Goal: Task Accomplishment & Management: Manage account settings

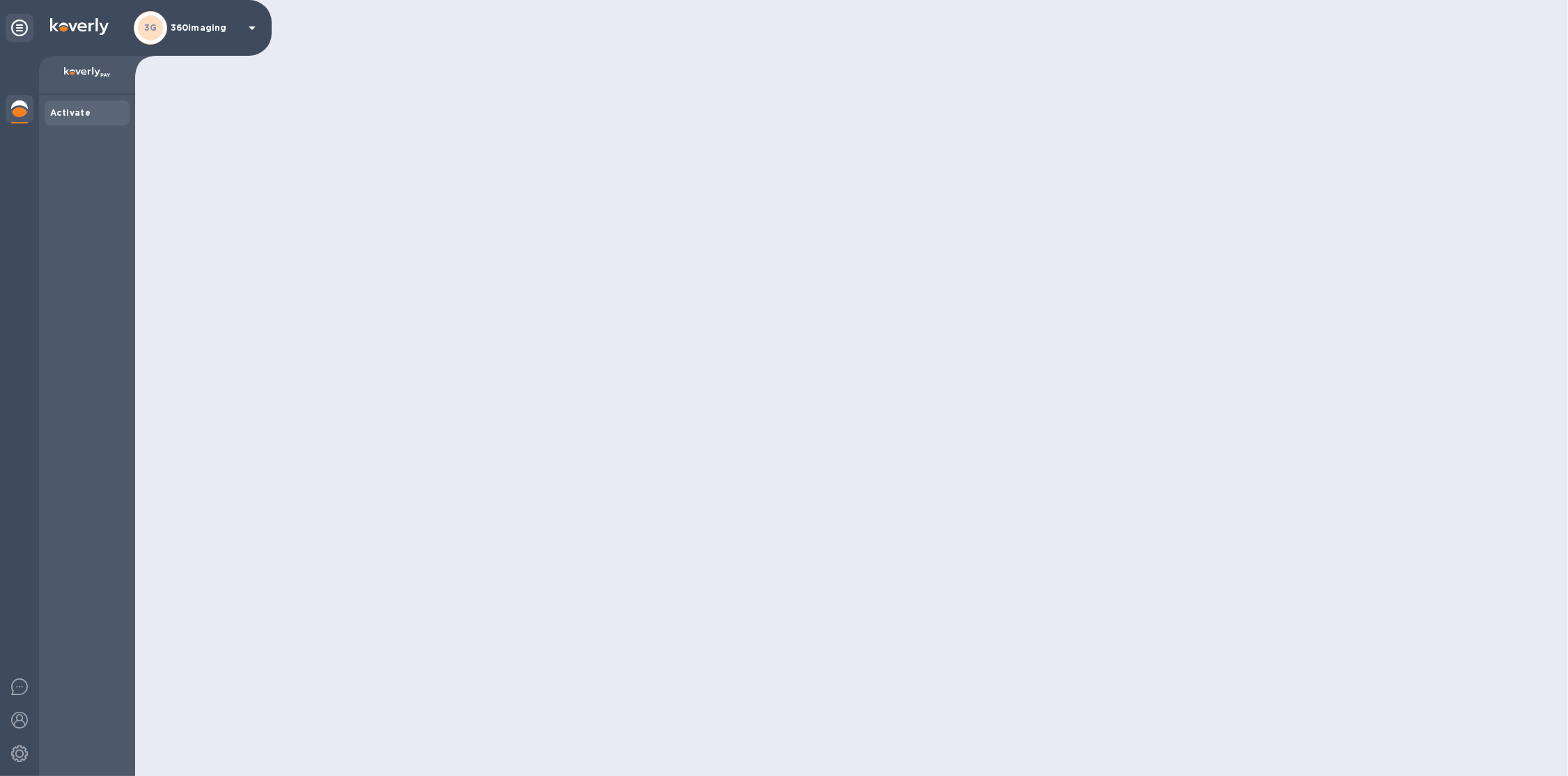
click at [184, 41] on div "3G 360imaging" at bounding box center [197, 28] width 127 height 33
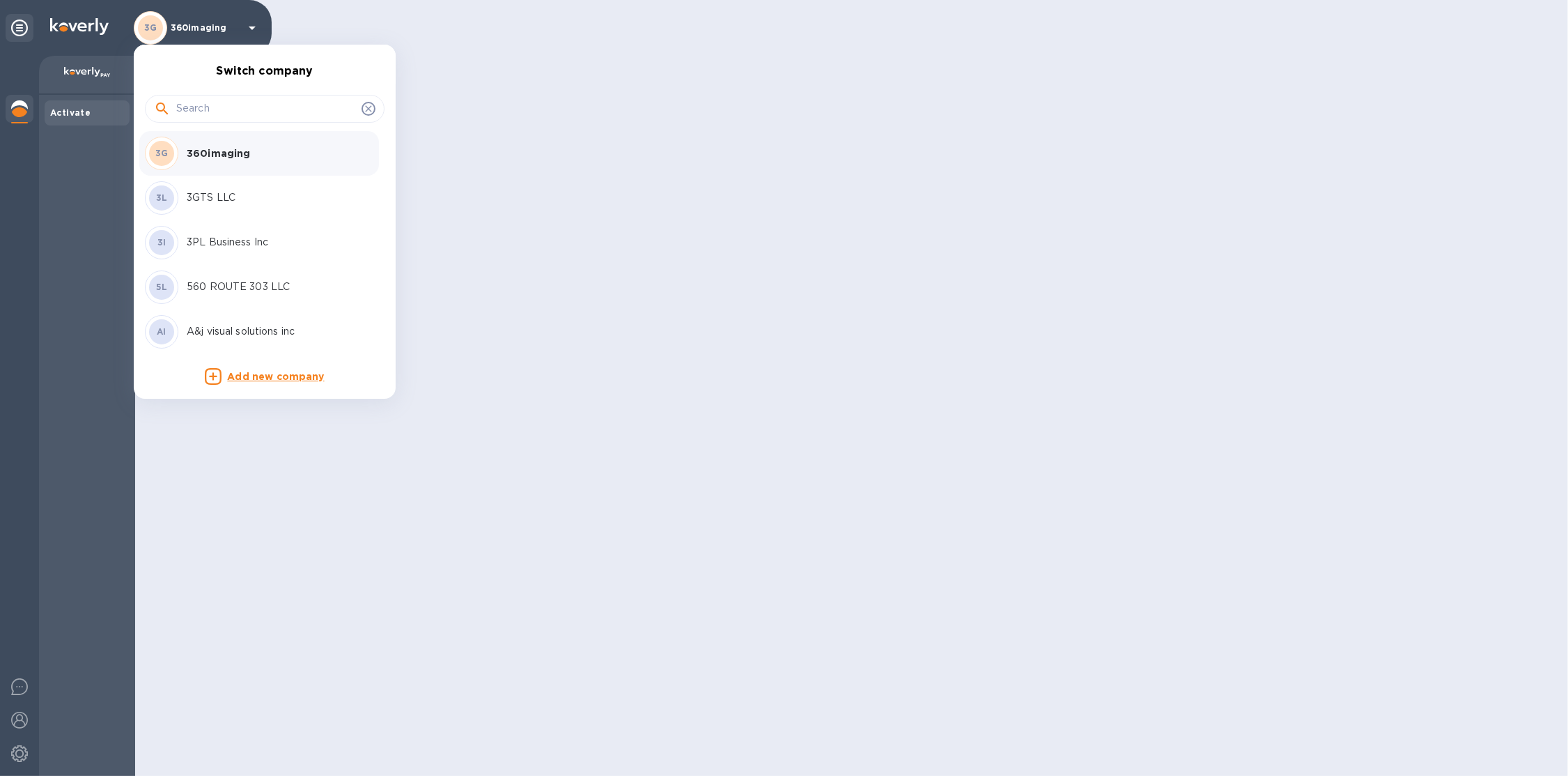
click at [223, 111] on input "text" at bounding box center [266, 109] width 180 height 21
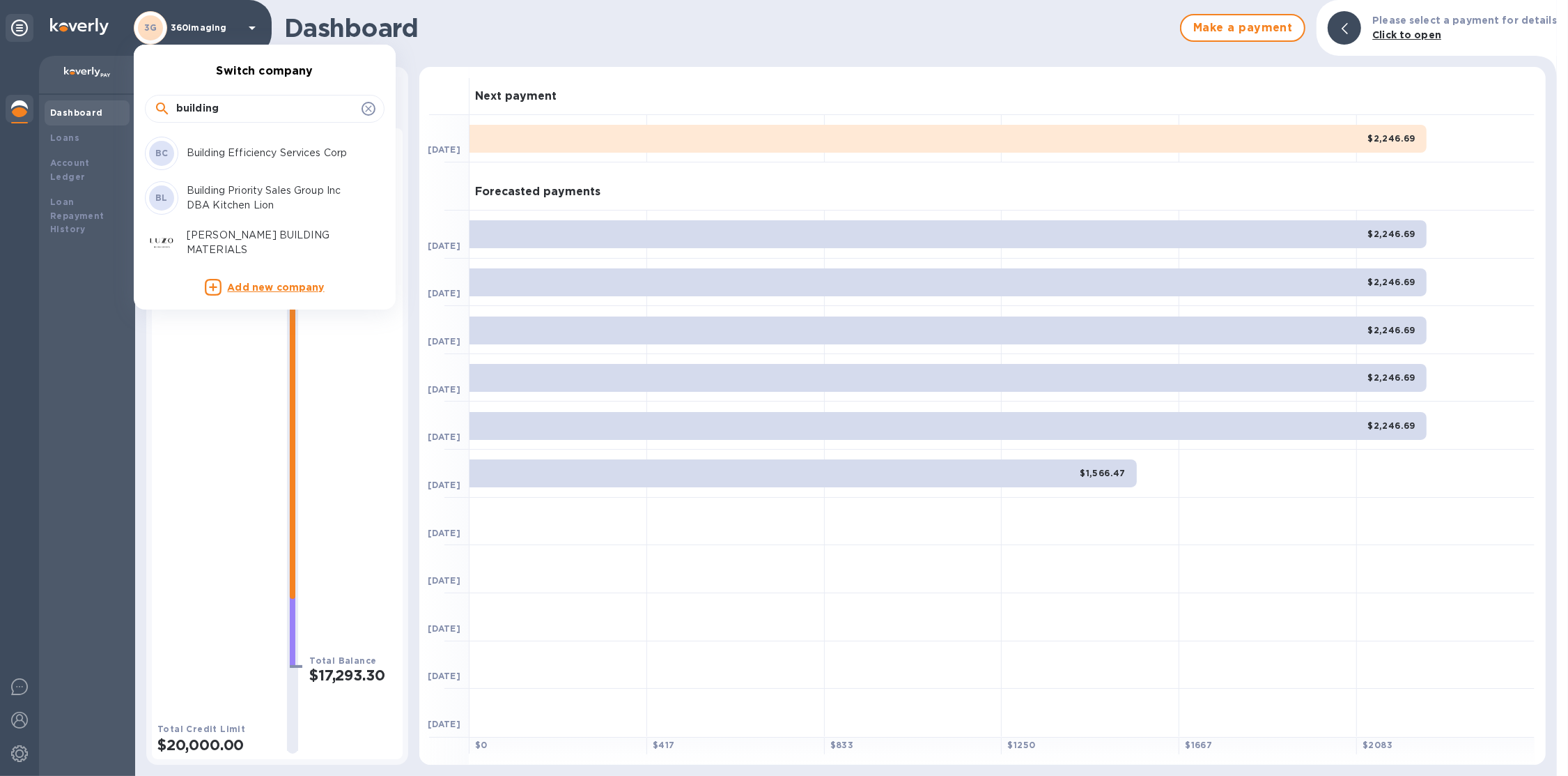
type input "building"
click at [269, 153] on p "Building Efficiency Services Corp" at bounding box center [274, 153] width 176 height 14
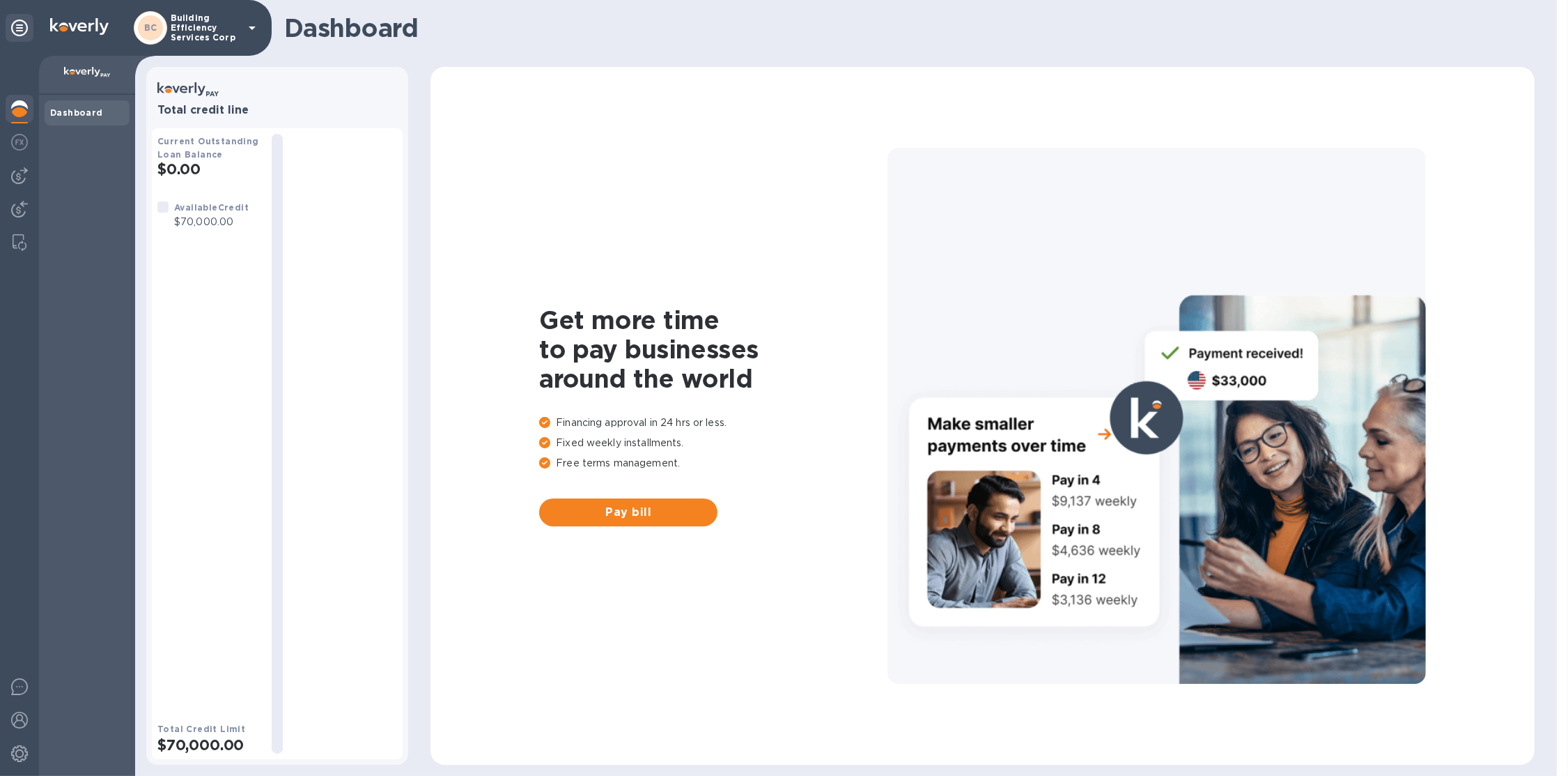
click at [15, 190] on div at bounding box center [19, 416] width 39 height 720
click at [32, 177] on div at bounding box center [19, 175] width 28 height 28
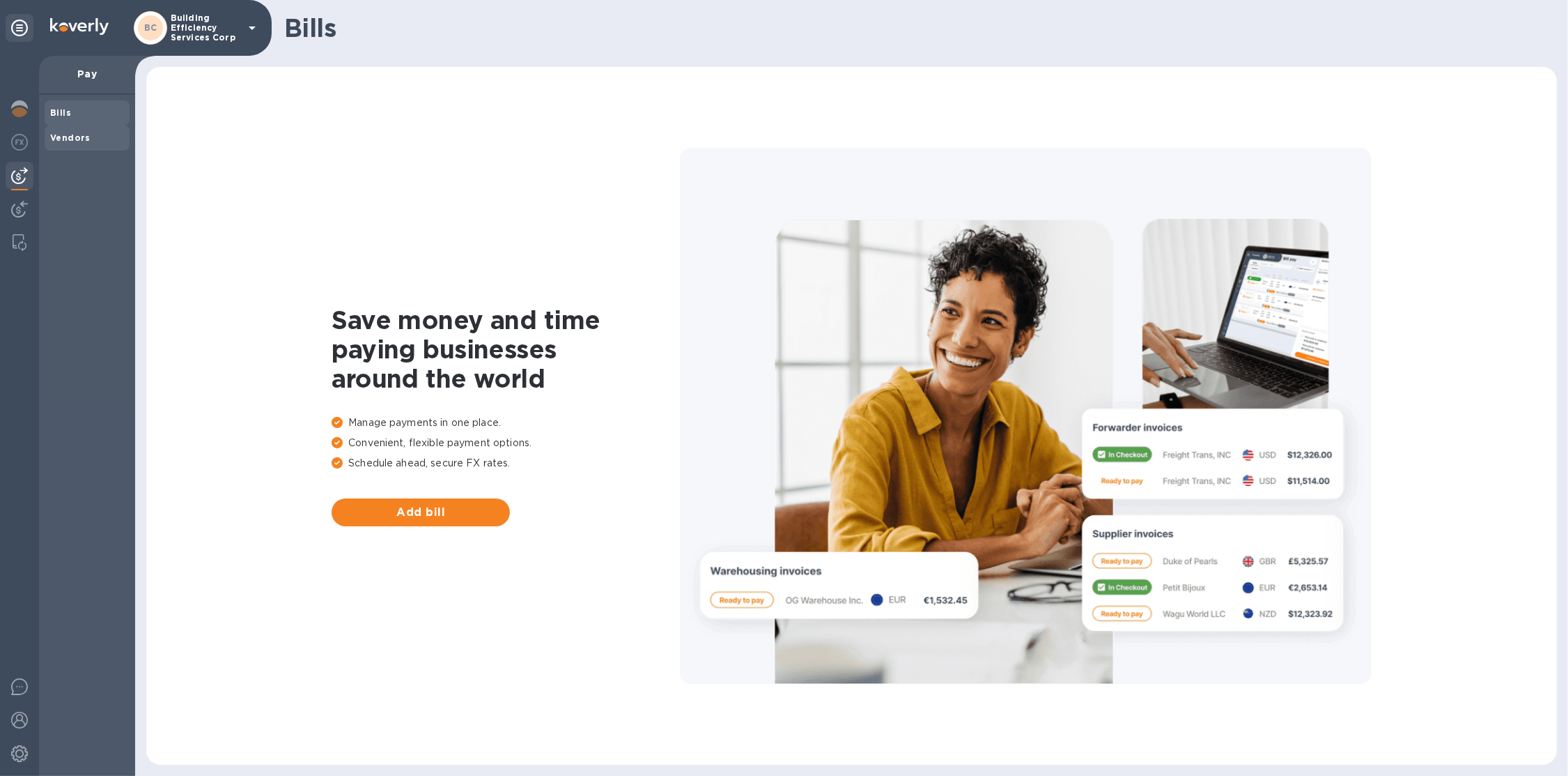
click at [90, 135] on span "Vendors" at bounding box center [87, 138] width 74 height 14
click at [222, 32] on p "Building Efficiency Services Corp" at bounding box center [206, 28] width 70 height 29
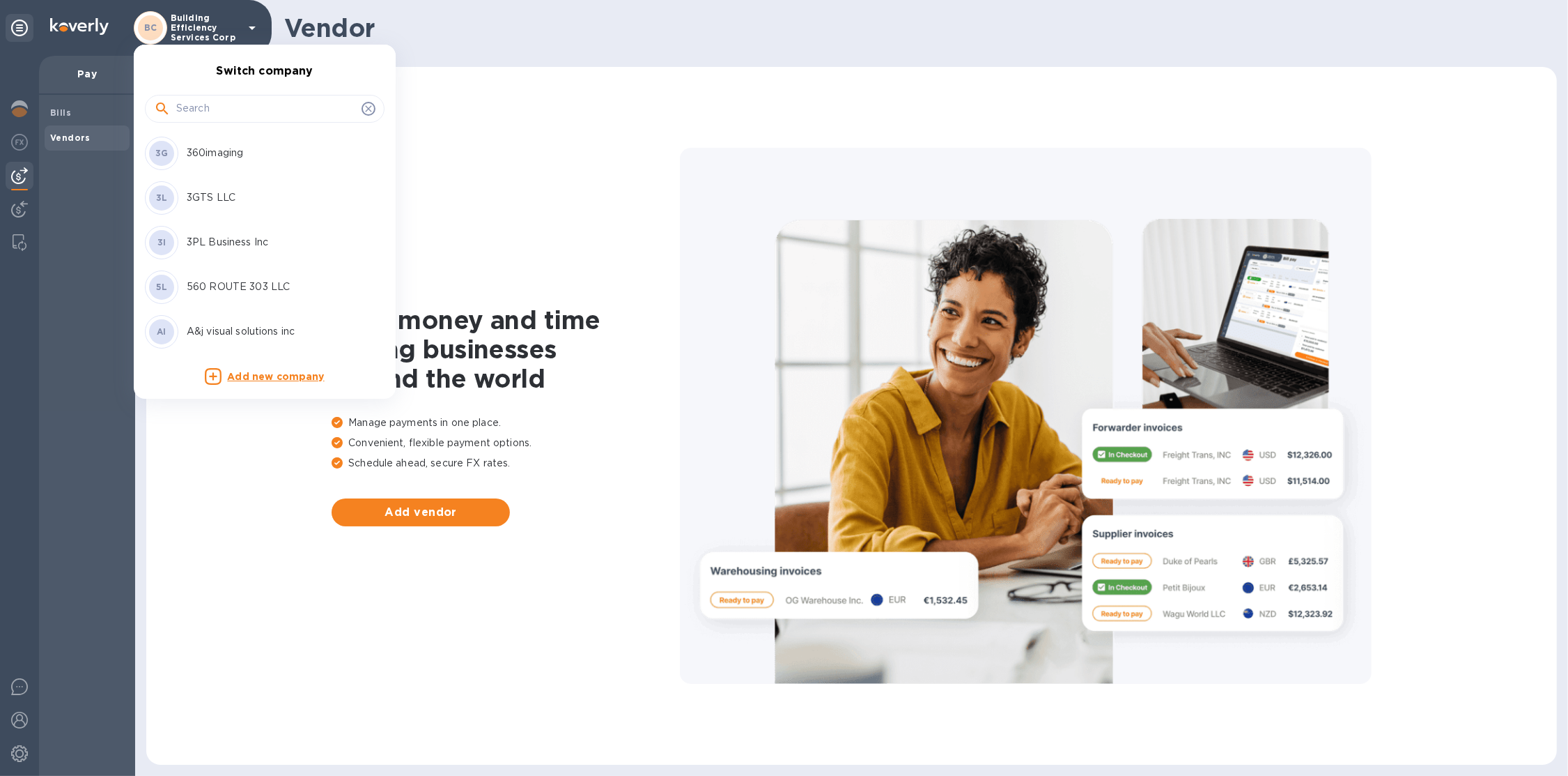
click at [240, 114] on input "text" at bounding box center [266, 109] width 180 height 21
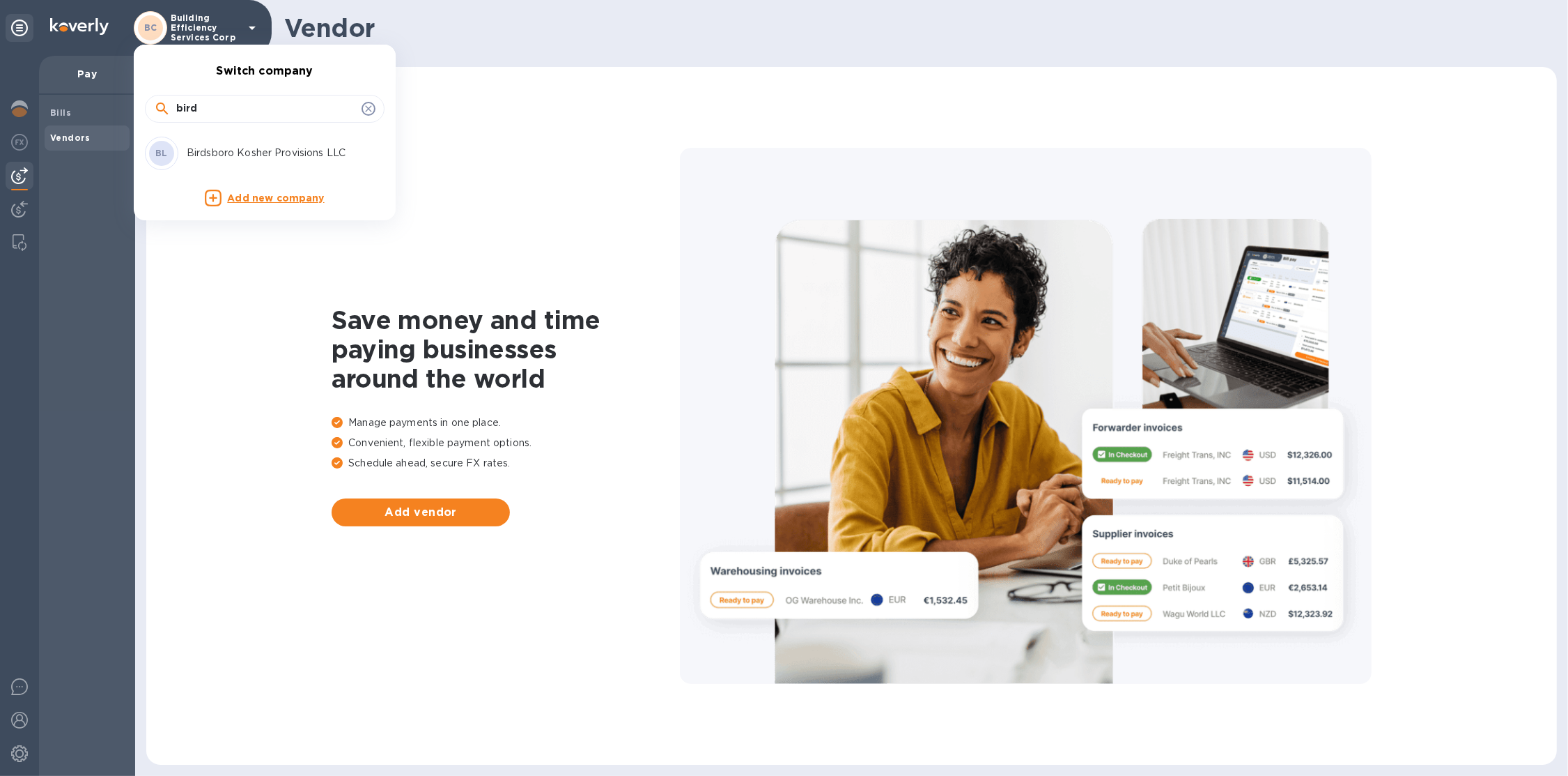
type input "bird"
click at [246, 147] on p "Birdsboro Kosher Provisions LLC" at bounding box center [274, 153] width 176 height 14
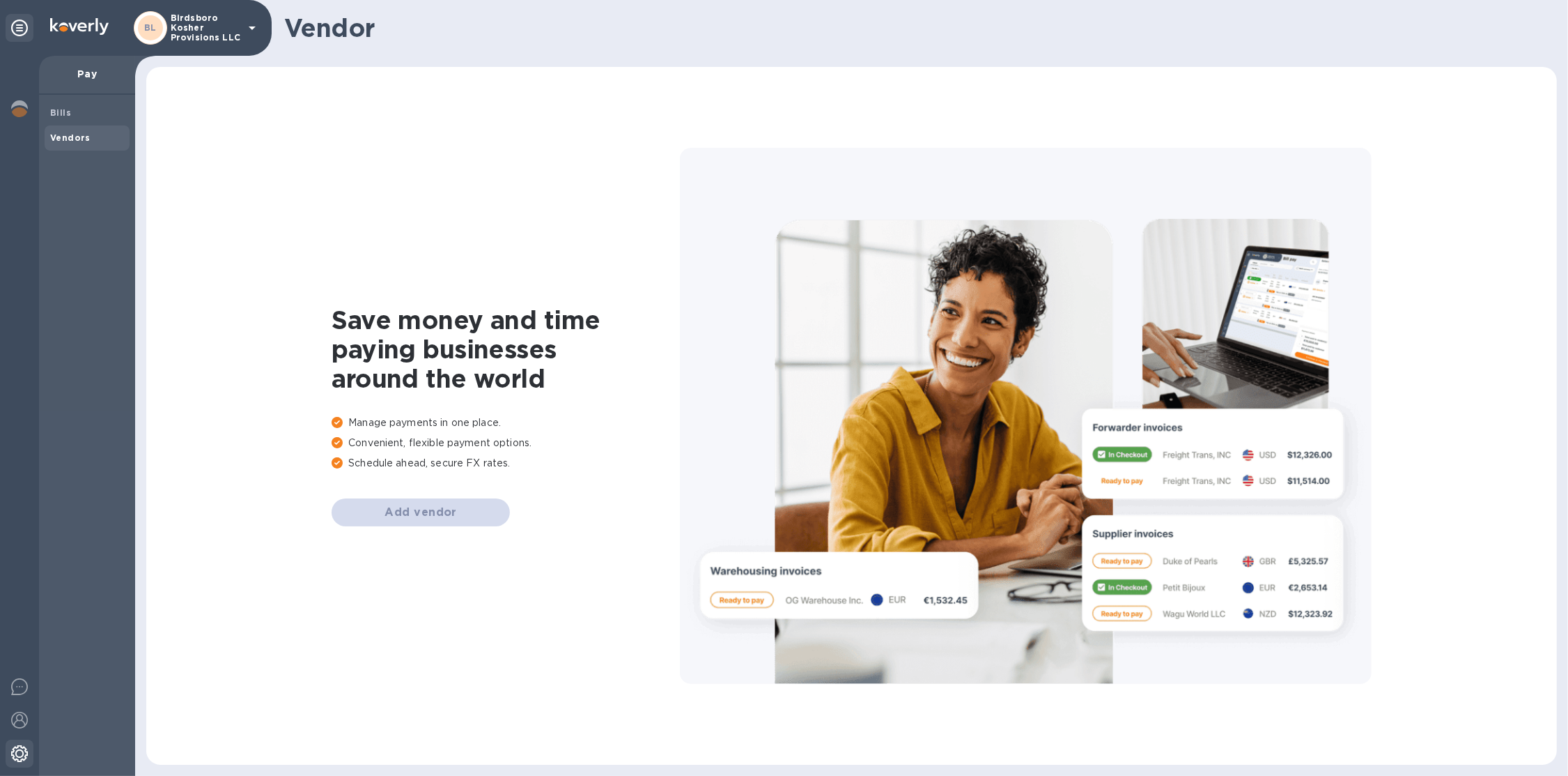
click at [25, 751] on img at bounding box center [19, 753] width 17 height 17
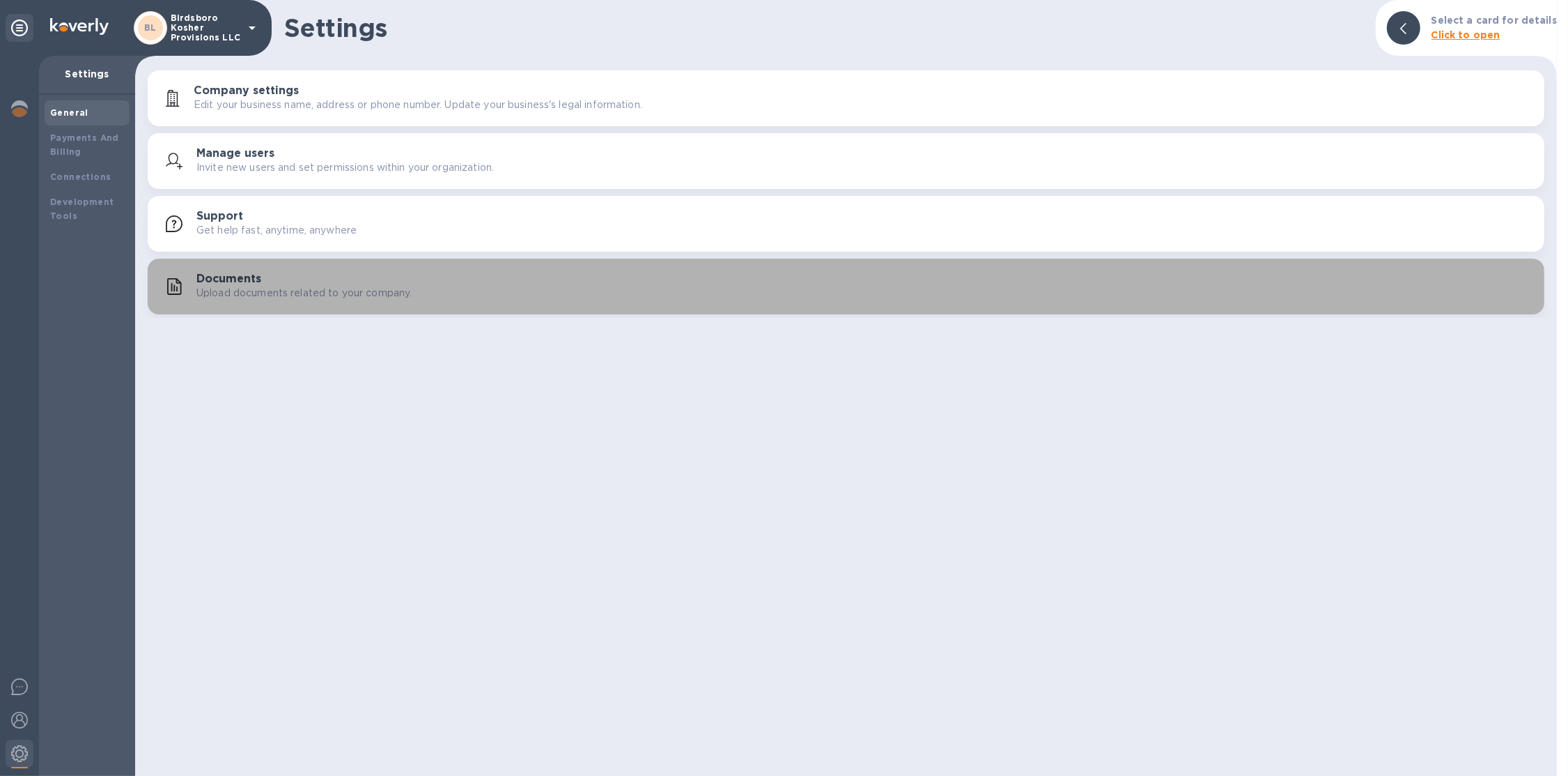
click at [237, 266] on button "Documents Upload documents related to your company." at bounding box center [846, 286] width 1397 height 56
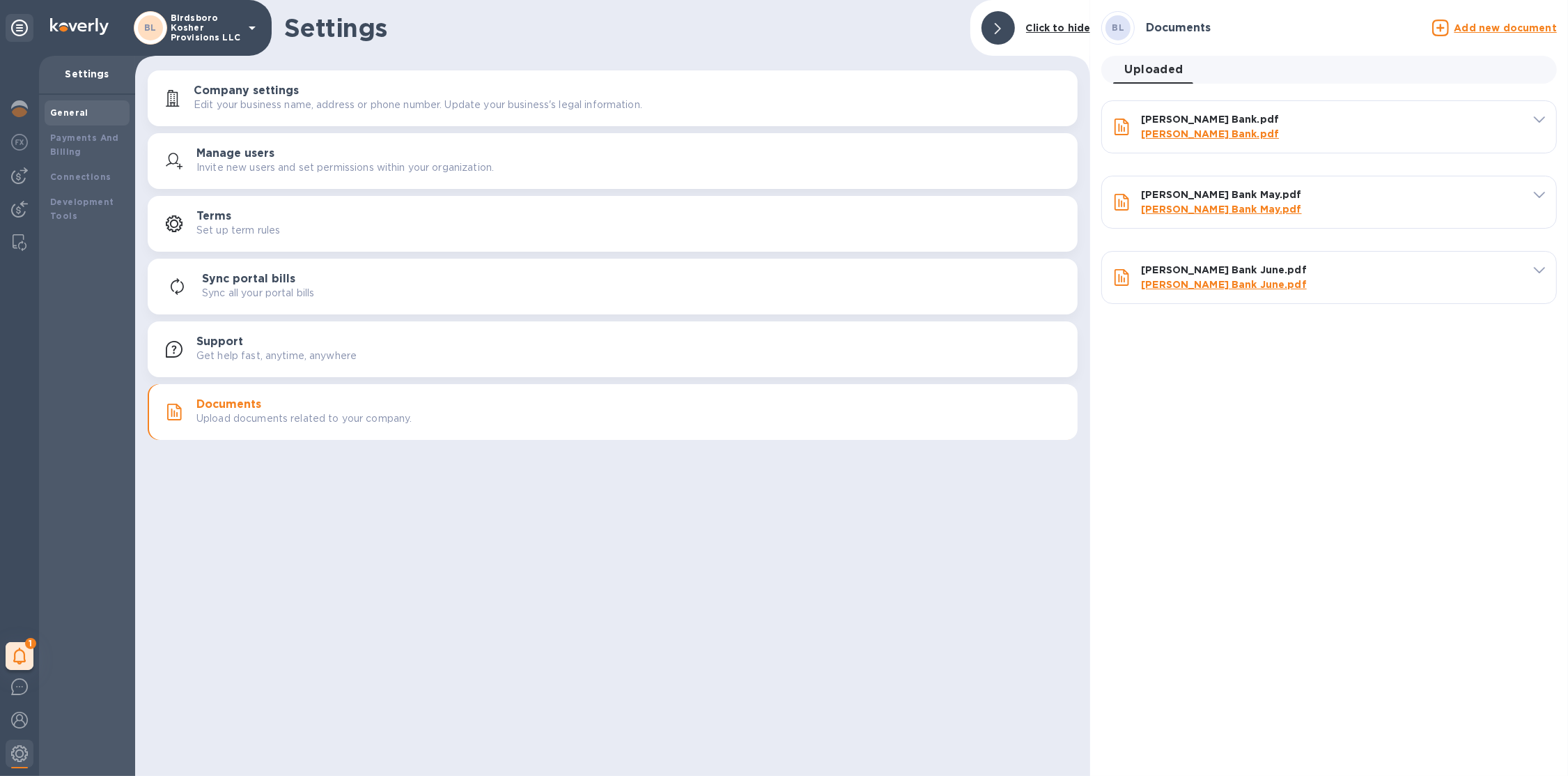
click at [219, 37] on p "Birdsboro Kosher Provisions LLC" at bounding box center [206, 28] width 70 height 29
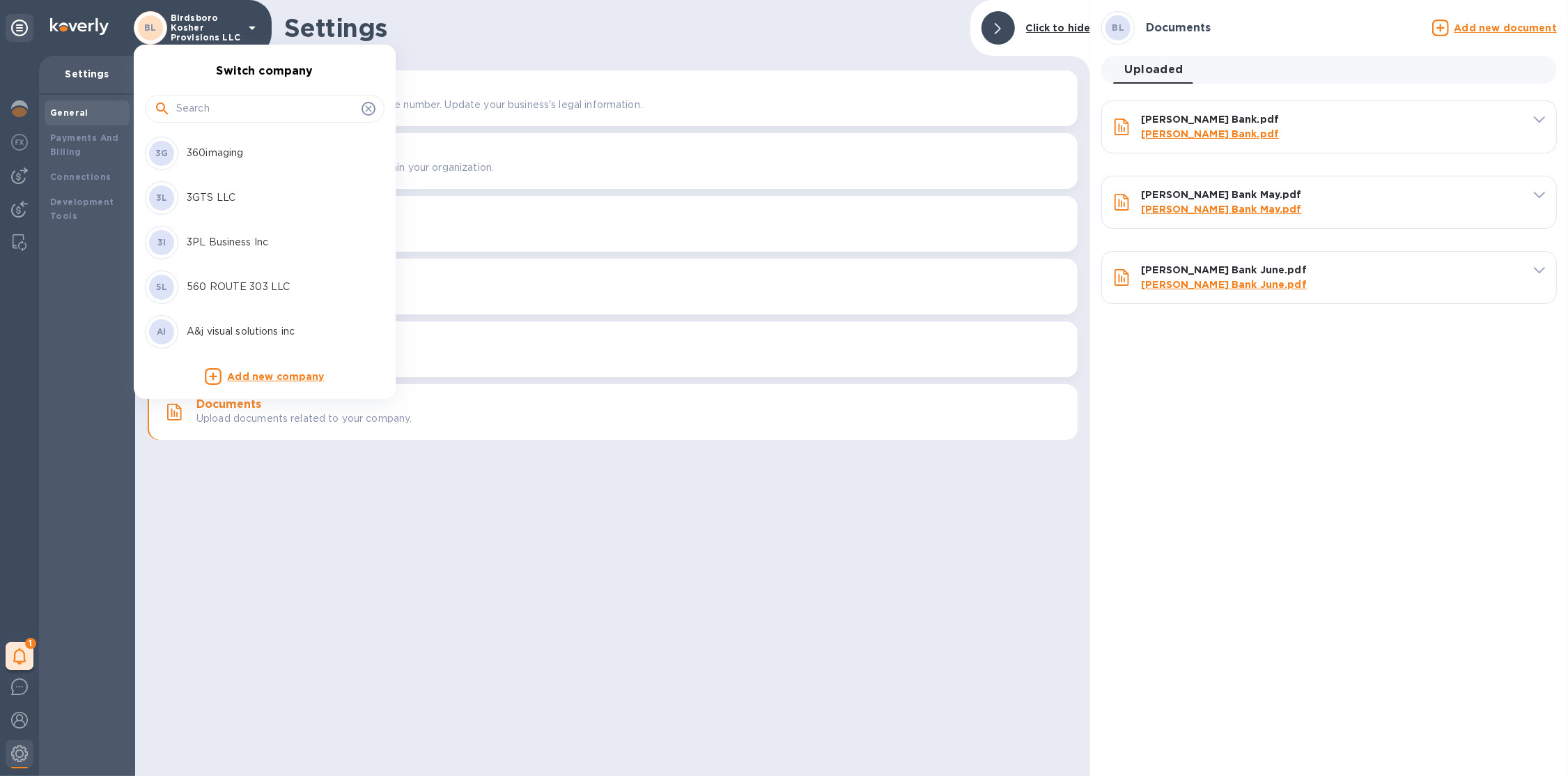
click at [218, 116] on input "text" at bounding box center [266, 109] width 180 height 21
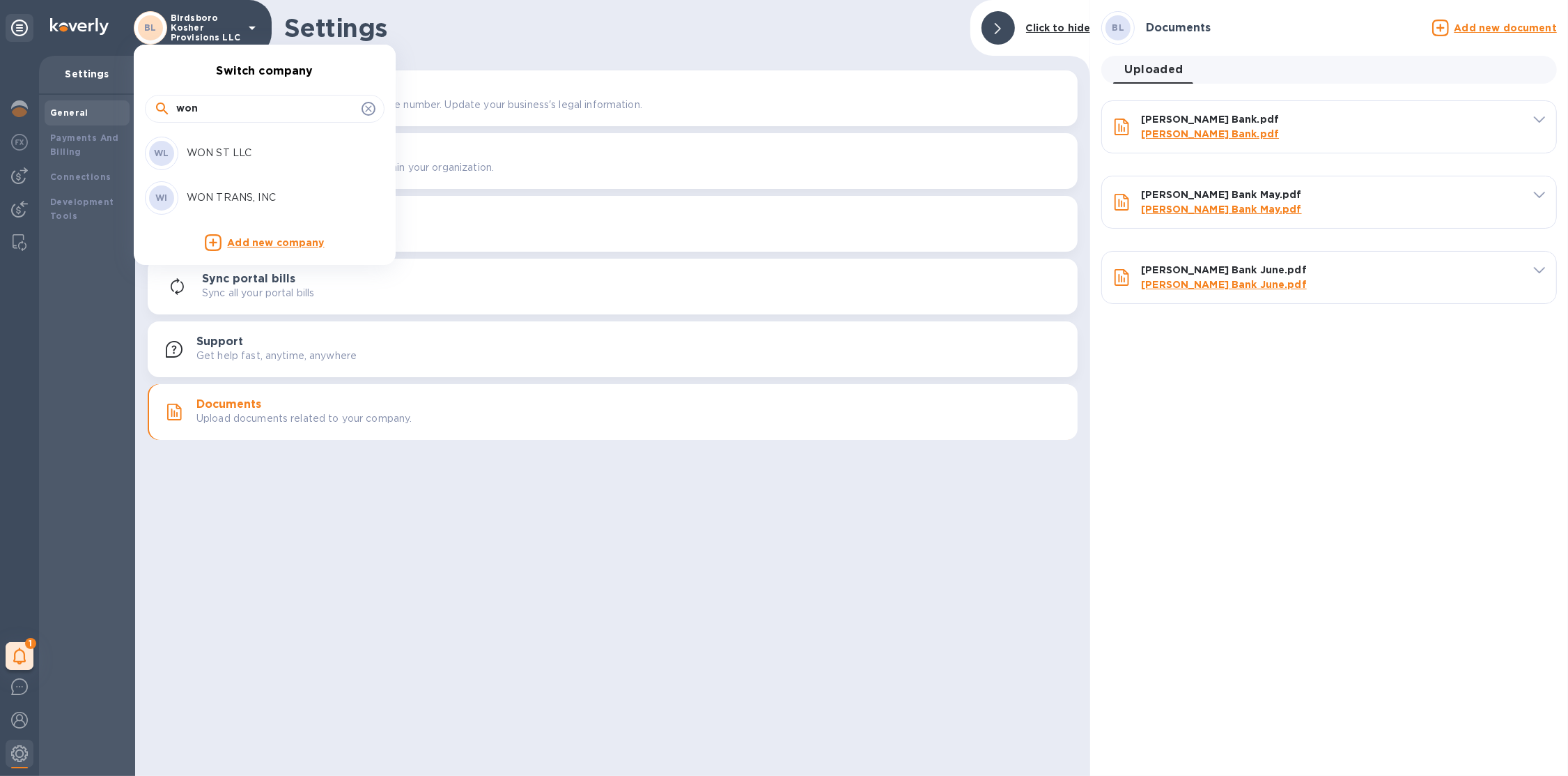
type input "won"
click at [249, 146] on p "WON ST LLC" at bounding box center [274, 153] width 176 height 14
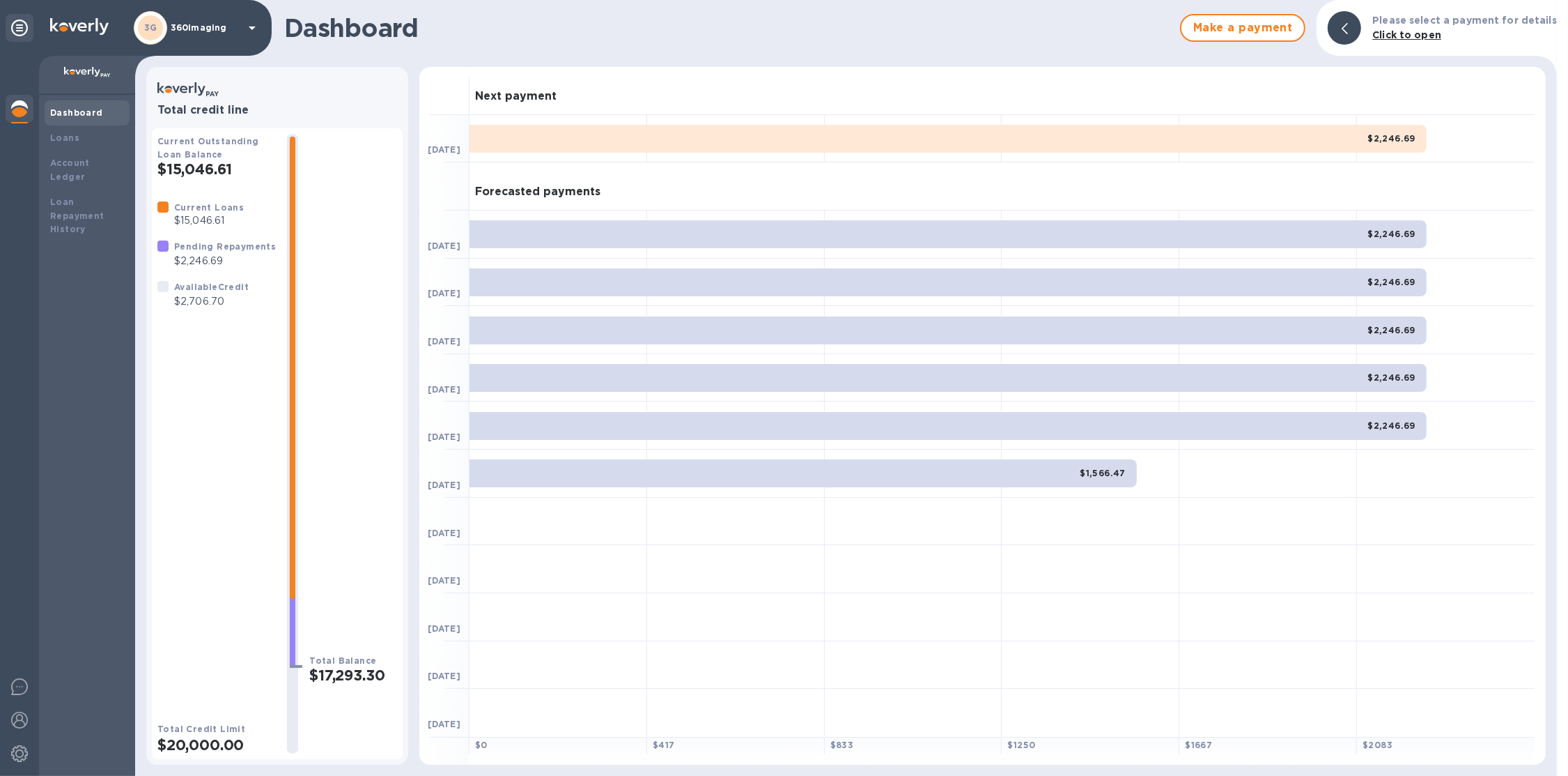
click at [223, 35] on div "3G 360imaging" at bounding box center [197, 28] width 127 height 33
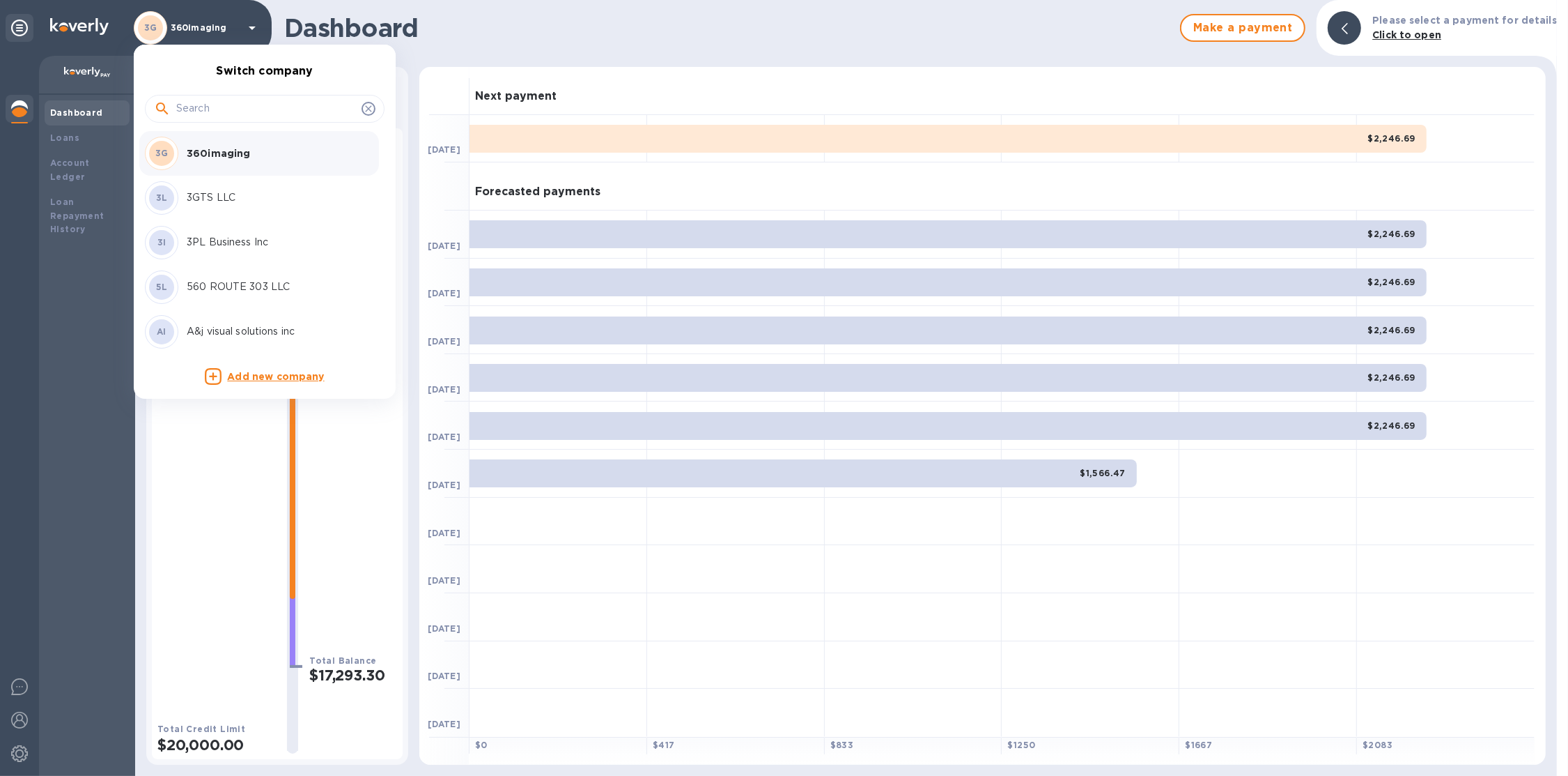
click at [196, 107] on input "text" at bounding box center [266, 109] width 180 height 21
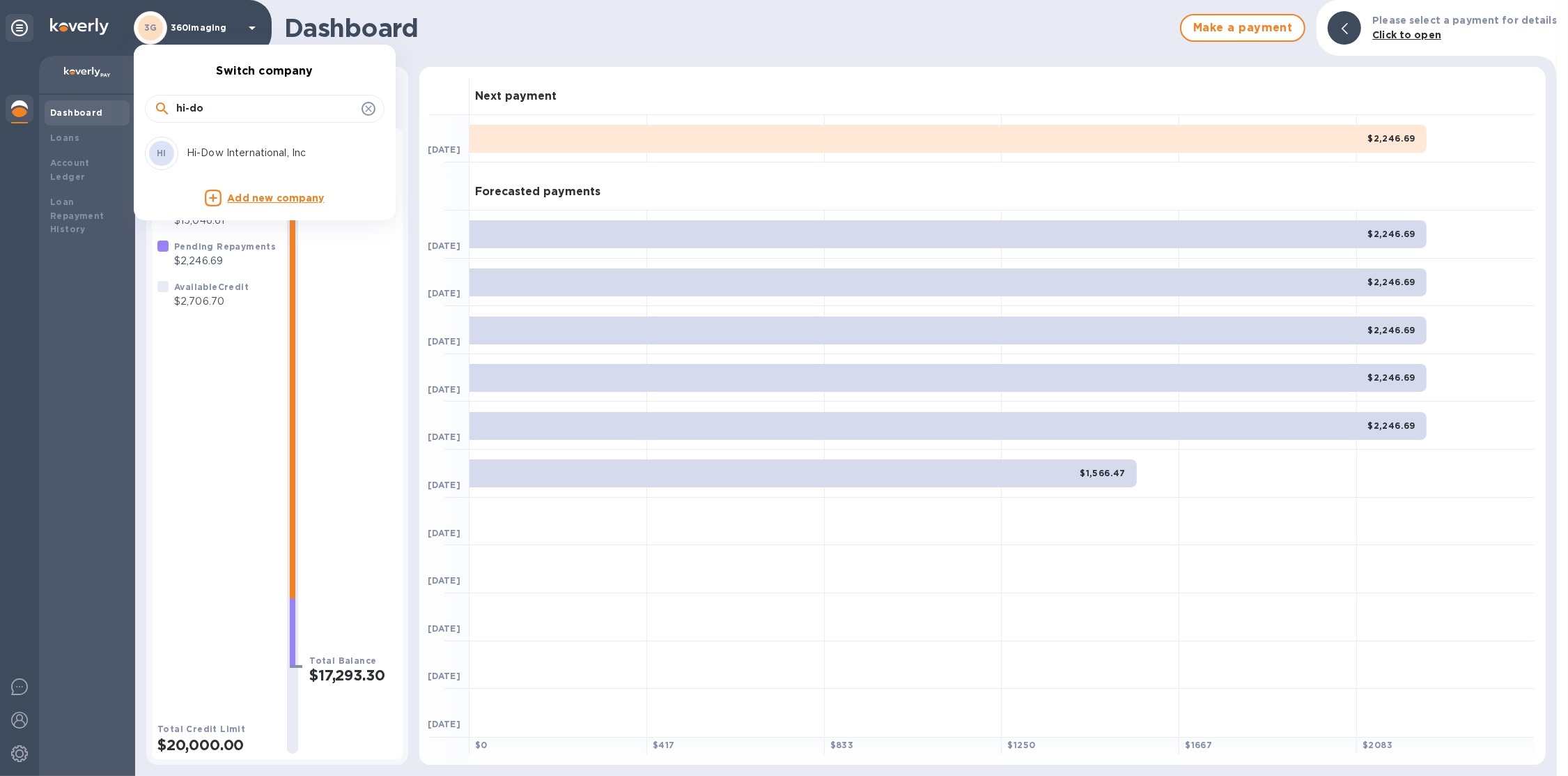
type input "hi-do"
click at [227, 150] on p "Hi-Dow International, Inc" at bounding box center [274, 153] width 176 height 14
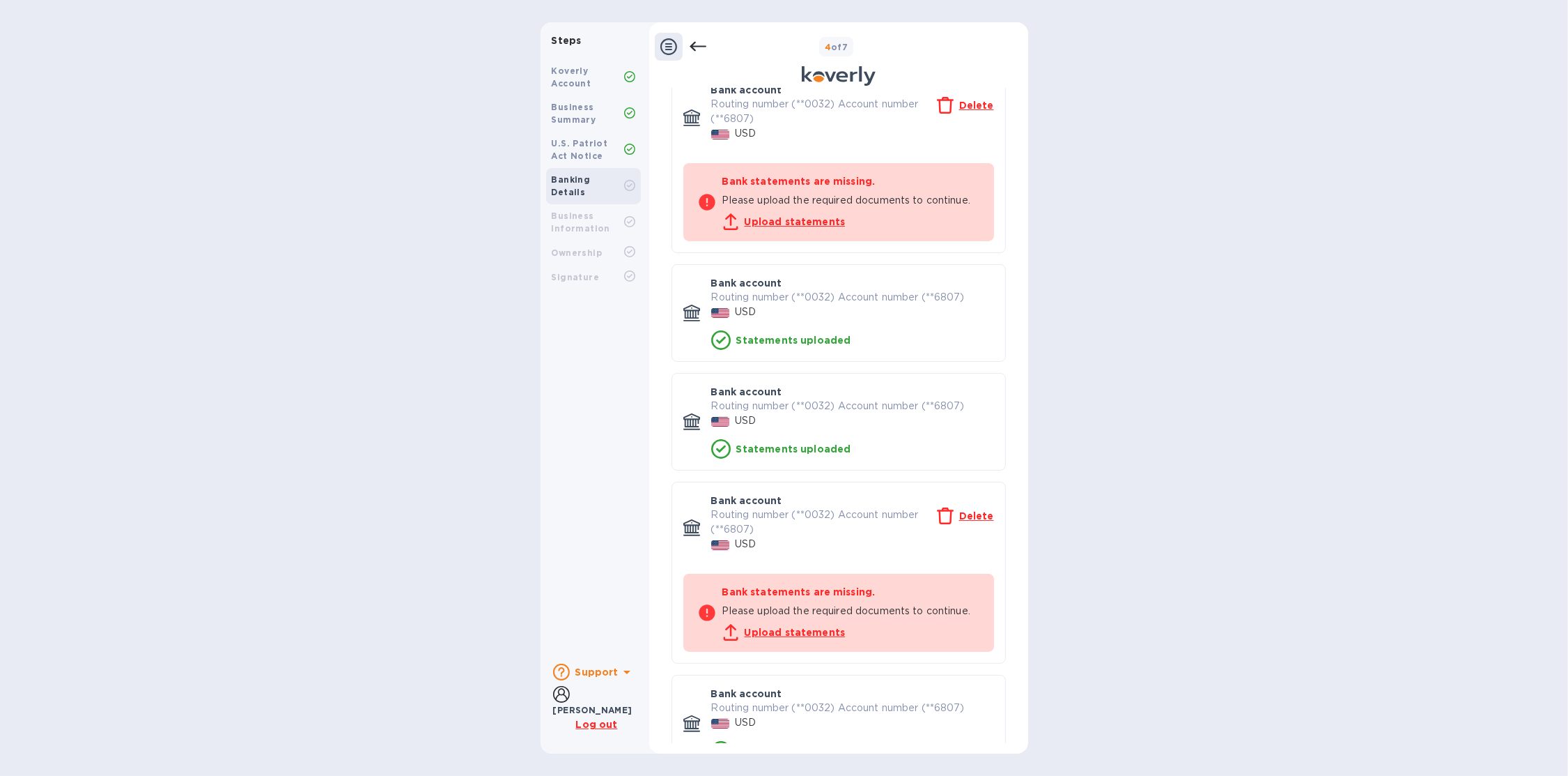
scroll to position [126, 0]
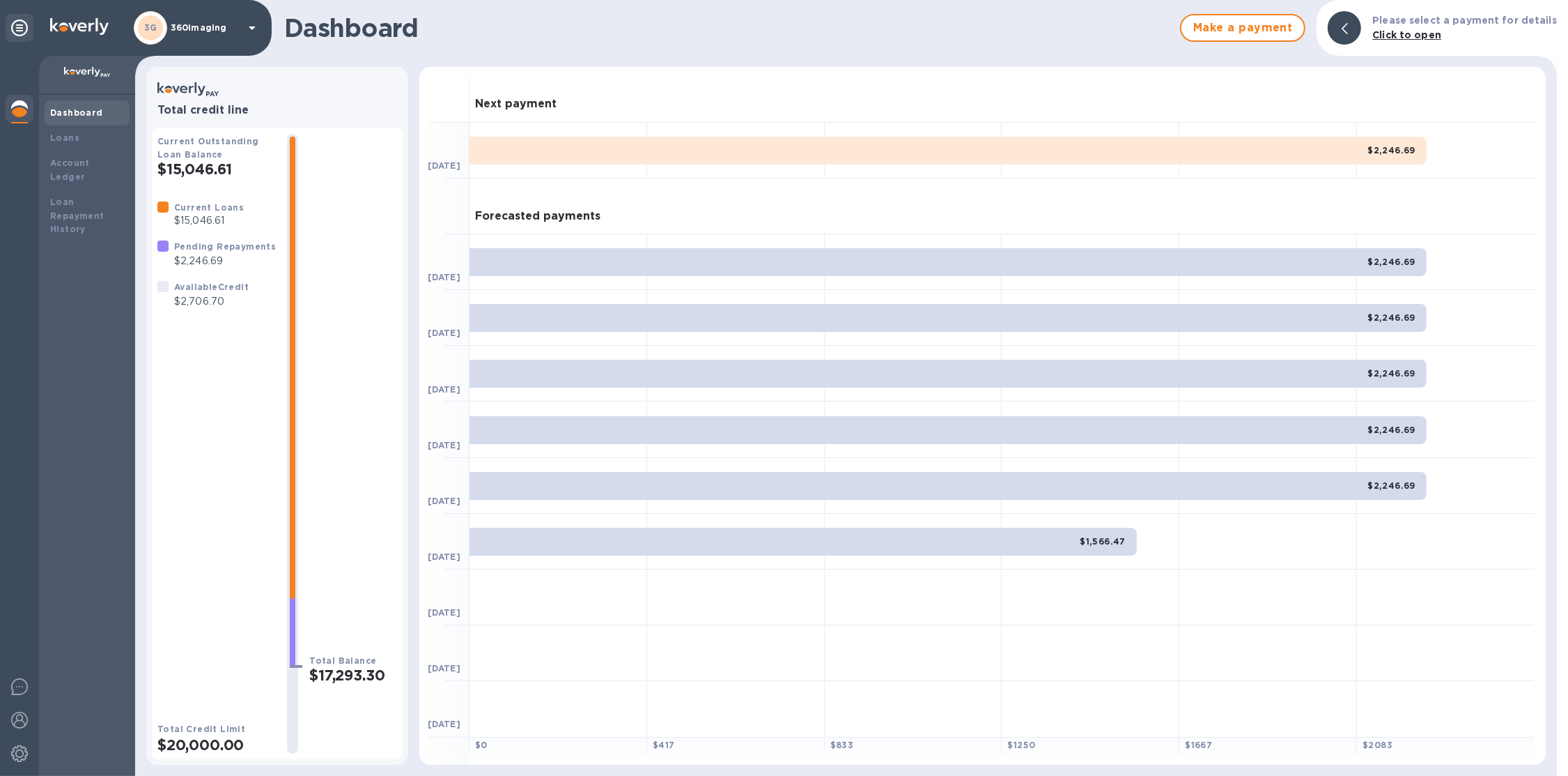
click at [192, 42] on div "3G 360imaging" at bounding box center [197, 28] width 127 height 33
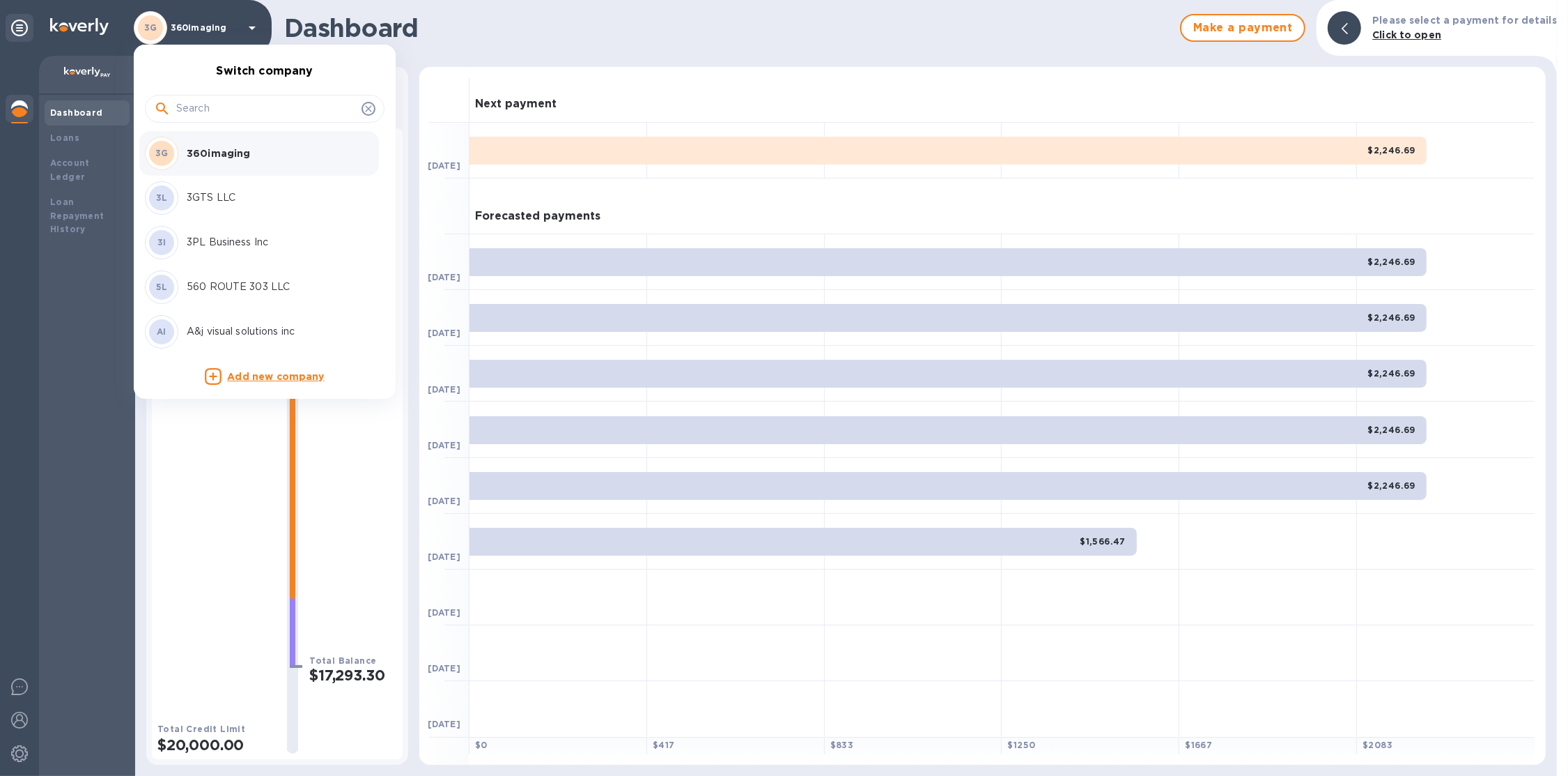
click at [208, 105] on input "text" at bounding box center [266, 109] width 180 height 21
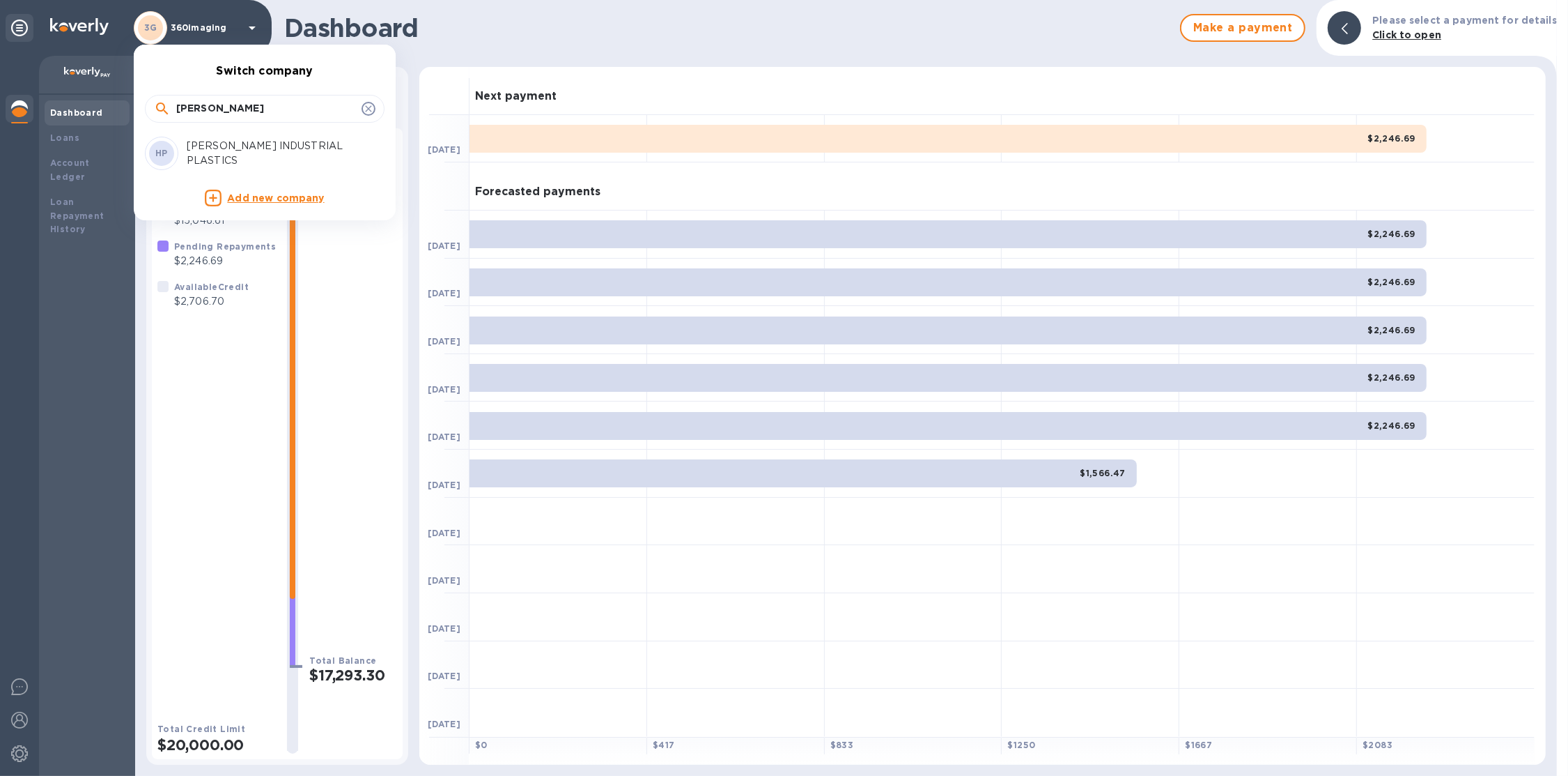
type input "harrin"
click at [218, 153] on p "[PERSON_NAME] INDUSTRIAL PLASTICS" at bounding box center [274, 153] width 176 height 29
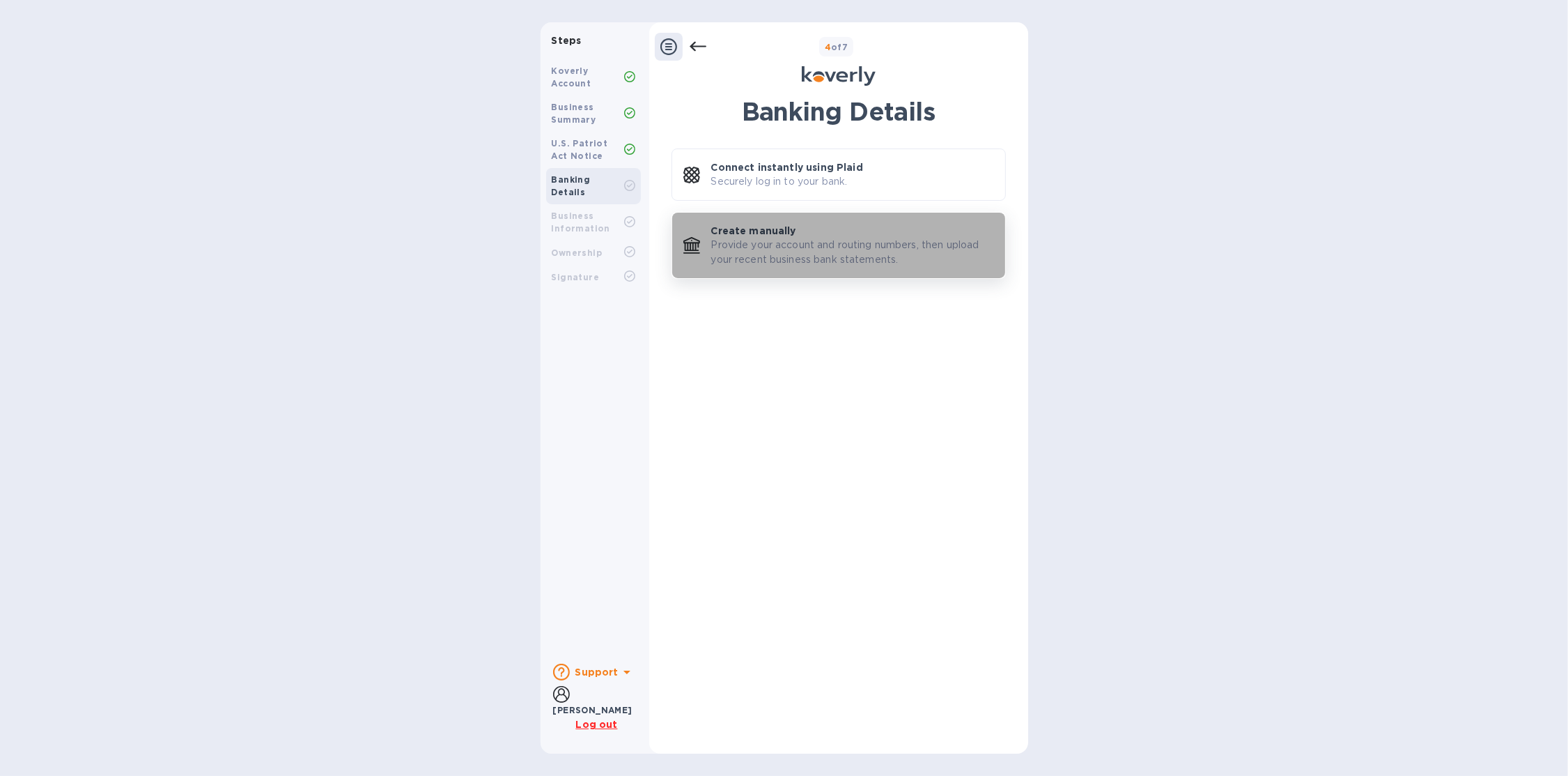
click at [754, 227] on p "Create manually" at bounding box center [753, 231] width 85 height 14
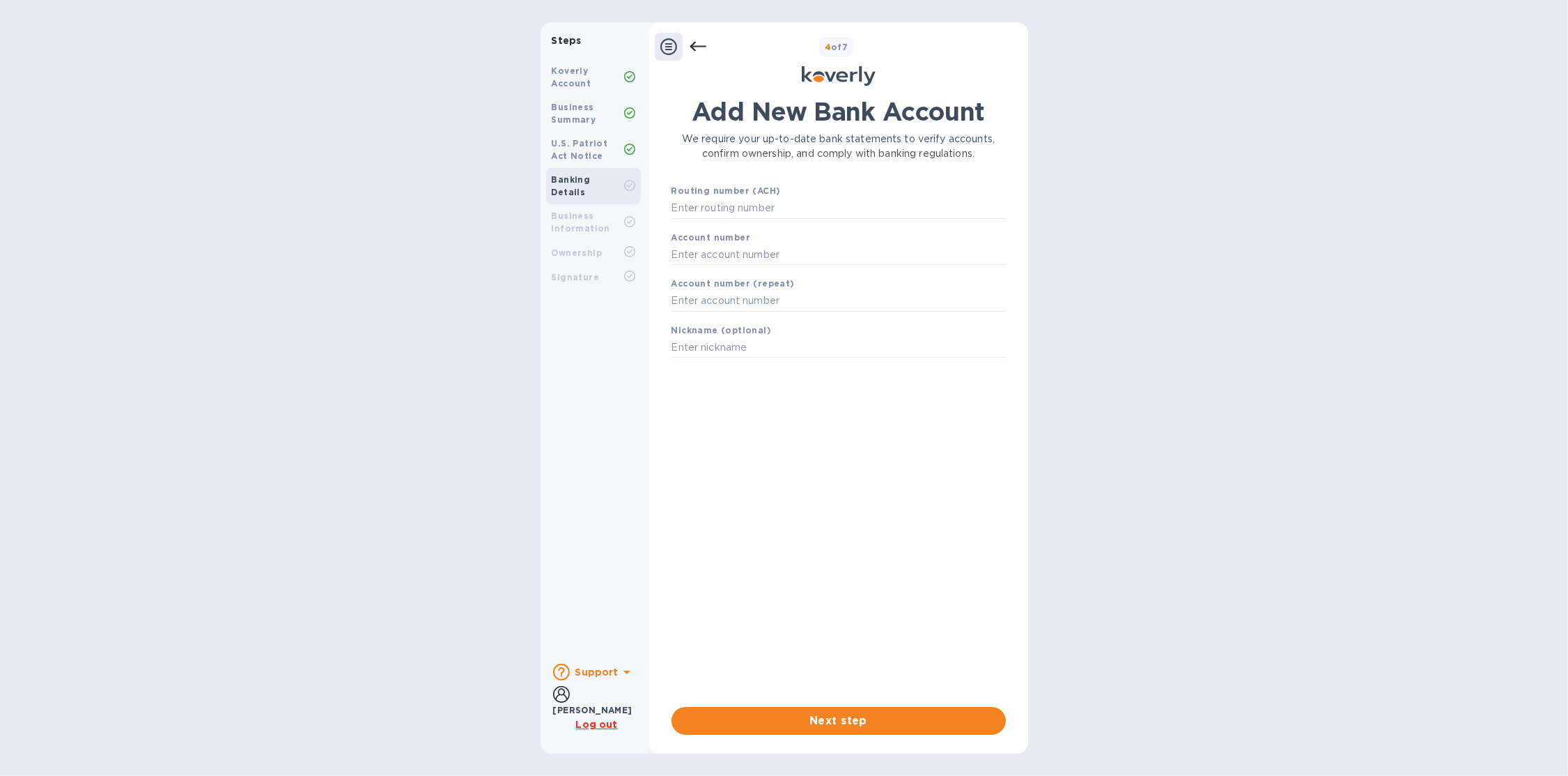
click at [698, 42] on icon at bounding box center [698, 46] width 17 height 17
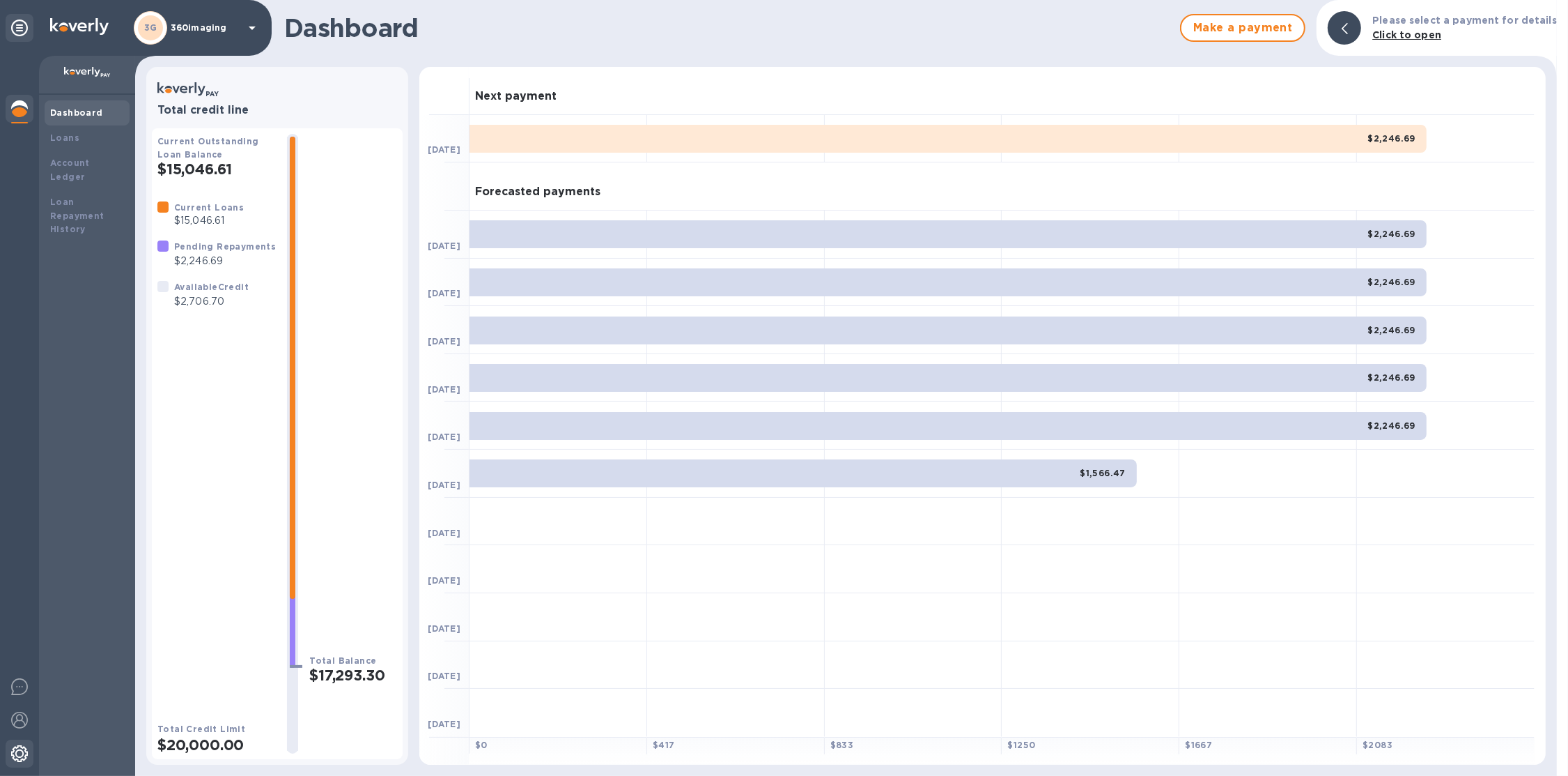
click at [28, 747] on div at bounding box center [19, 755] width 28 height 31
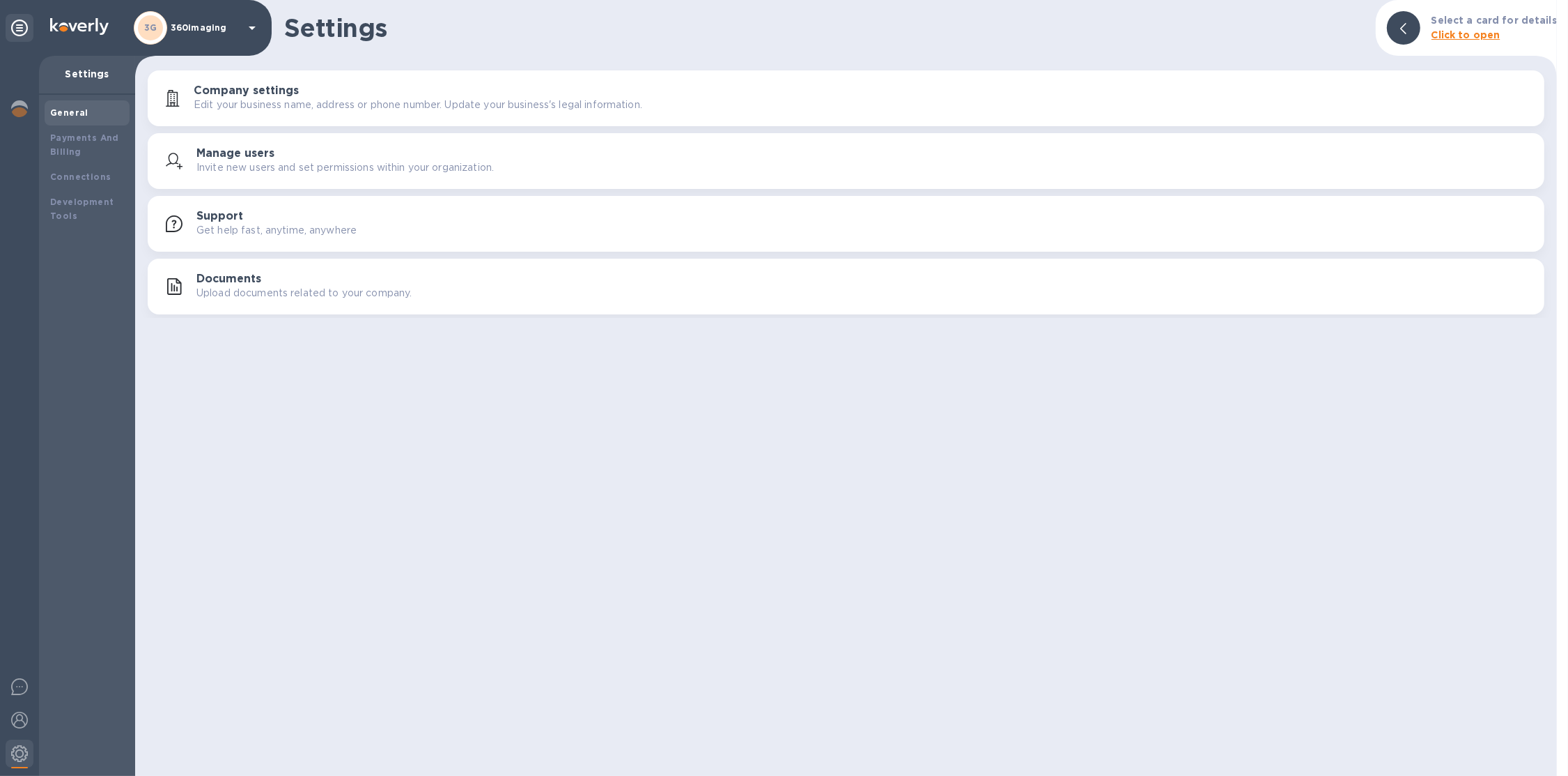
click at [237, 25] on p "360imaging" at bounding box center [206, 28] width 70 height 10
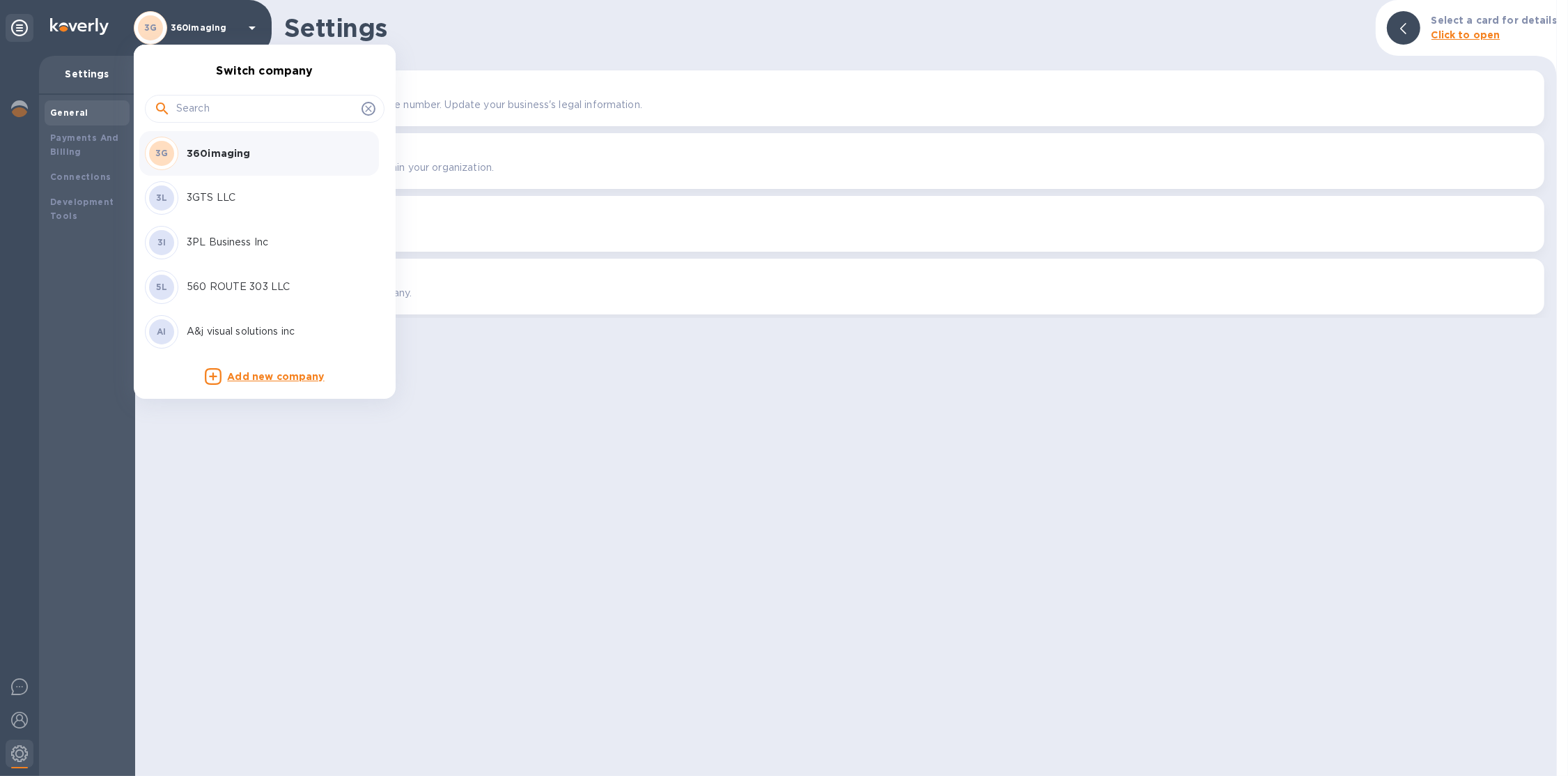
click at [210, 99] on input "text" at bounding box center [266, 109] width 180 height 21
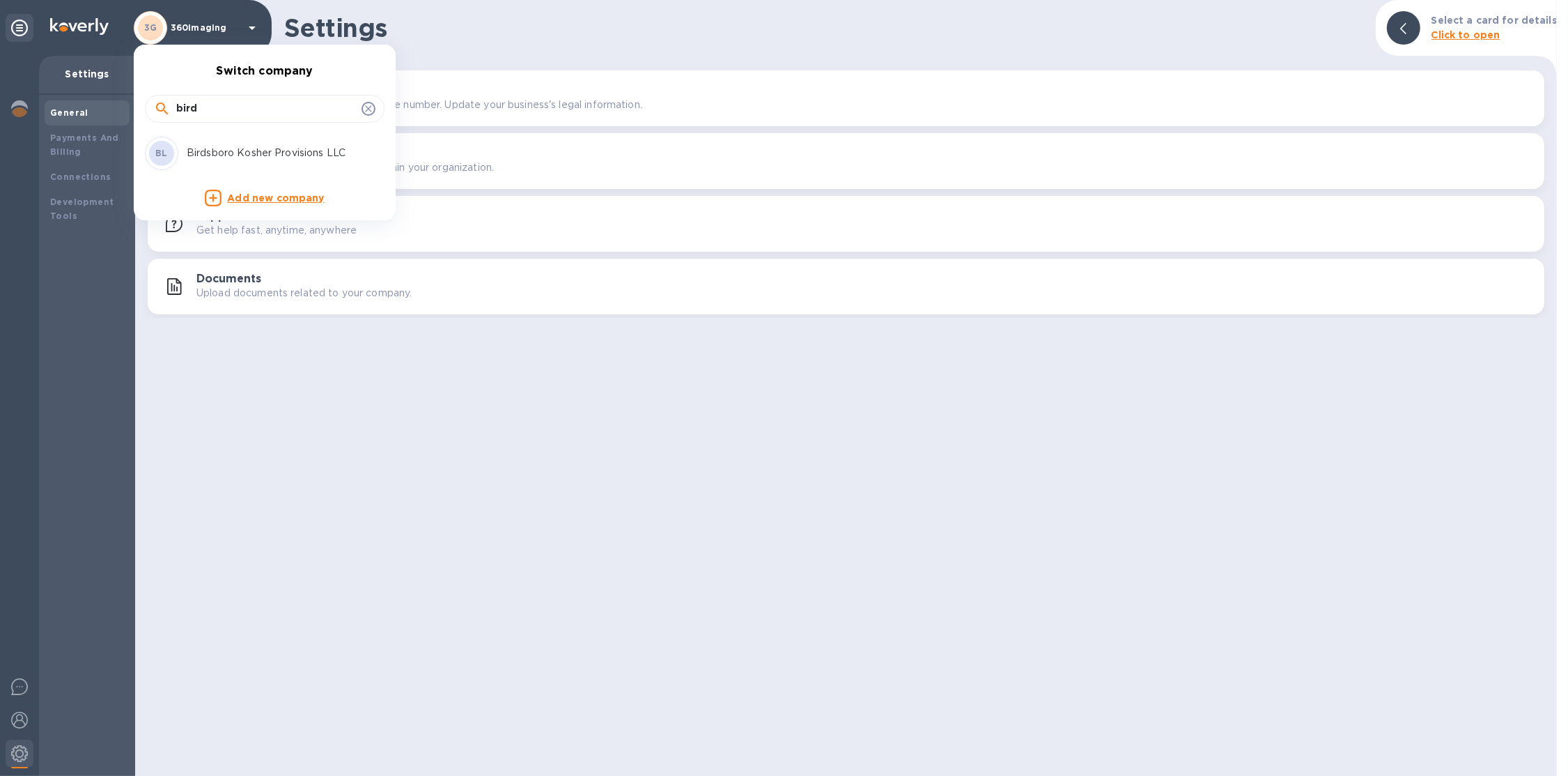
type input "bird"
click at [226, 160] on p "Birdsboro Kosher Provisions LLC" at bounding box center [274, 153] width 176 height 14
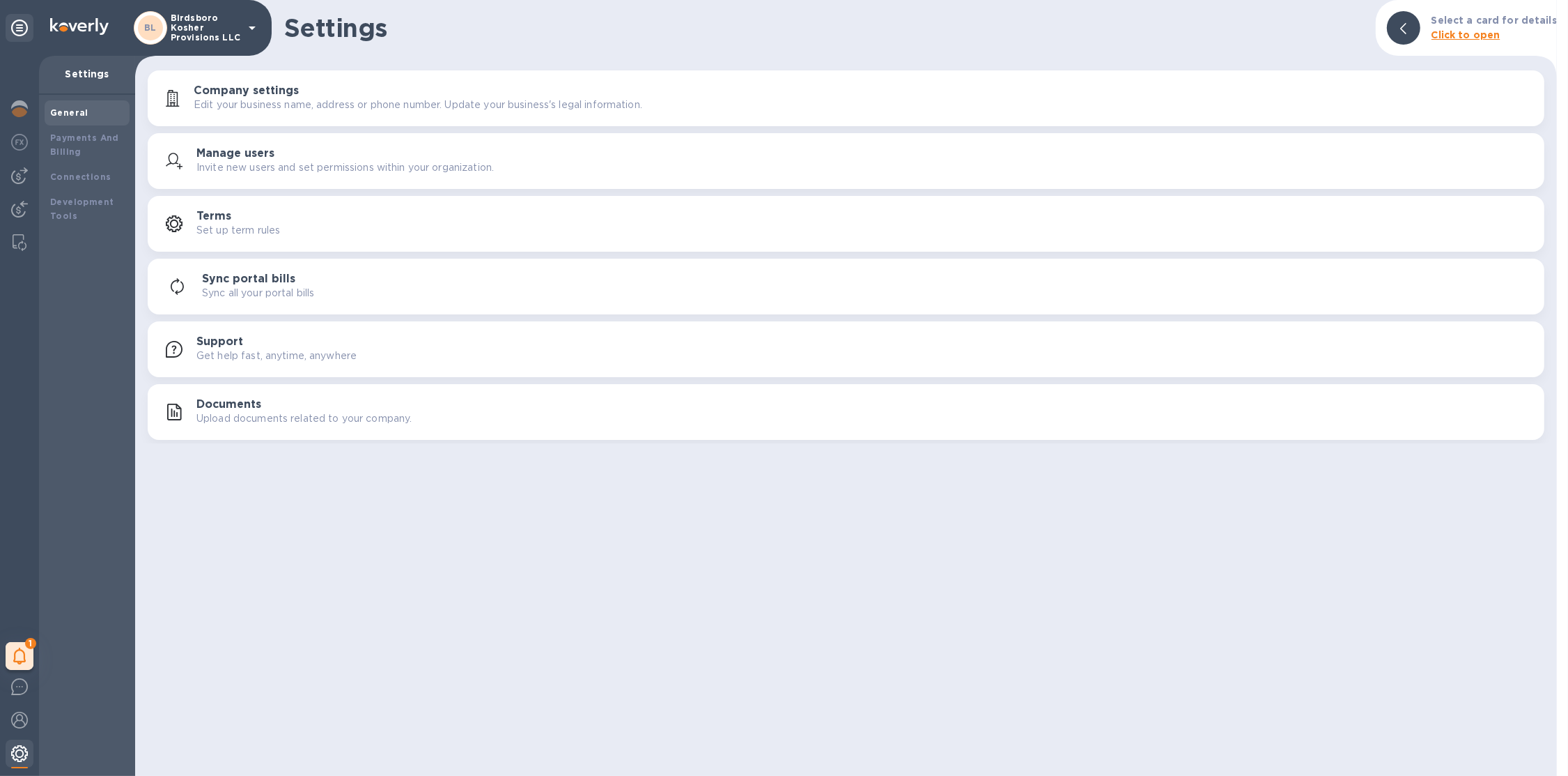
click at [14, 762] on div at bounding box center [19, 755] width 28 height 31
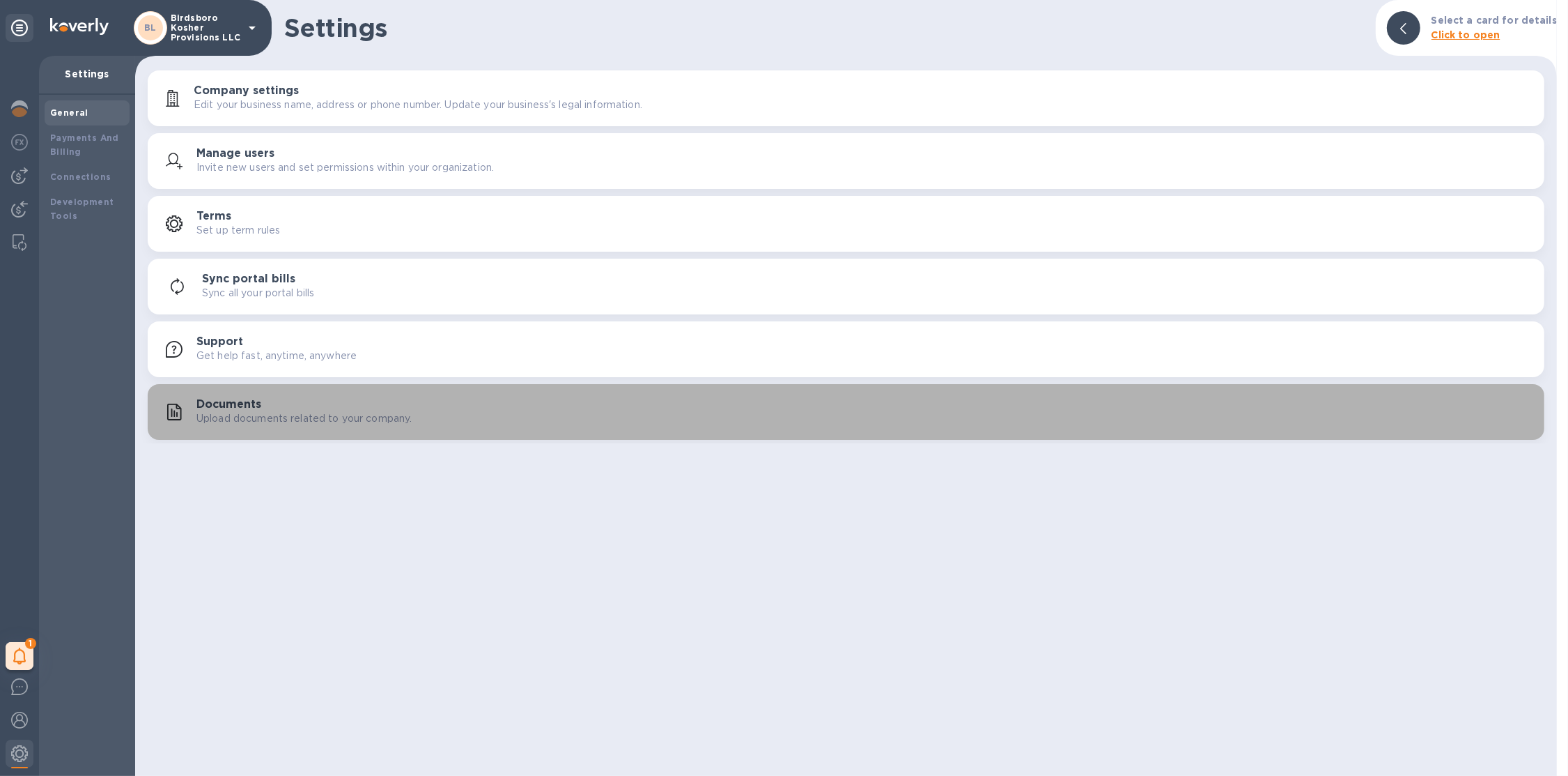
click at [246, 411] on p "Upload documents related to your company." at bounding box center [304, 418] width 215 height 14
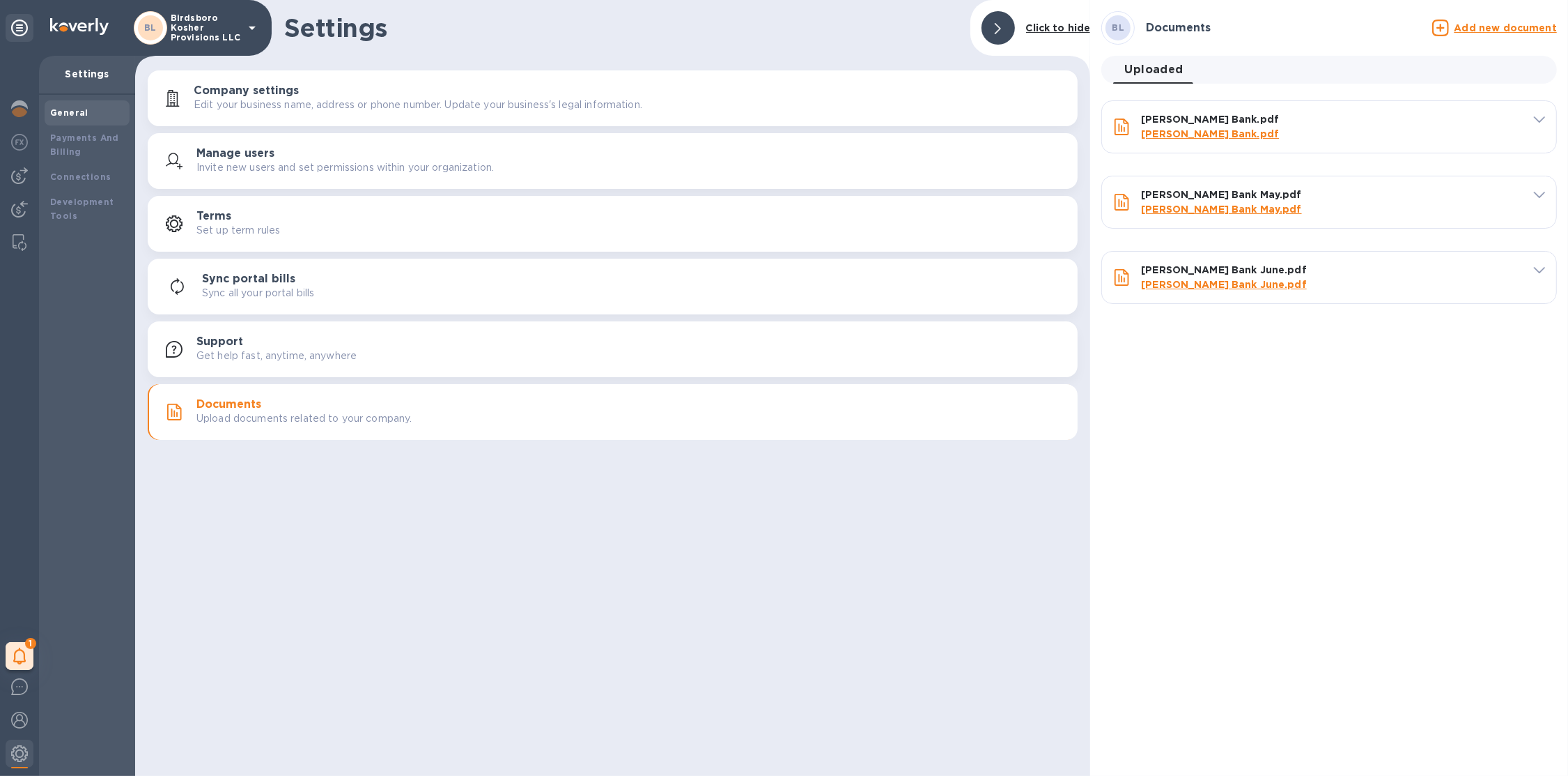
click at [226, 17] on p "Birdsboro Kosher Provisions LLC" at bounding box center [206, 28] width 70 height 29
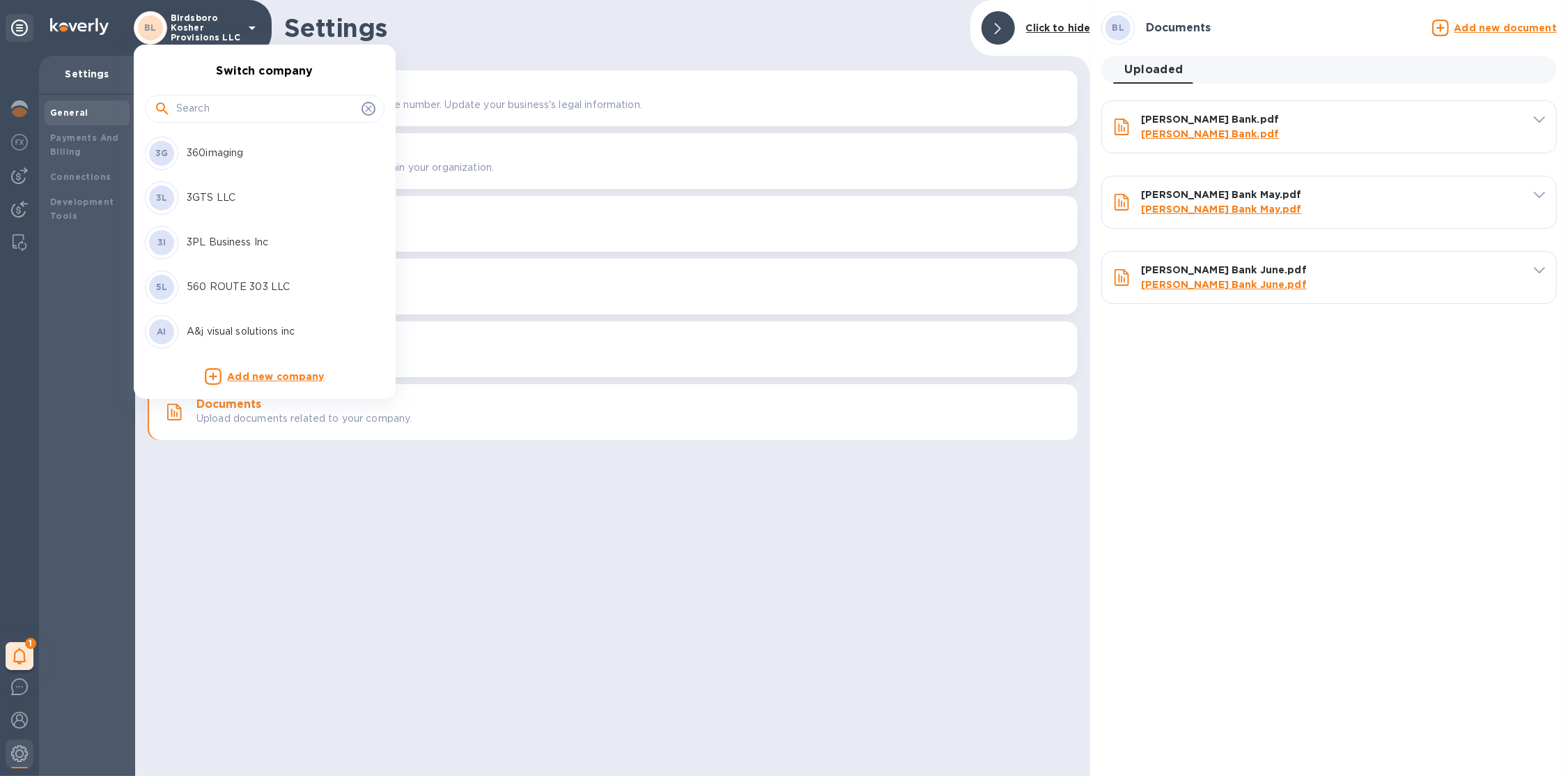
click at [266, 105] on input "text" at bounding box center [266, 109] width 180 height 21
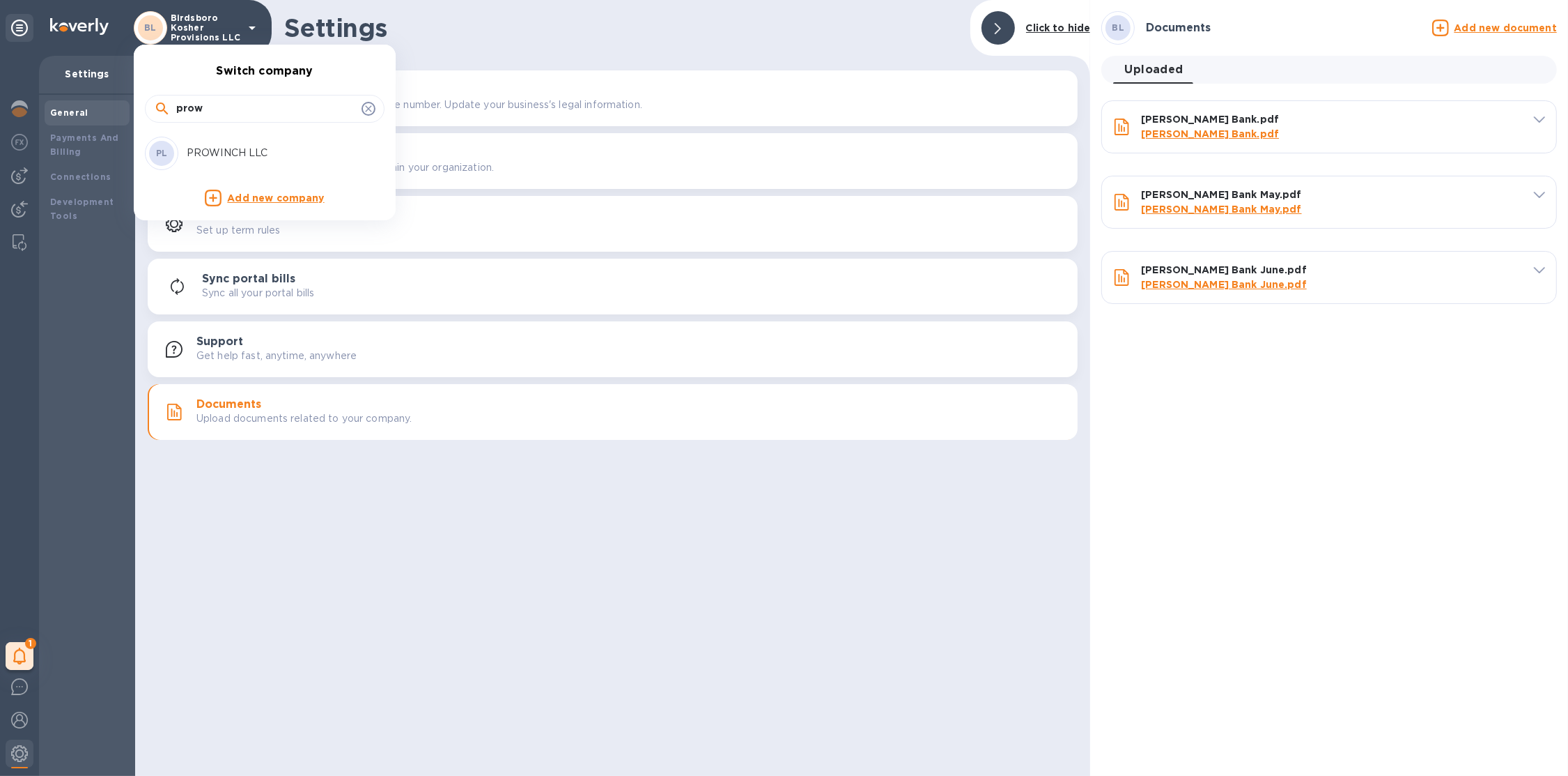
type input "prow"
click at [269, 154] on p "PROWINCH LLC" at bounding box center [274, 153] width 176 height 14
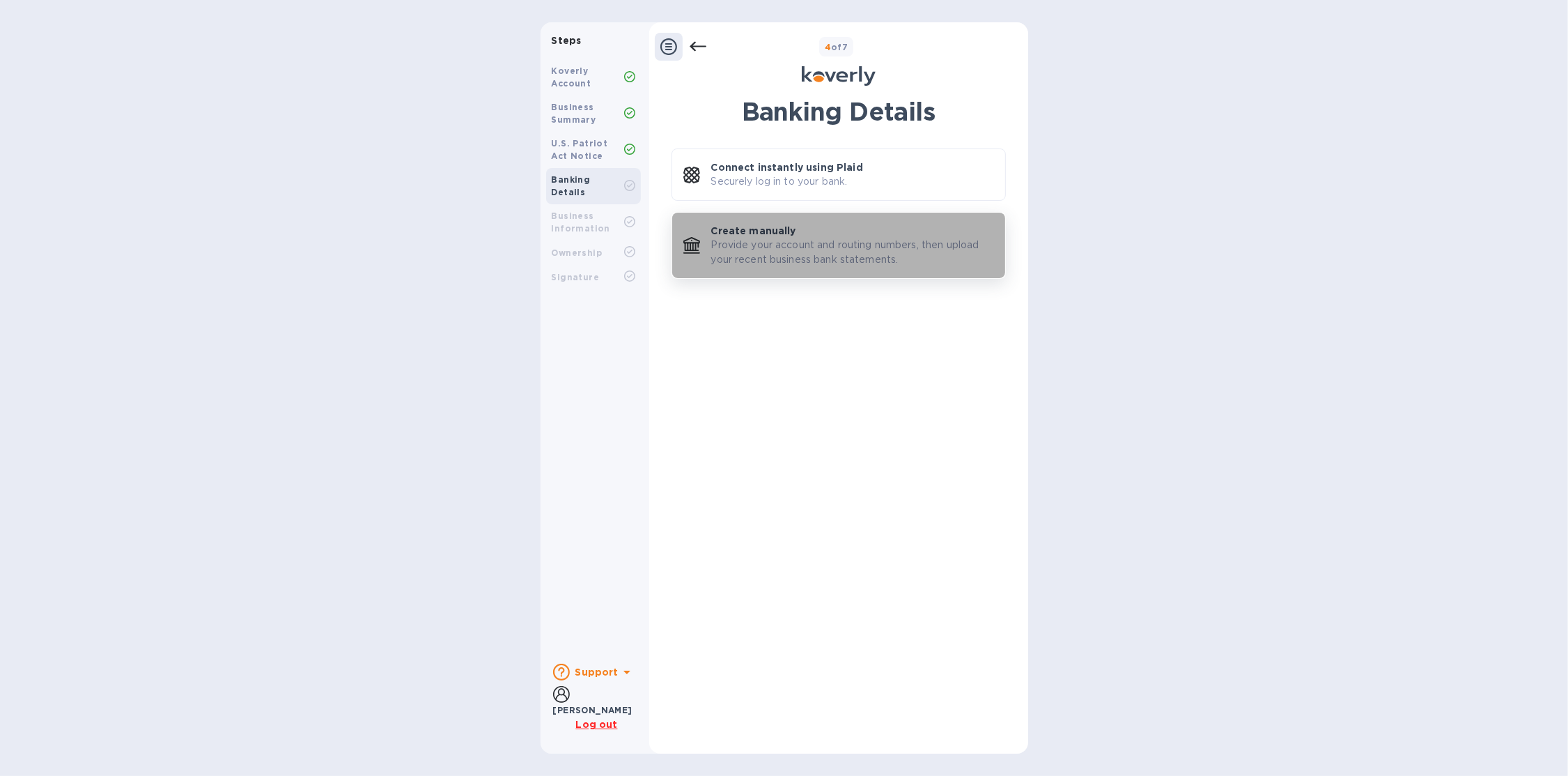
click at [753, 227] on p "Create manually" at bounding box center [753, 231] width 85 height 14
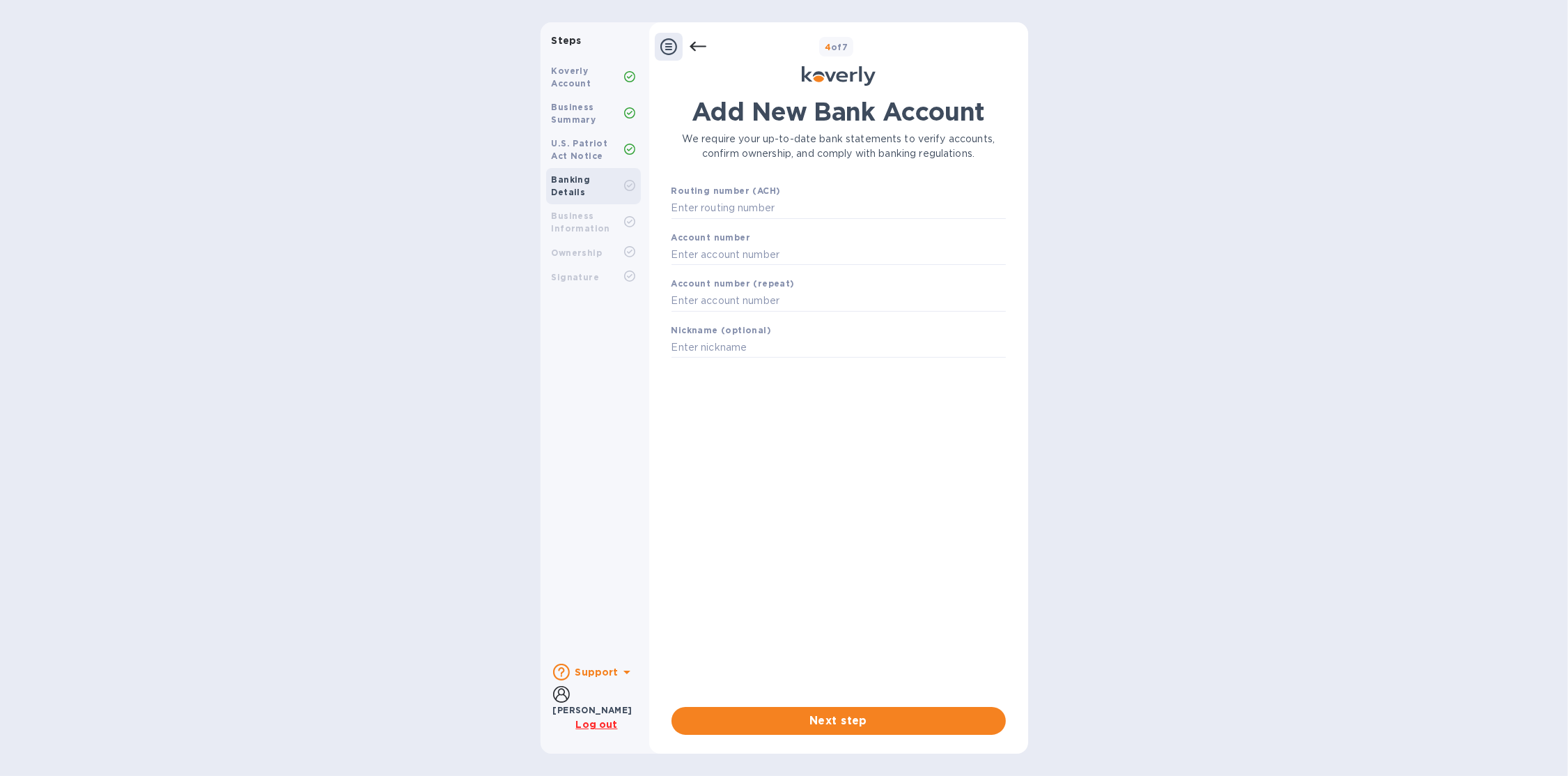
click at [697, 45] on icon at bounding box center [698, 46] width 17 height 17
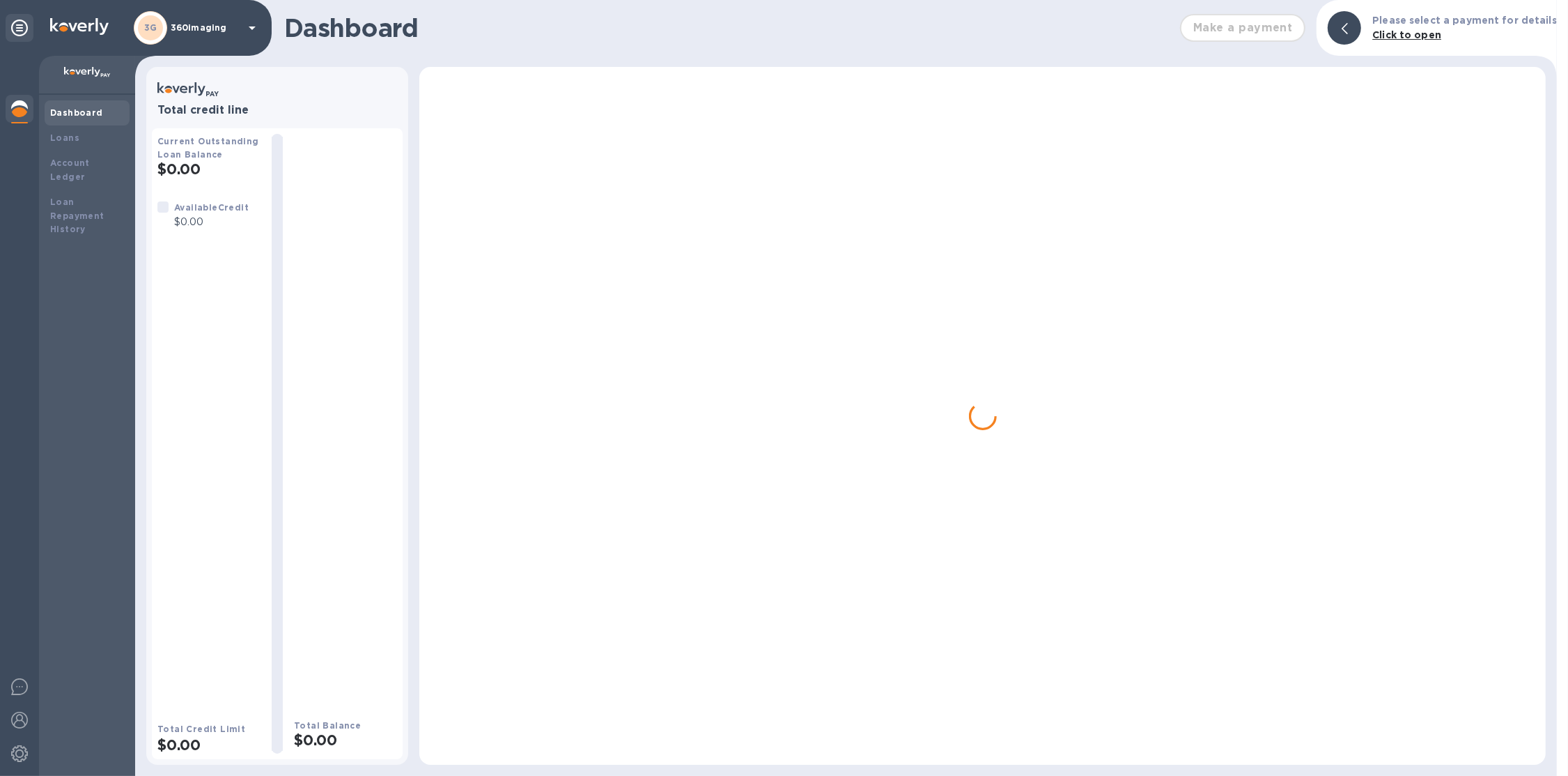
click at [185, 34] on div "3G 360imaging" at bounding box center [197, 28] width 127 height 33
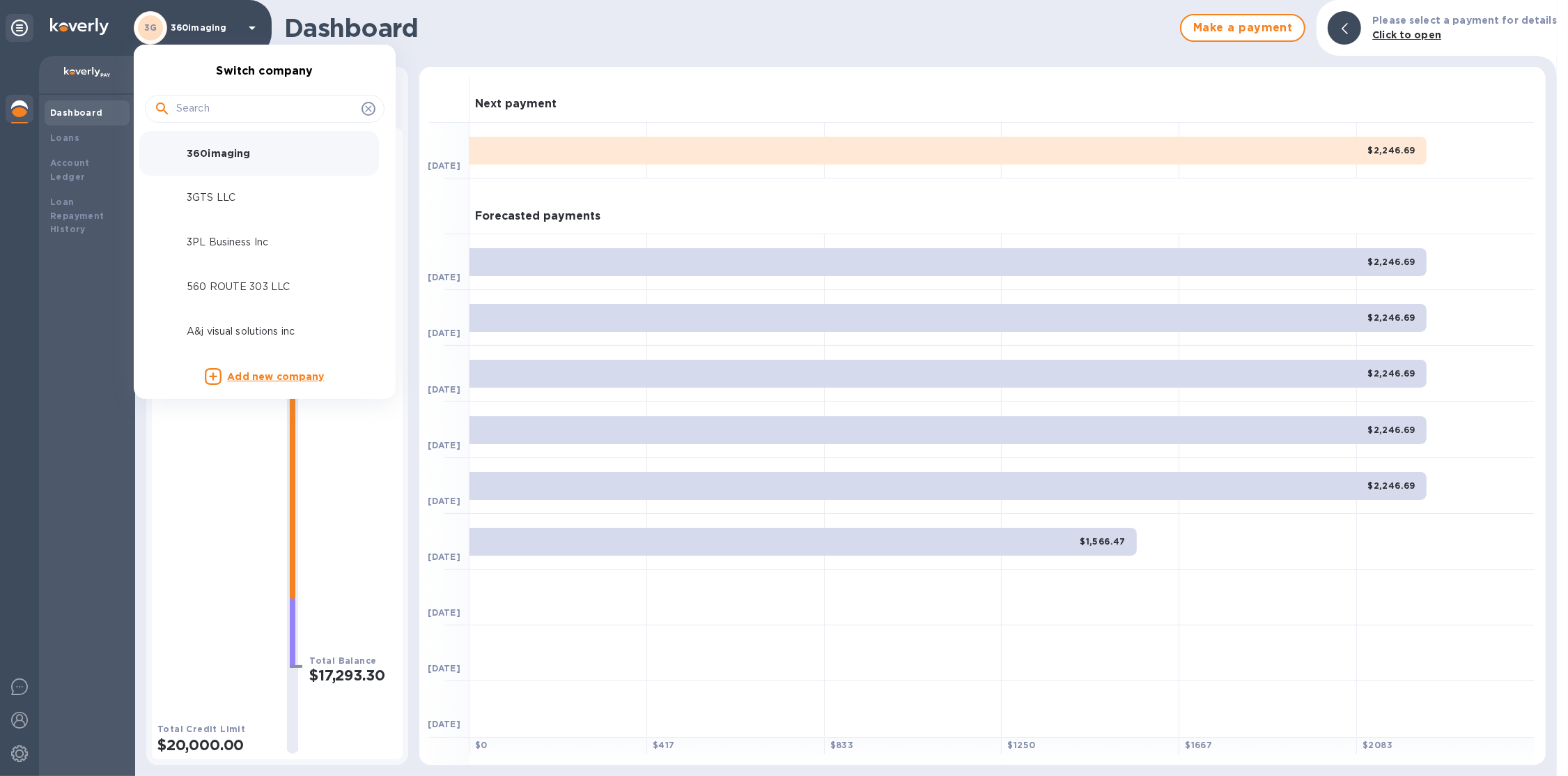
click at [196, 115] on input "text" at bounding box center [266, 109] width 180 height 21
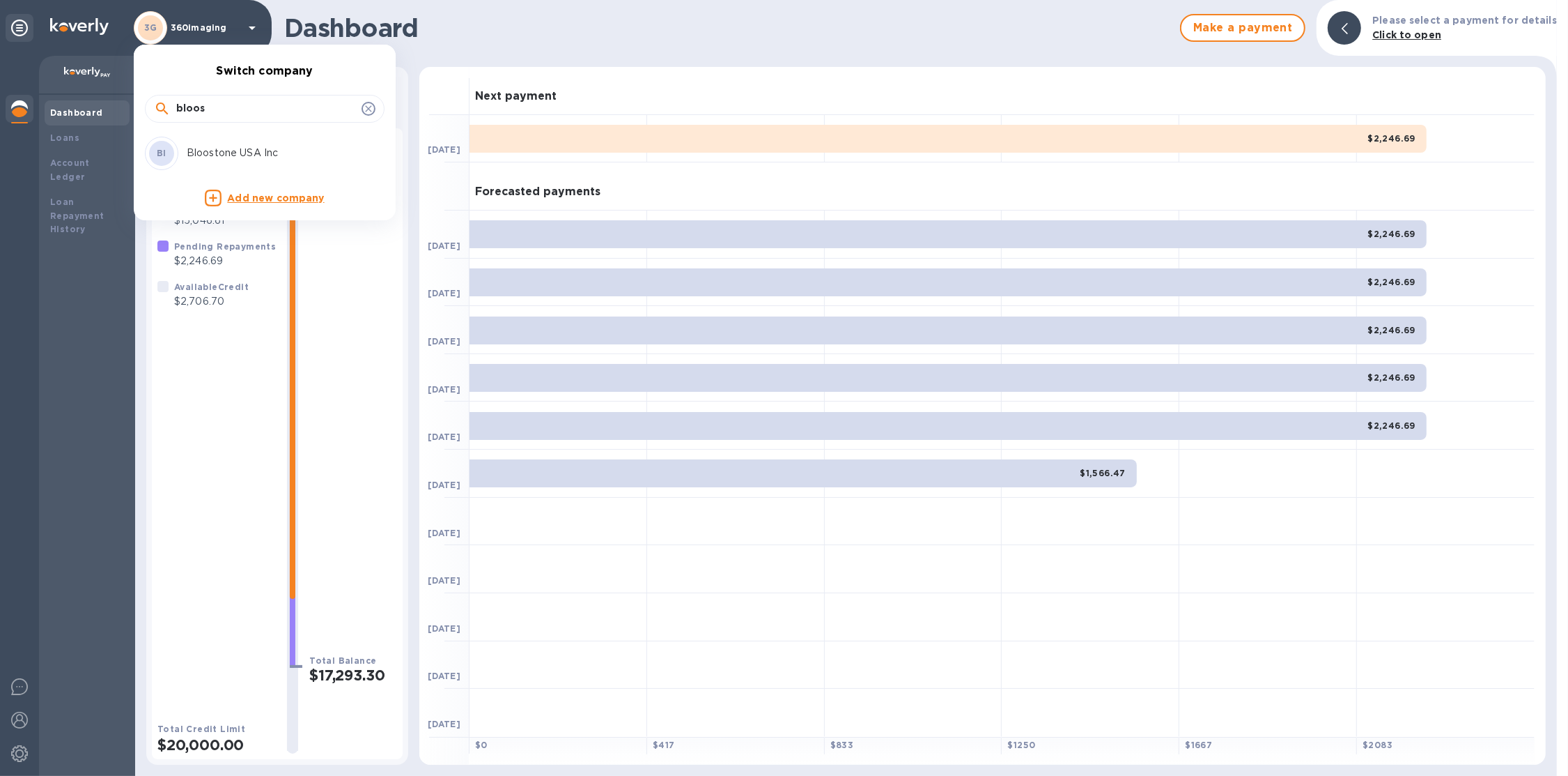
type input "bloos"
click at [229, 146] on p "Bloostone USA Inc" at bounding box center [274, 153] width 176 height 14
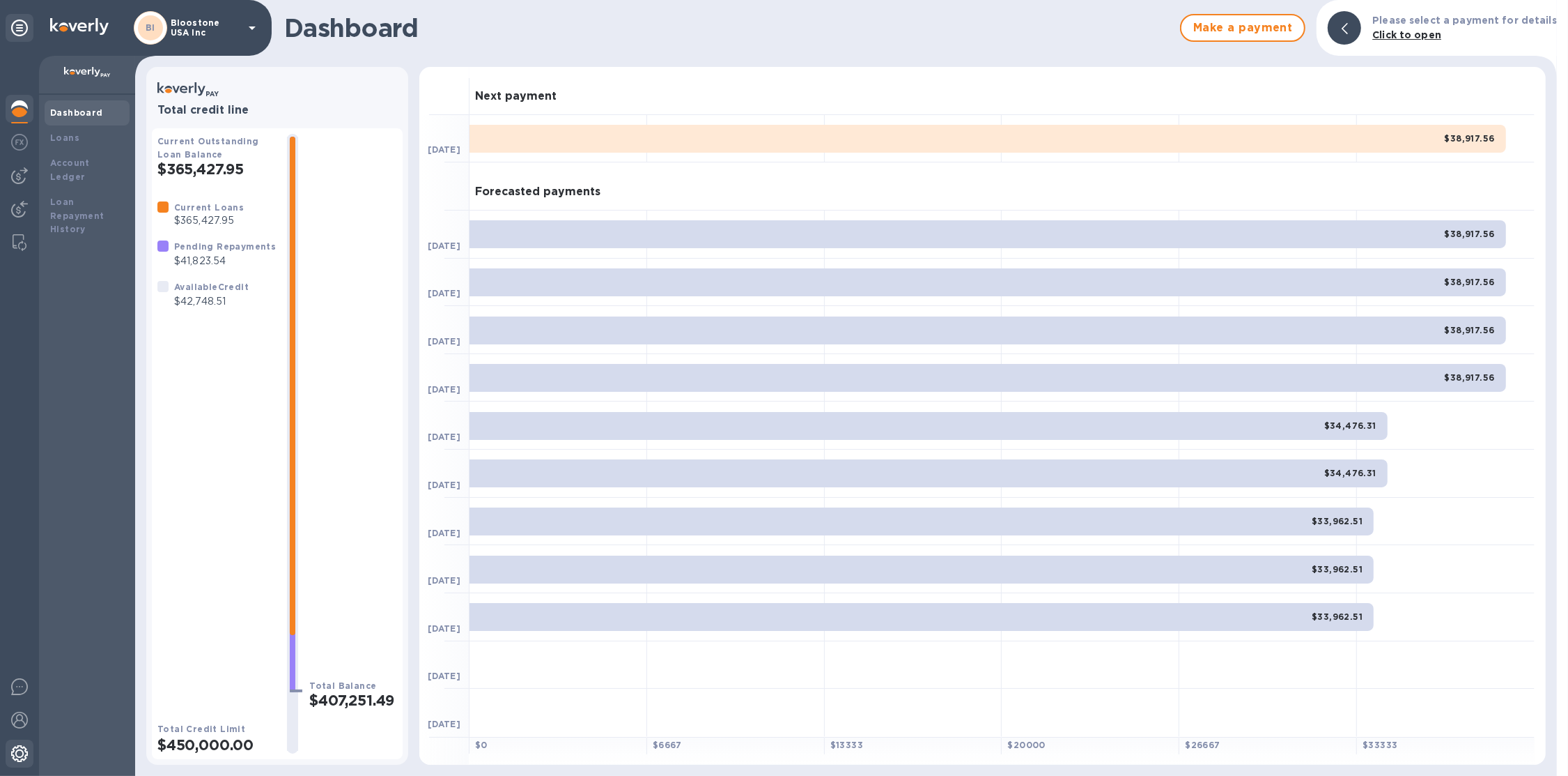
click at [19, 759] on img at bounding box center [19, 753] width 17 height 17
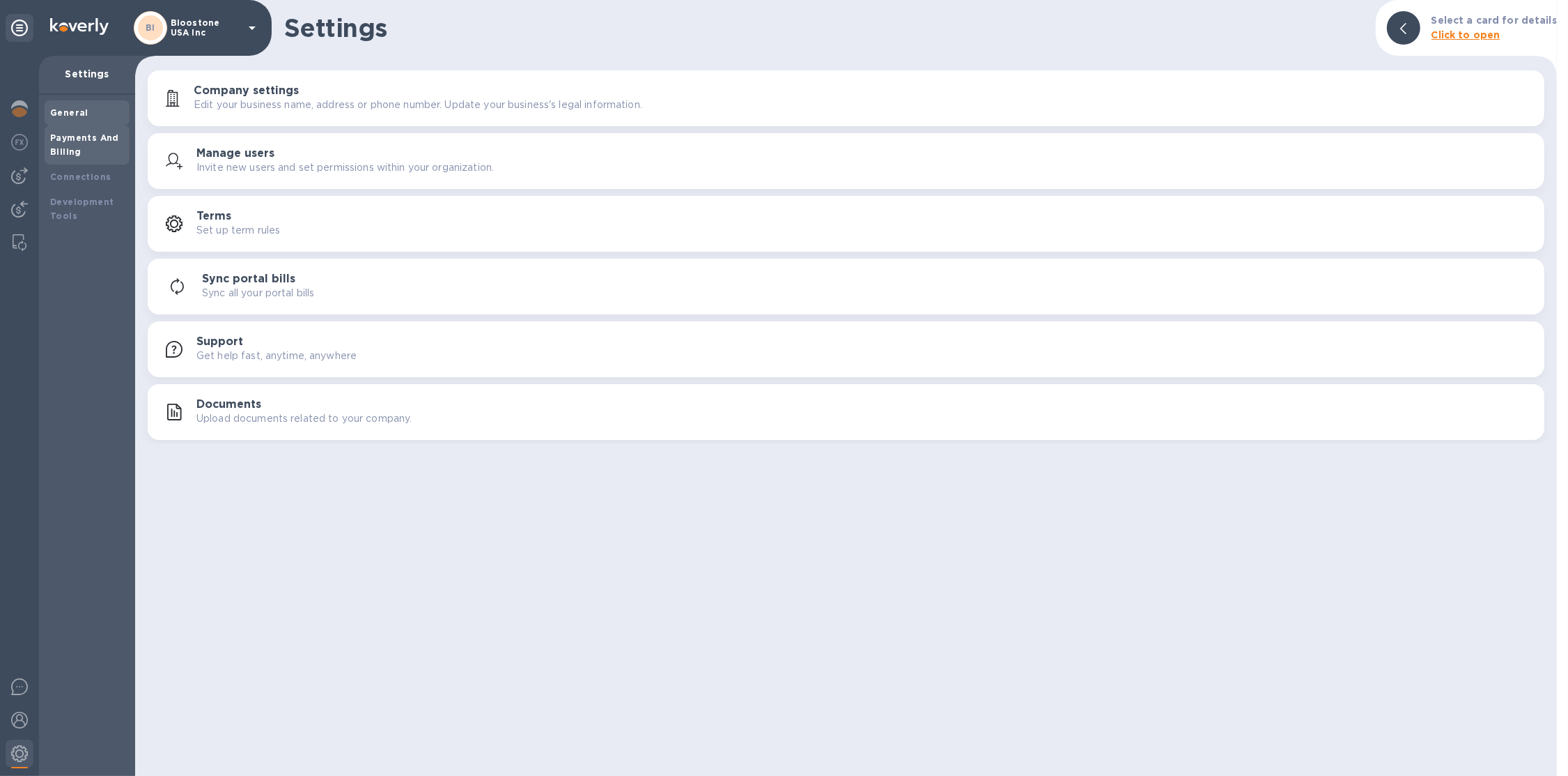
click at [67, 137] on b "Payments And Billing" at bounding box center [84, 145] width 69 height 25
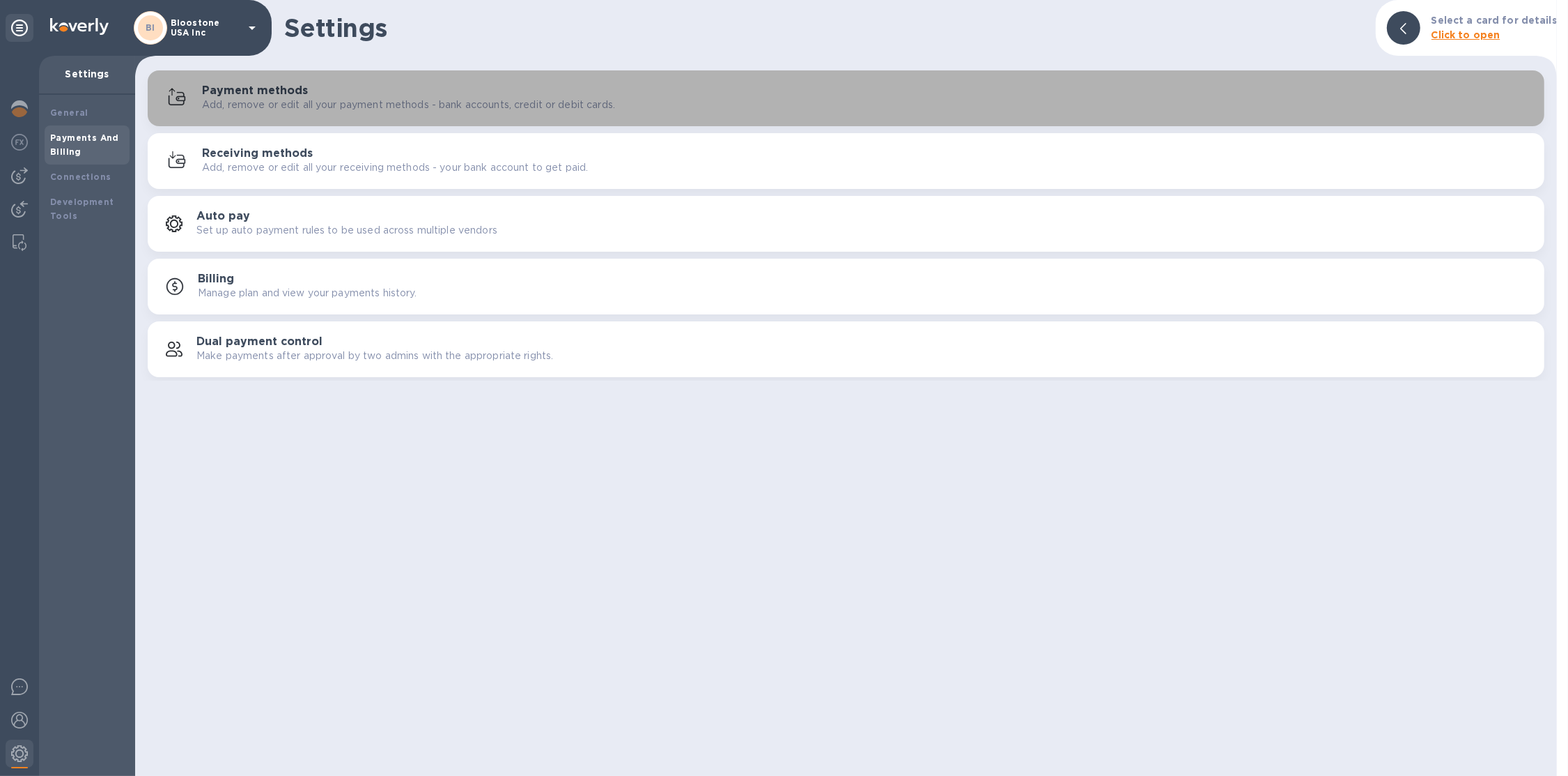
click at [252, 107] on p "Add, remove or edit all your payment methods - bank accounts, credit or debit c…" at bounding box center [408, 105] width 413 height 14
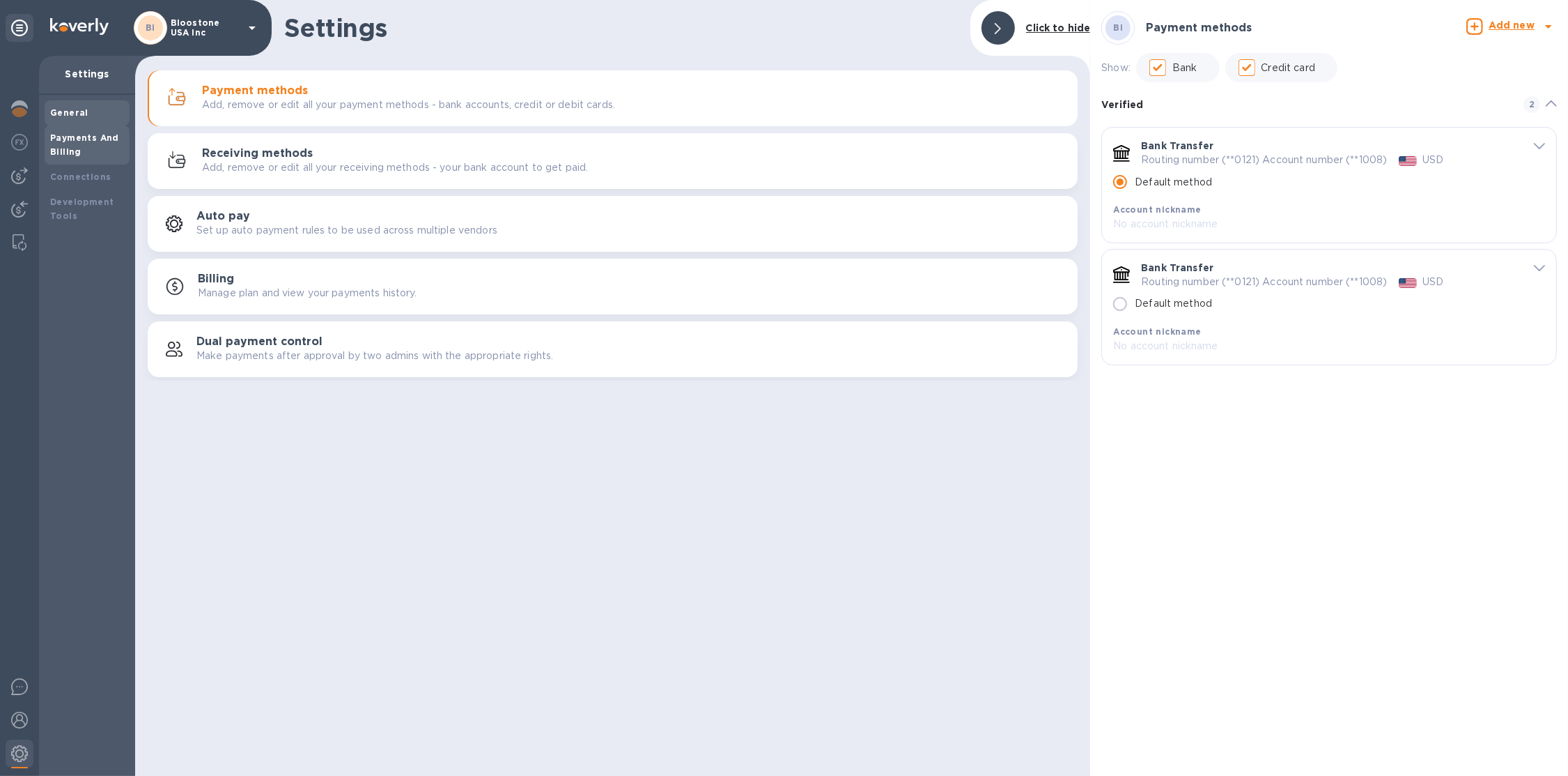
click at [67, 116] on b "General" at bounding box center [69, 112] width 38 height 10
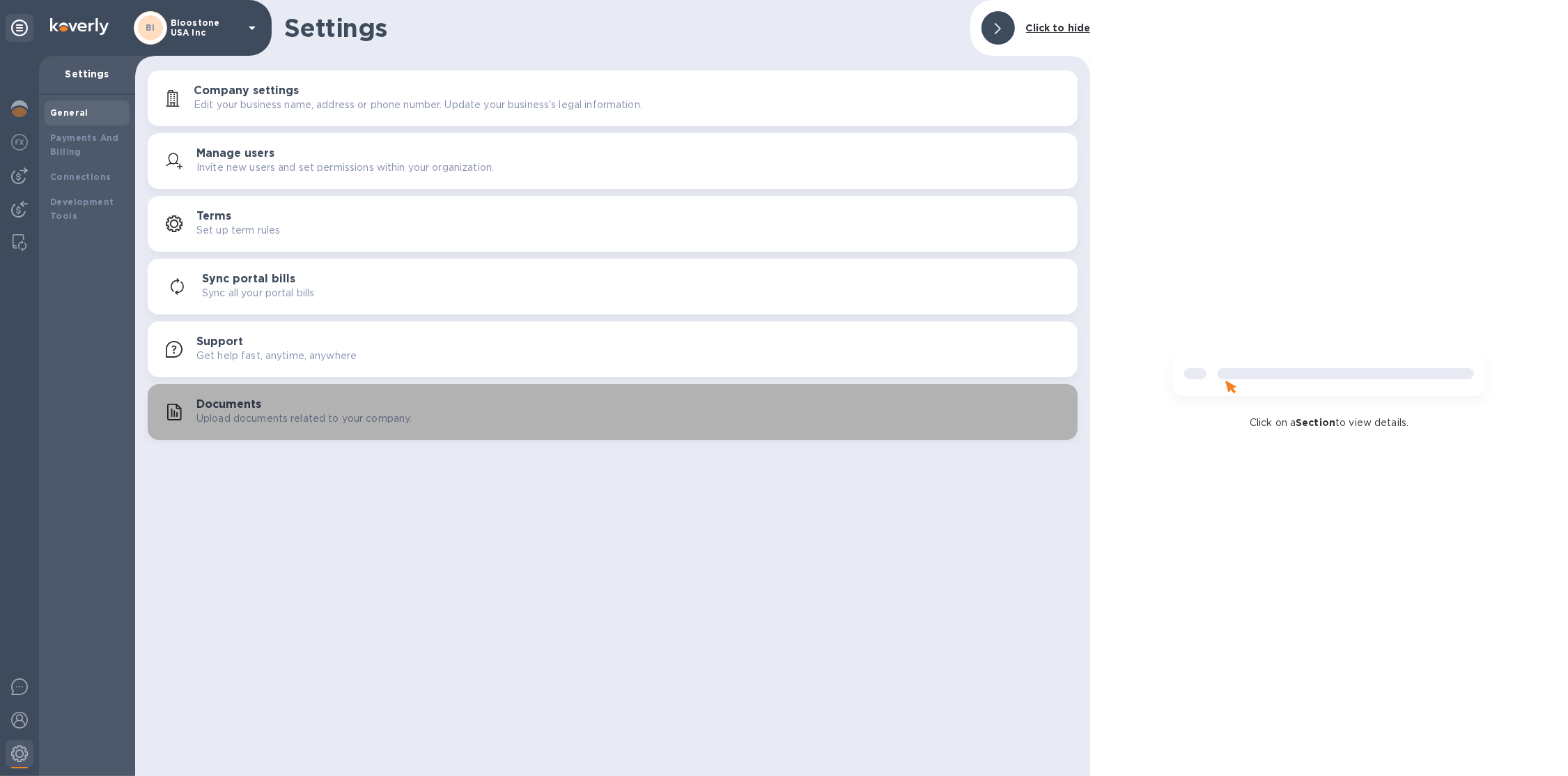
click at [265, 407] on div "Documents Upload documents related to your company." at bounding box center [631, 412] width 870 height 28
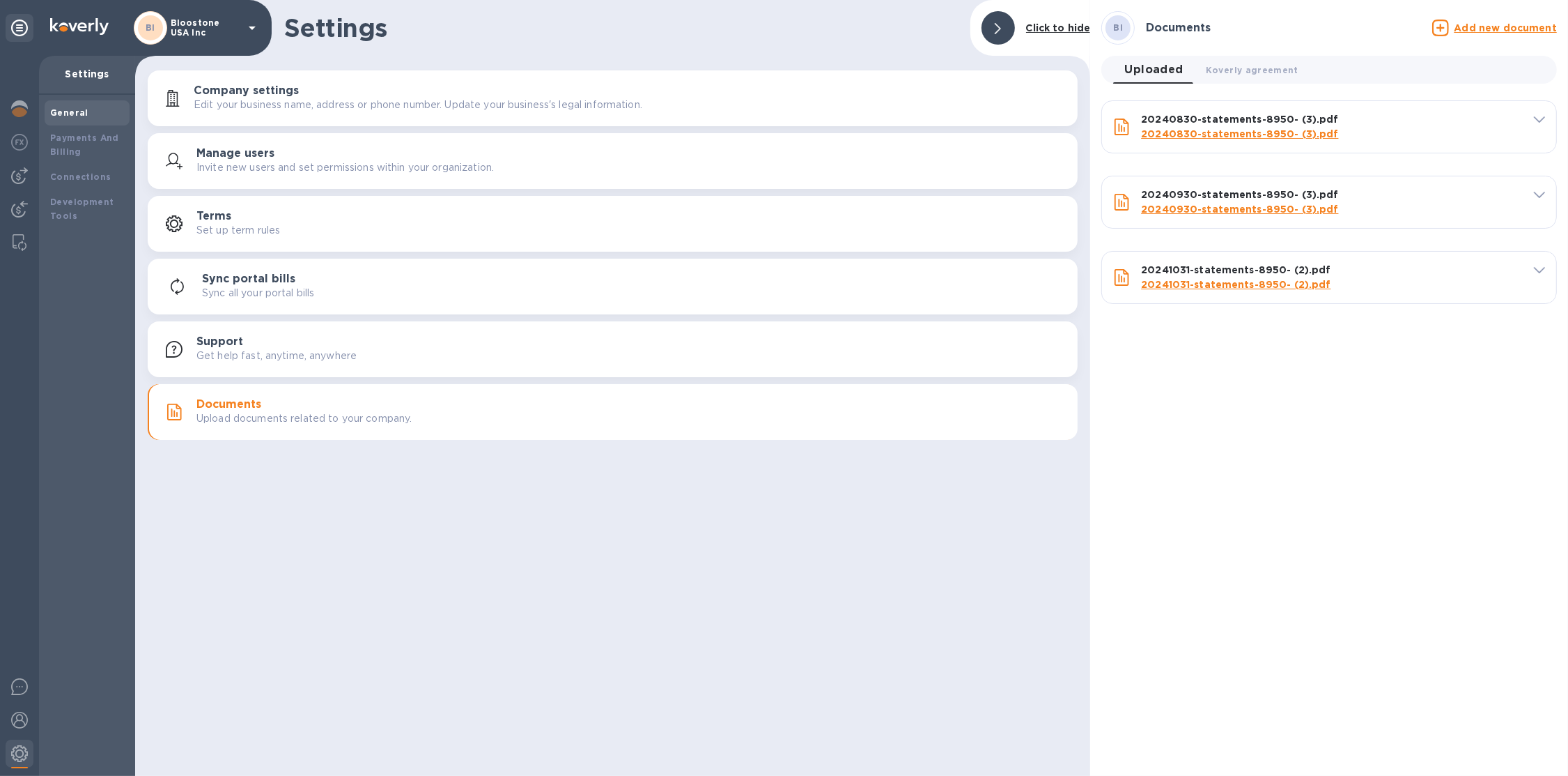
click at [1473, 29] on u "Add new document" at bounding box center [1506, 28] width 103 height 11
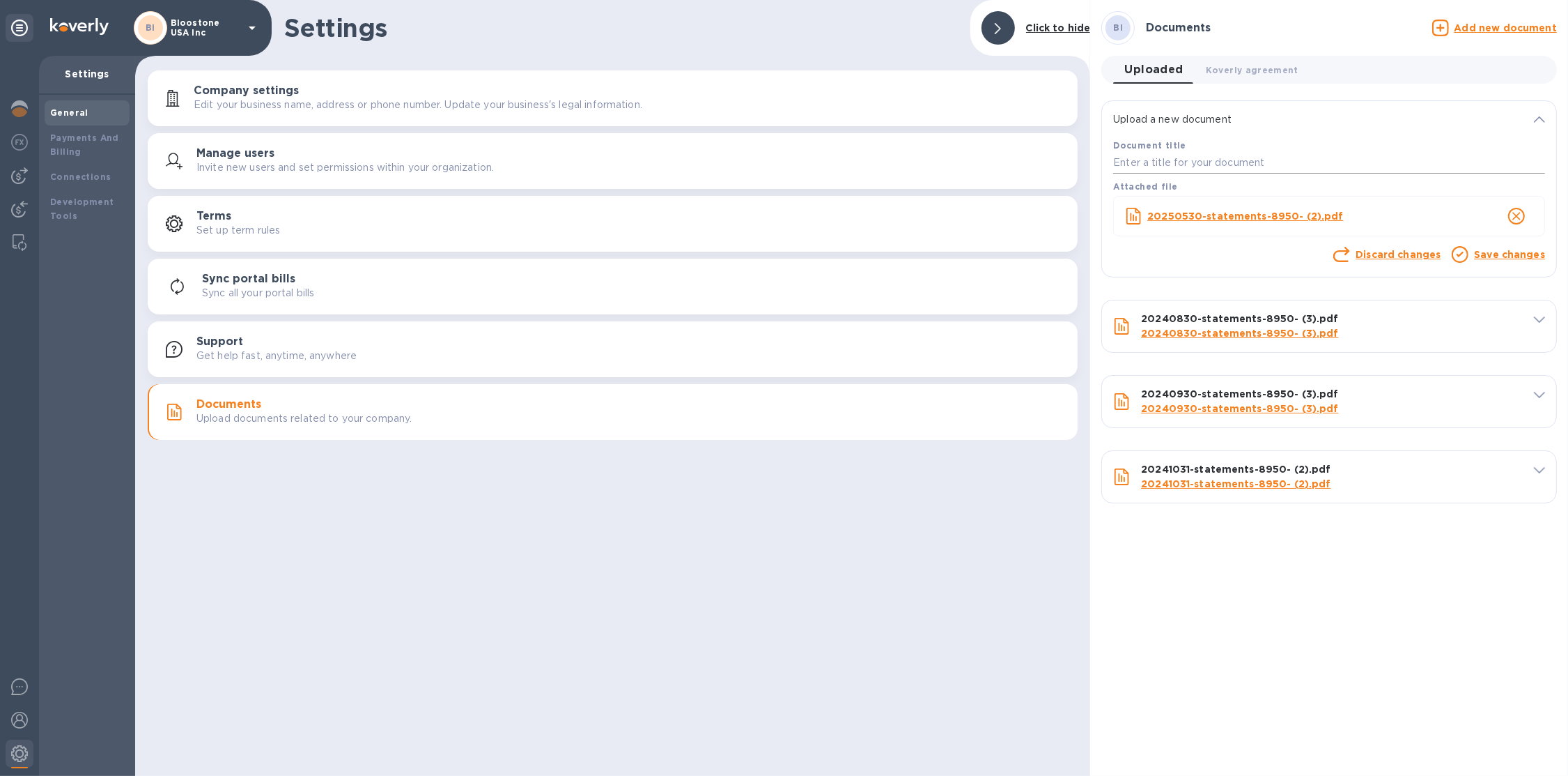
click at [1231, 157] on input "text" at bounding box center [1330, 163] width 432 height 21
type input "1"
click at [1484, 253] on link "Save changes" at bounding box center [1509, 254] width 71 height 11
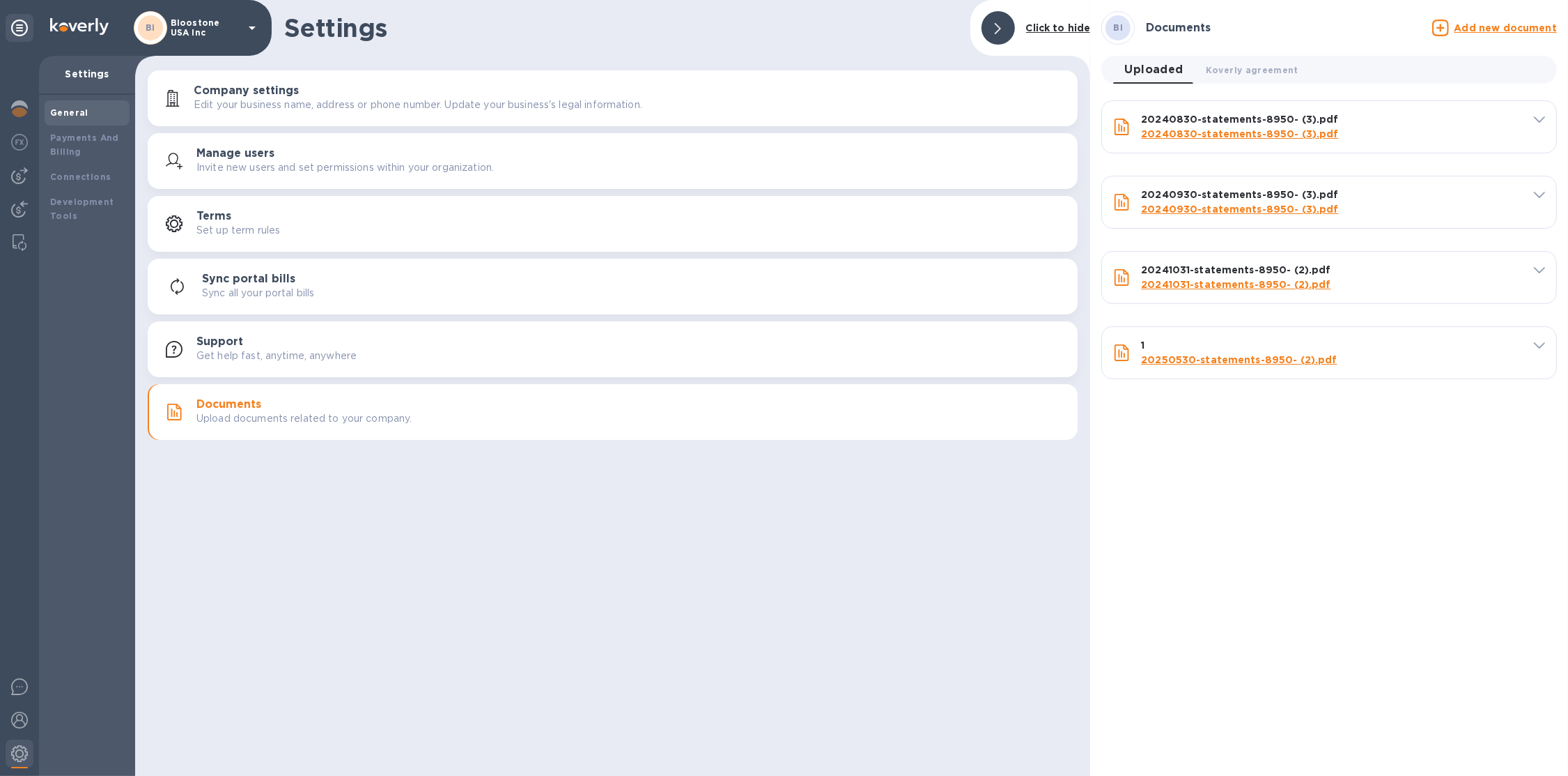
click at [1495, 31] on u "Add new document" at bounding box center [1506, 28] width 103 height 11
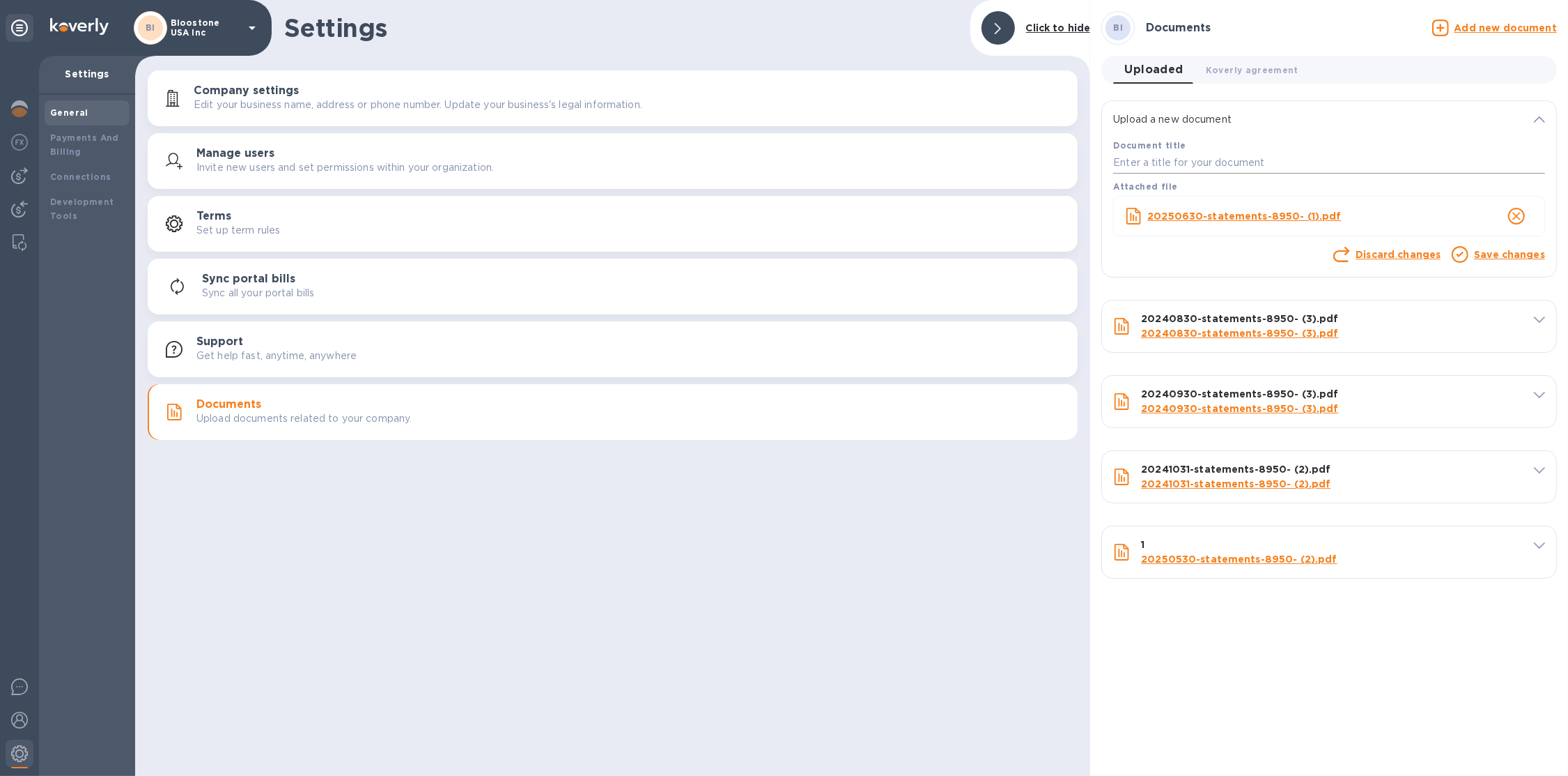
click at [1320, 156] on input "text" at bounding box center [1330, 163] width 432 height 21
type input "2"
click at [1515, 258] on link "Save changes" at bounding box center [1509, 254] width 71 height 11
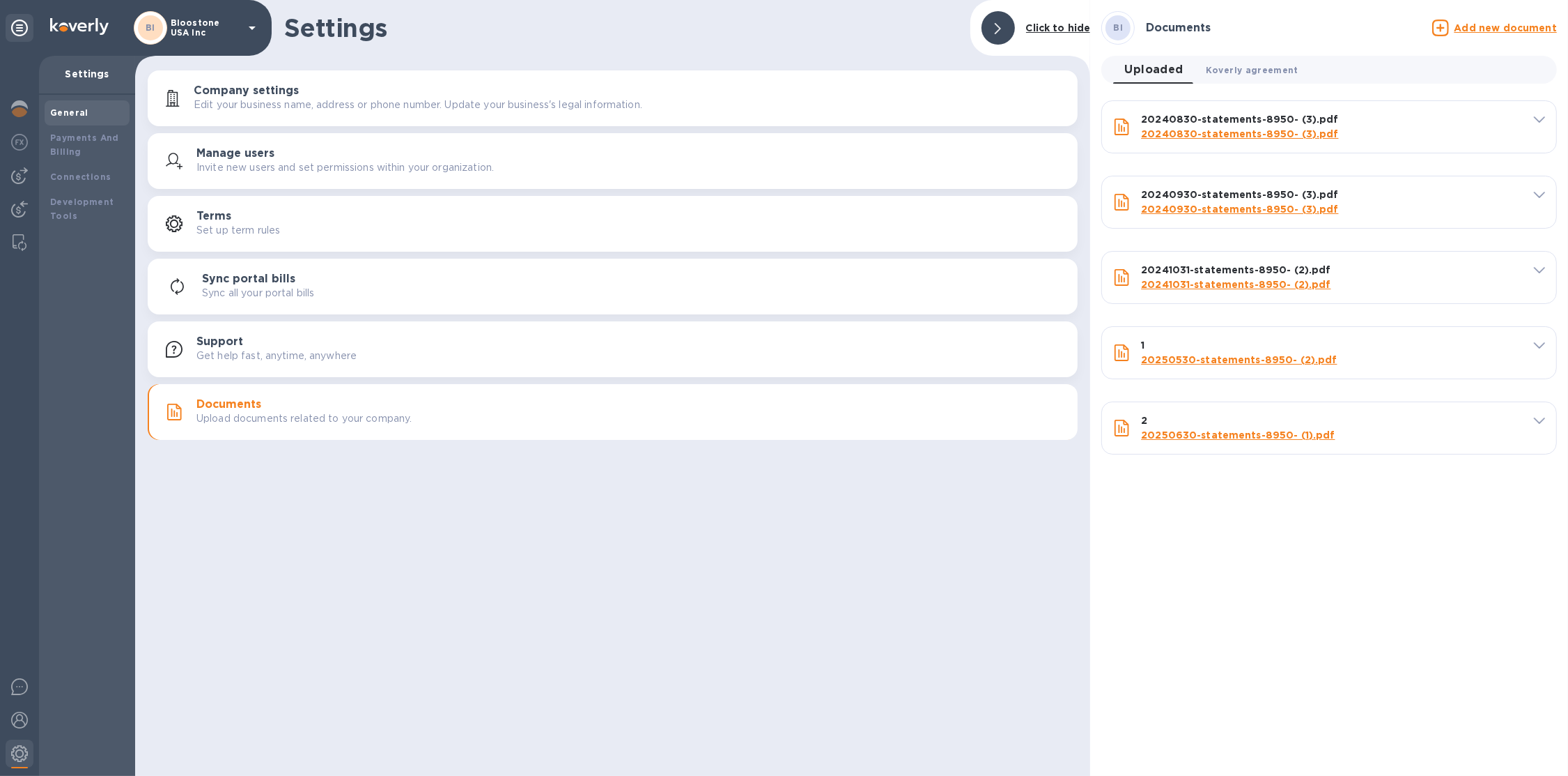
click at [1257, 72] on span "Koverly agreement 0" at bounding box center [1252, 70] width 93 height 14
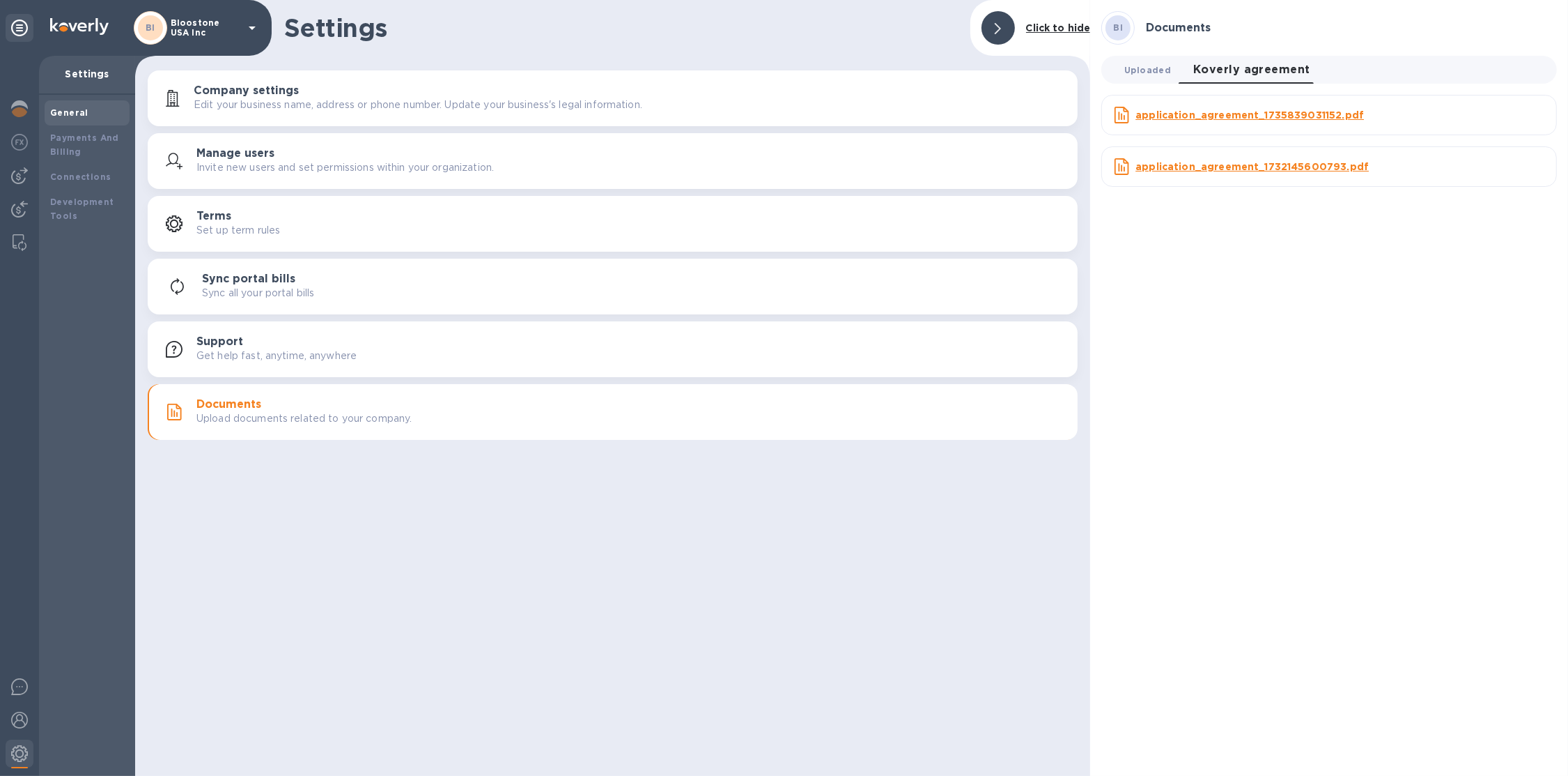
click at [1174, 62] on button "Uploaded 0" at bounding box center [1148, 69] width 69 height 28
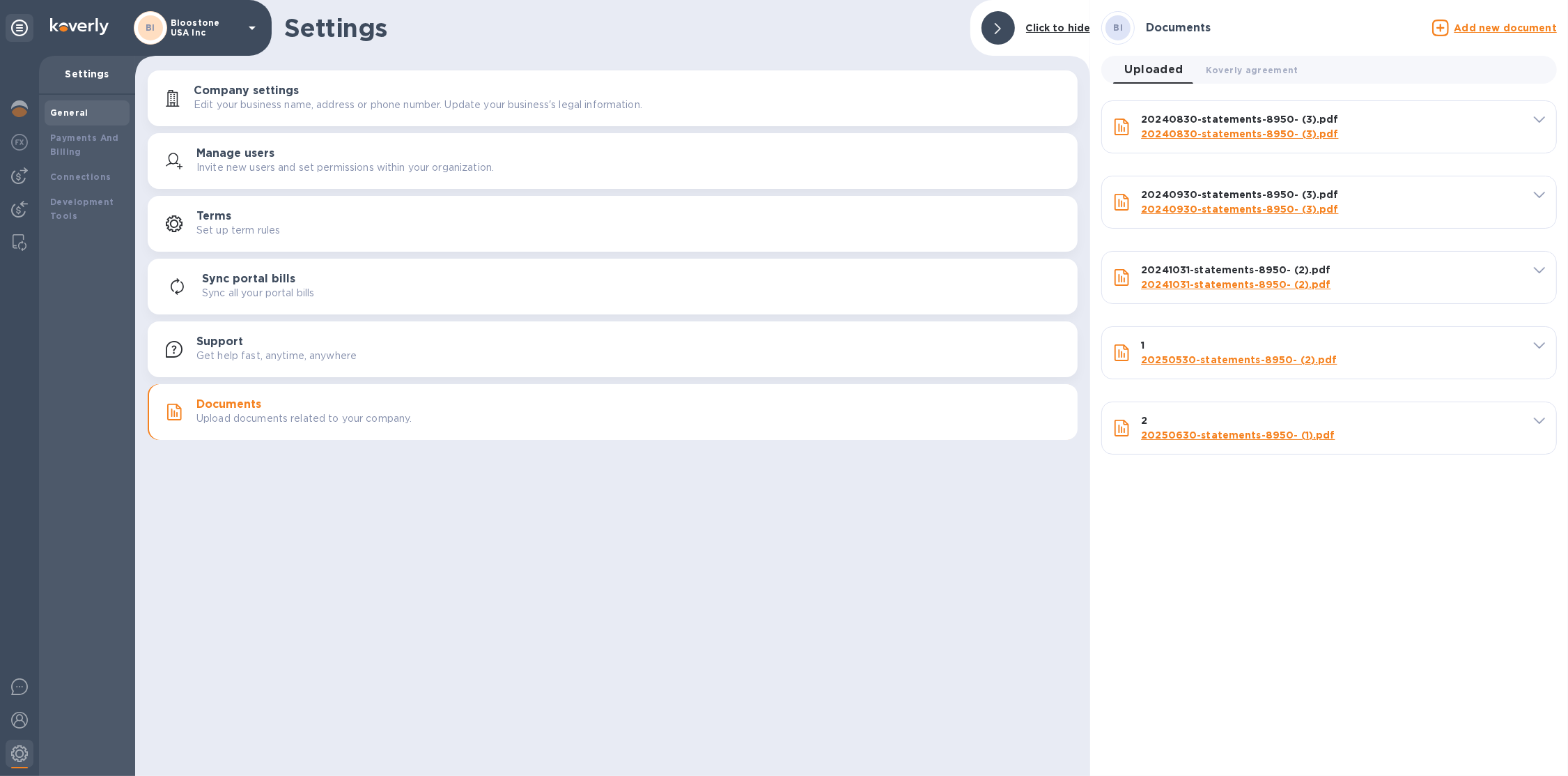
click at [1489, 25] on u "Add new document" at bounding box center [1506, 28] width 103 height 11
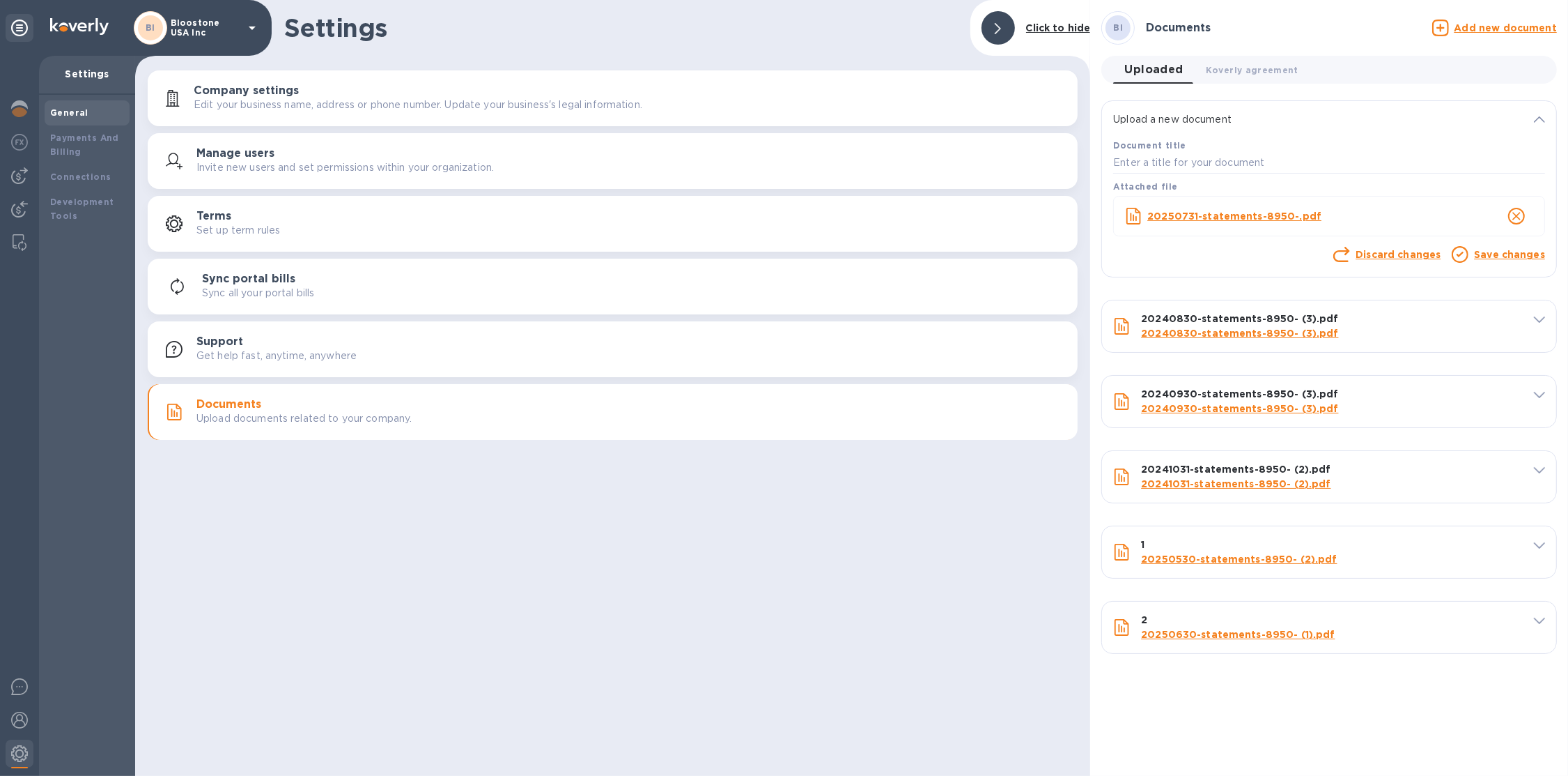
click at [1291, 184] on div "Attached file" at bounding box center [1329, 186] width 438 height 20
click at [1286, 171] on input "text" at bounding box center [1330, 163] width 432 height 21
type input "3"
click at [1495, 251] on link "Save changes" at bounding box center [1509, 254] width 71 height 11
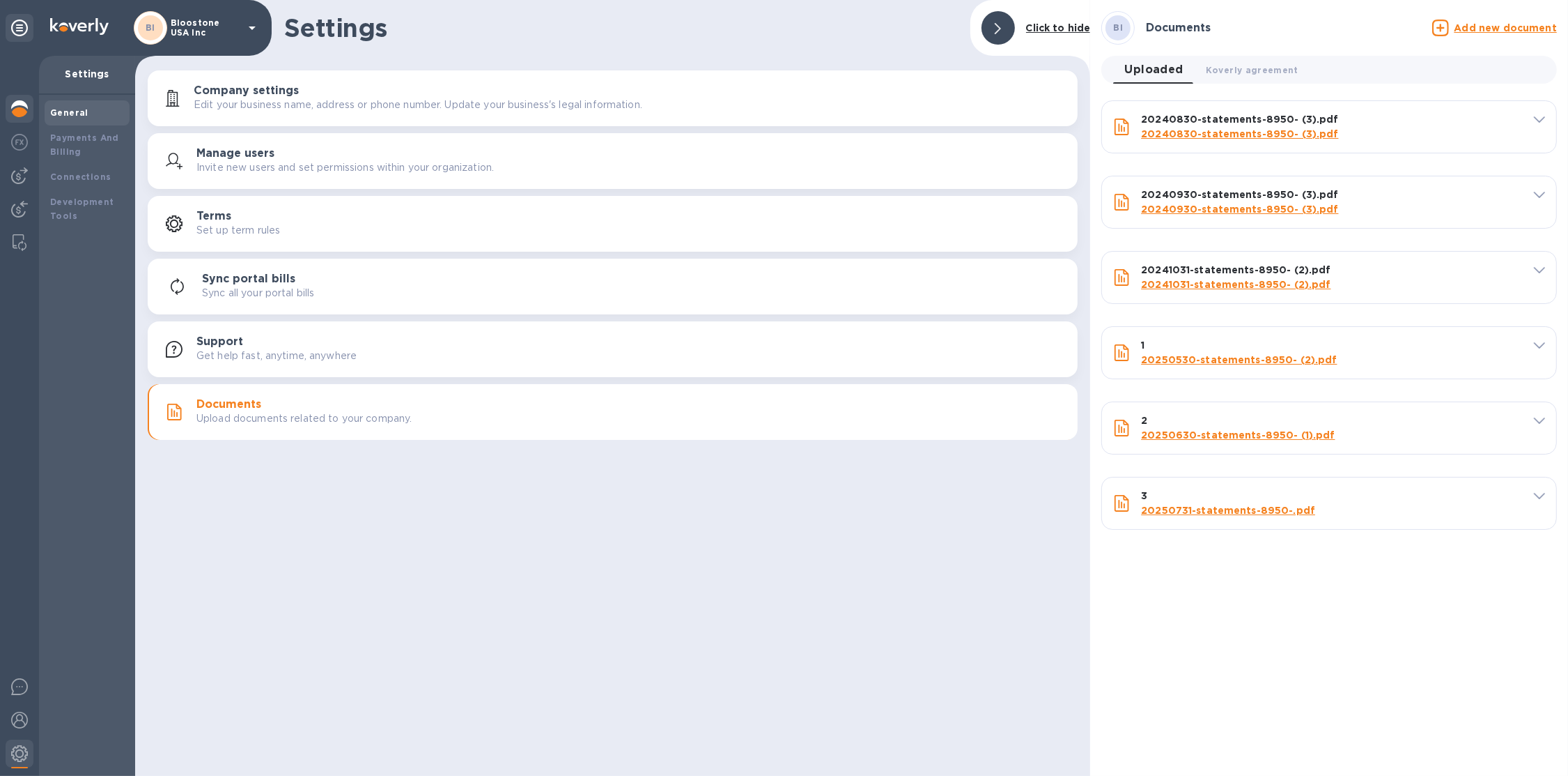
click at [25, 114] on img at bounding box center [19, 108] width 17 height 17
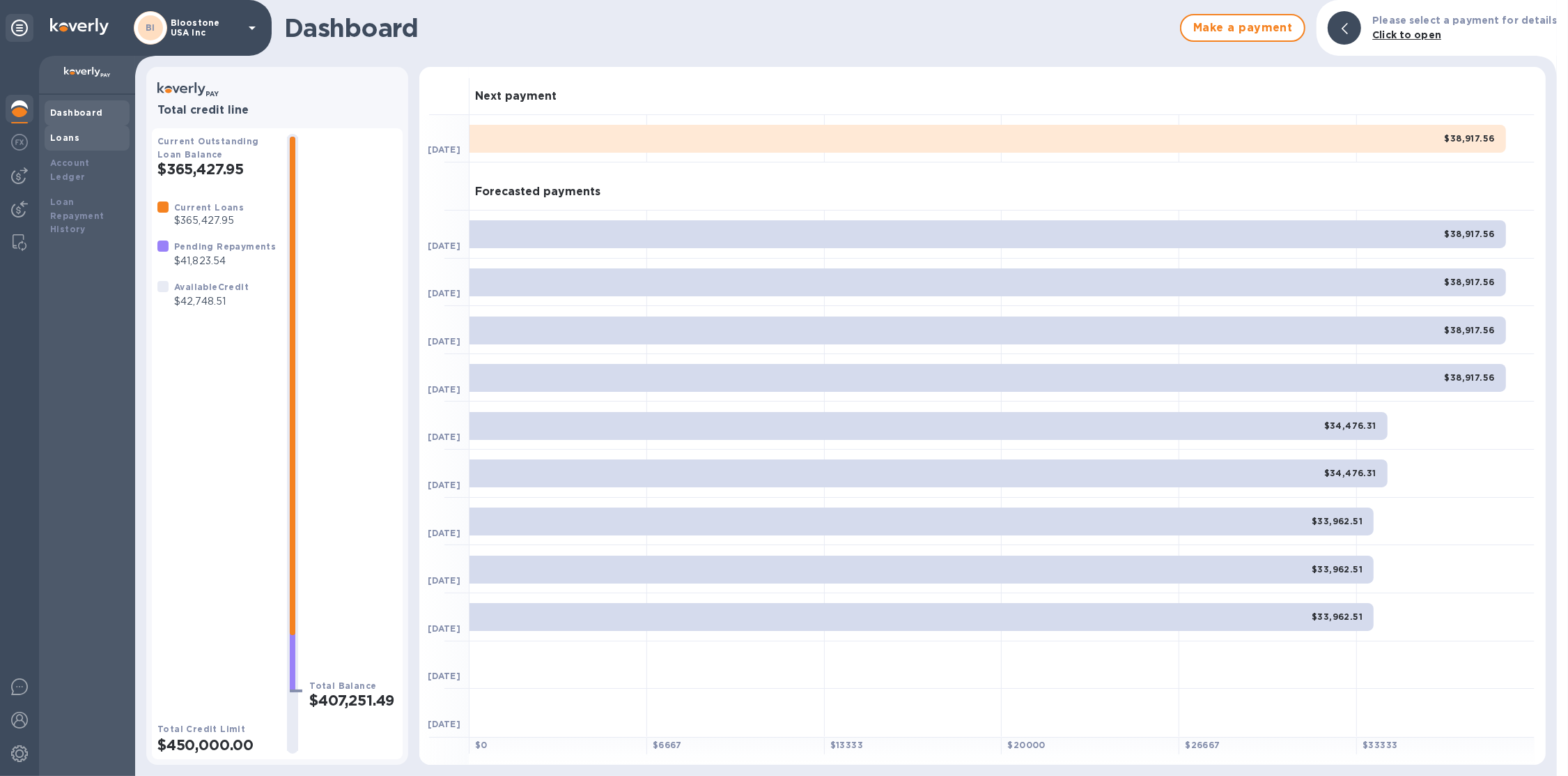
click at [74, 145] on div "Loans" at bounding box center [87, 138] width 85 height 25
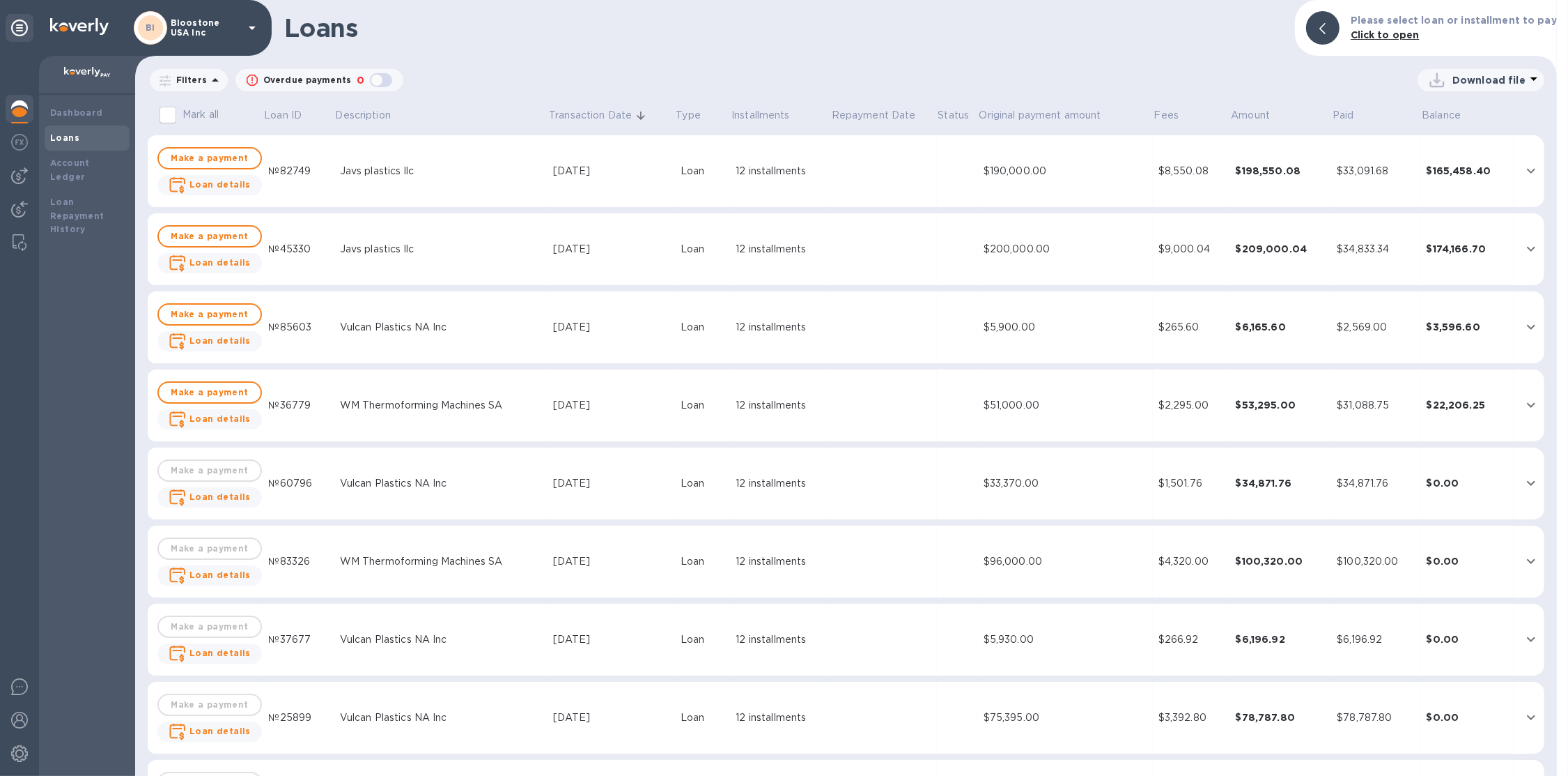
click at [244, 21] on icon at bounding box center [252, 28] width 17 height 17
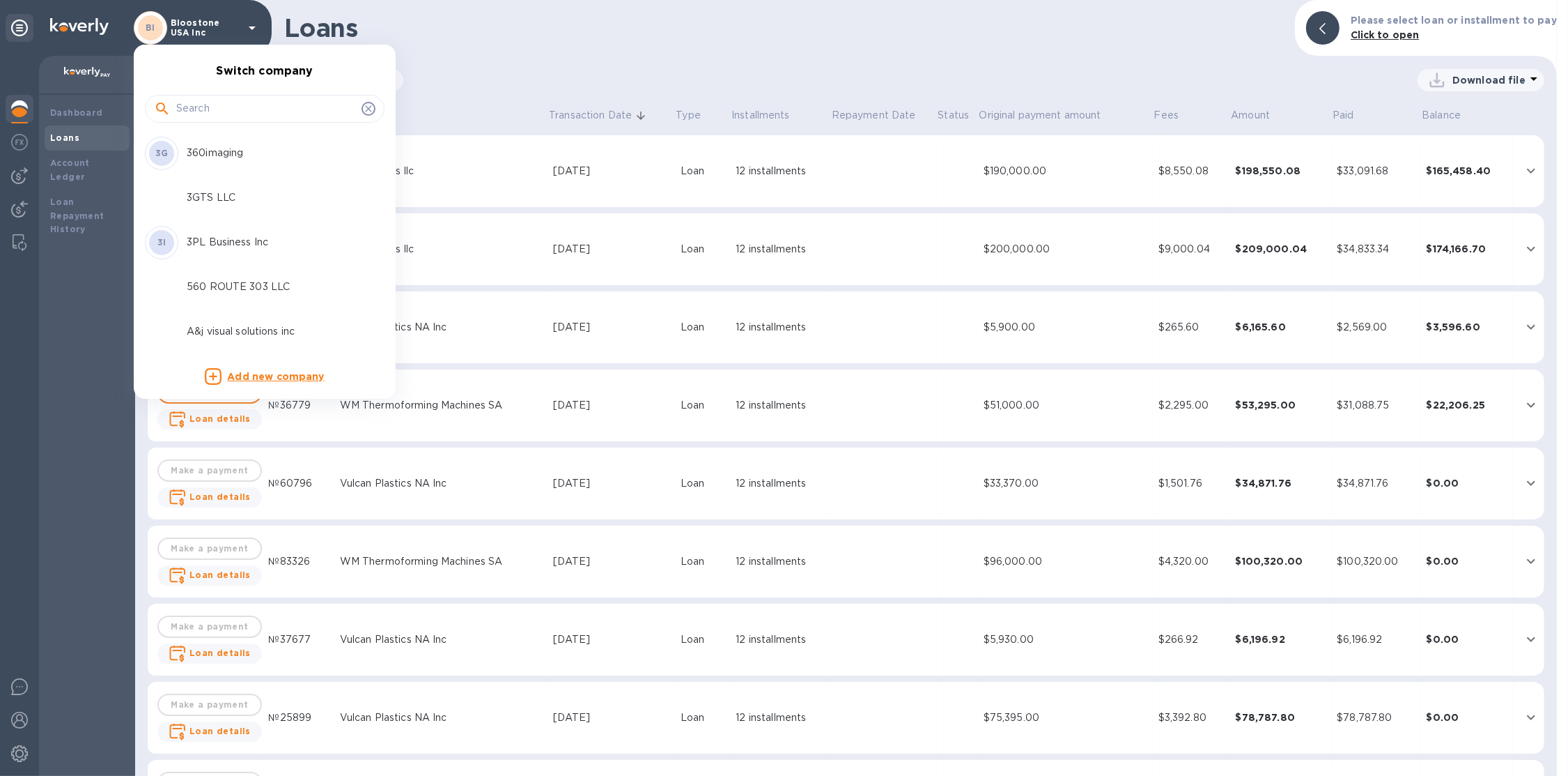
click at [235, 105] on input "text" at bounding box center [266, 109] width 180 height 21
type input "w"
type input "q"
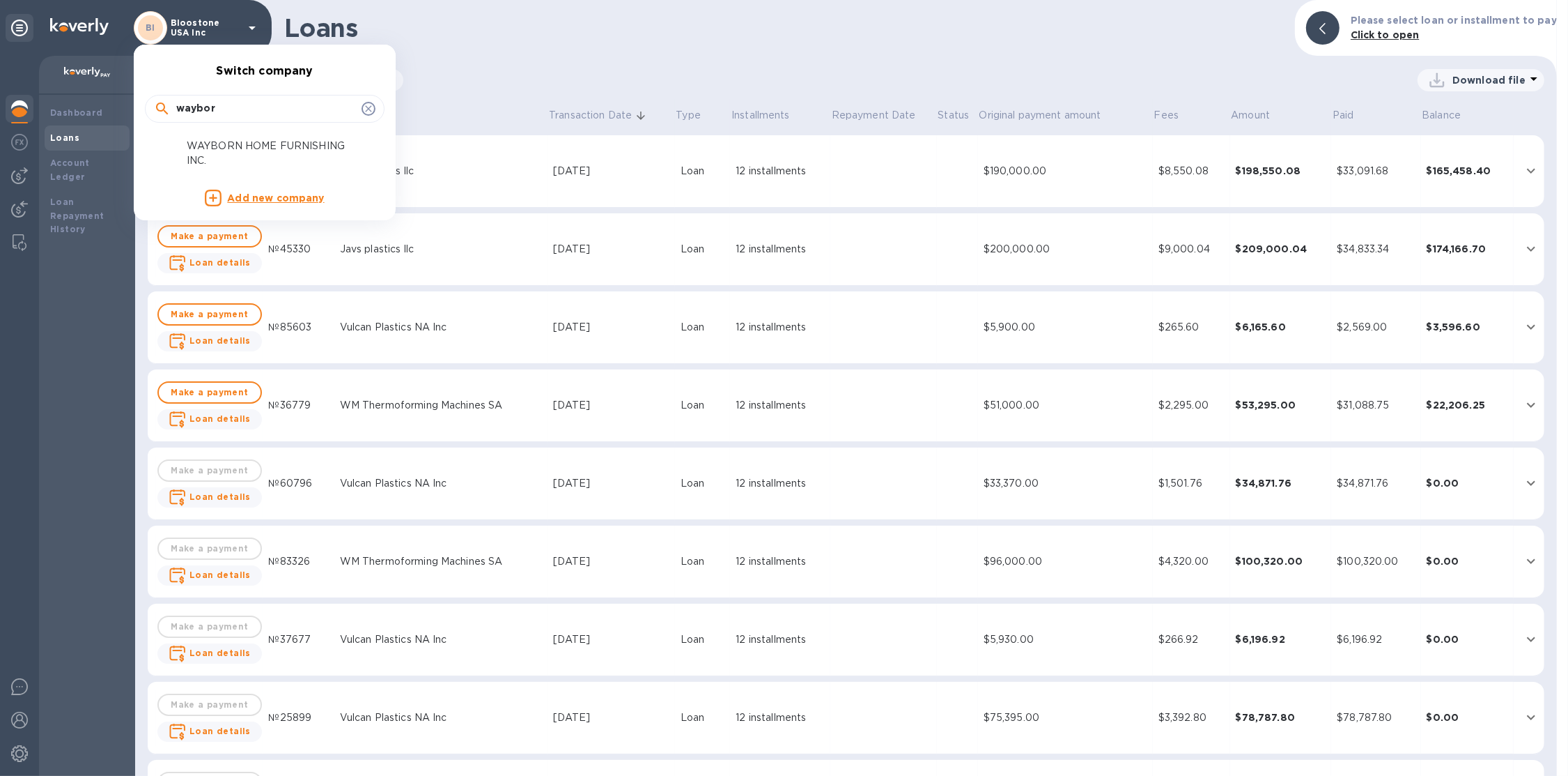
type input "waybor"
click at [241, 146] on p "WAYBORN HOME FURNISHING INC." at bounding box center [274, 153] width 176 height 29
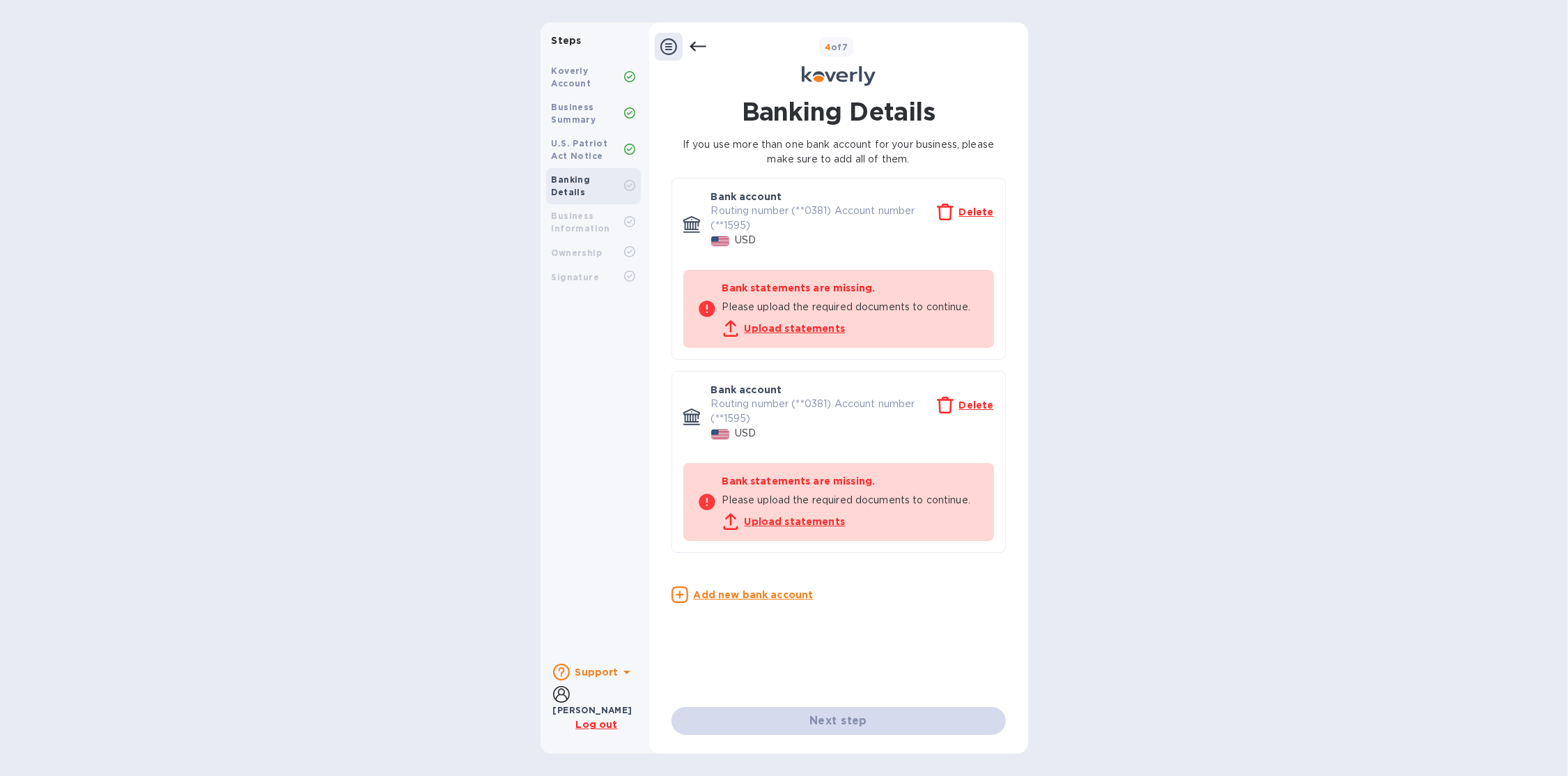
click at [835, 331] on u "Upload statements" at bounding box center [795, 328] width 101 height 11
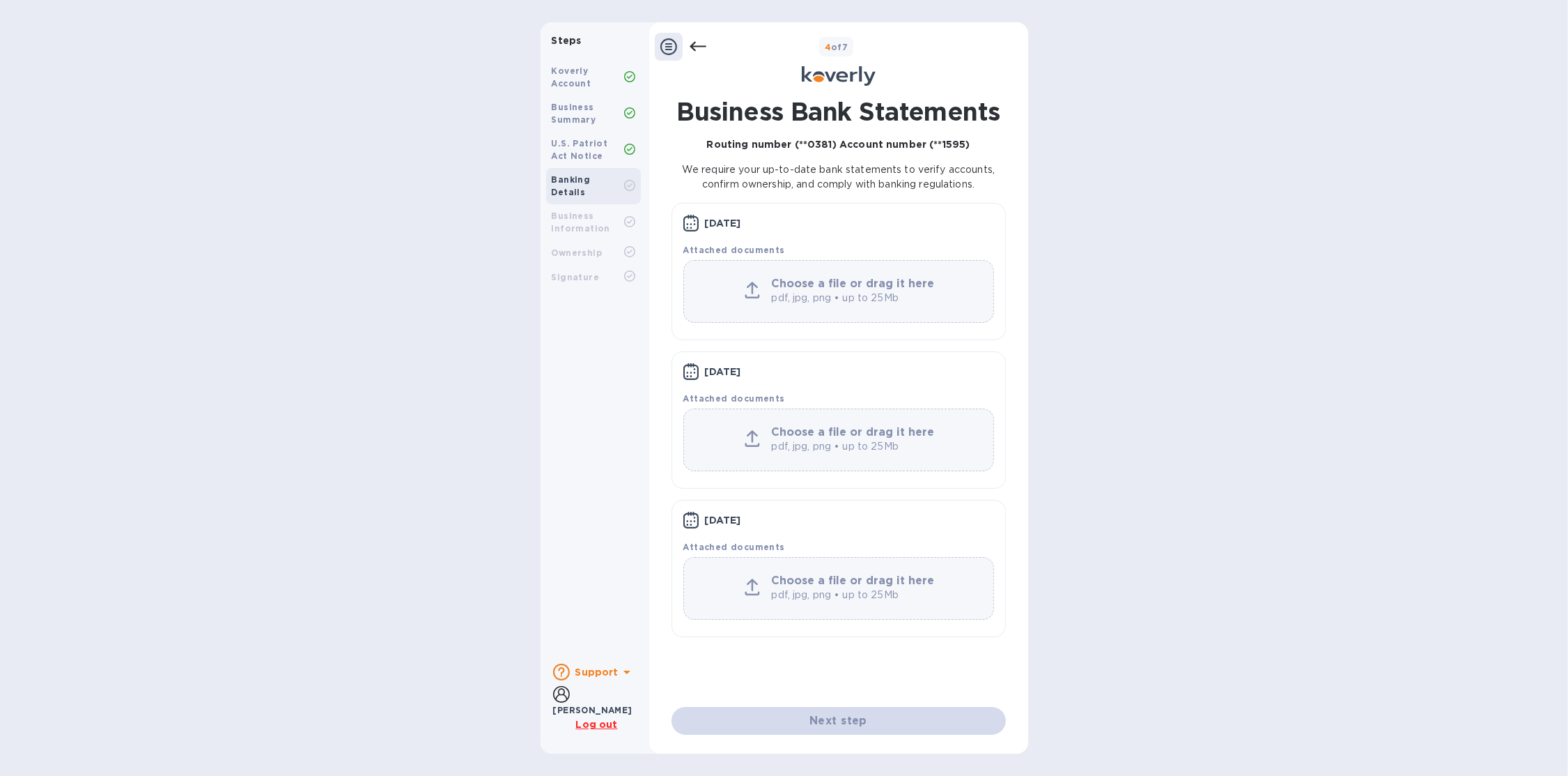
click at [705, 45] on icon at bounding box center [697, 47] width 17 height 10
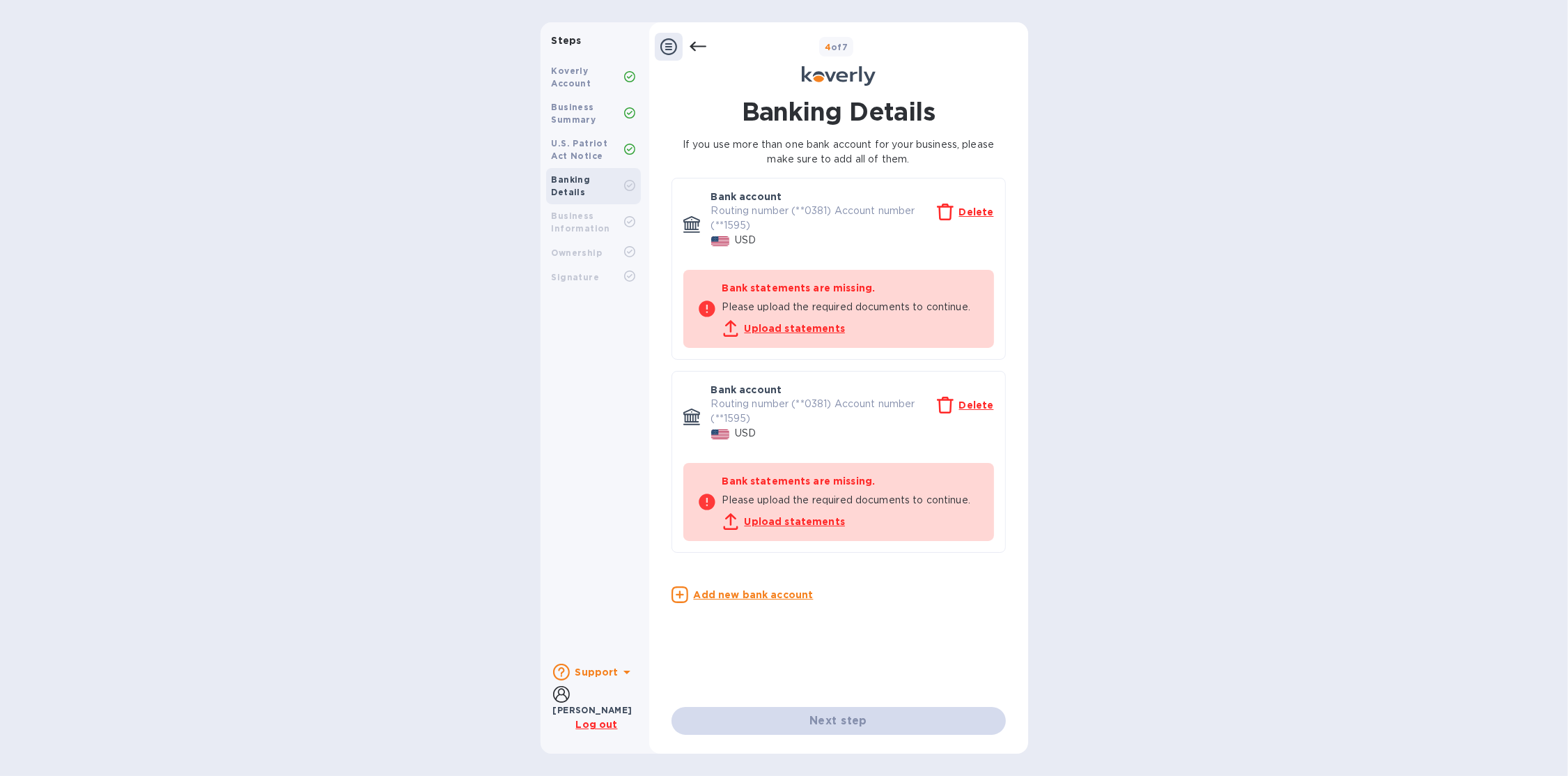
click at [764, 522] on u "Upload statements" at bounding box center [795, 522] width 101 height 11
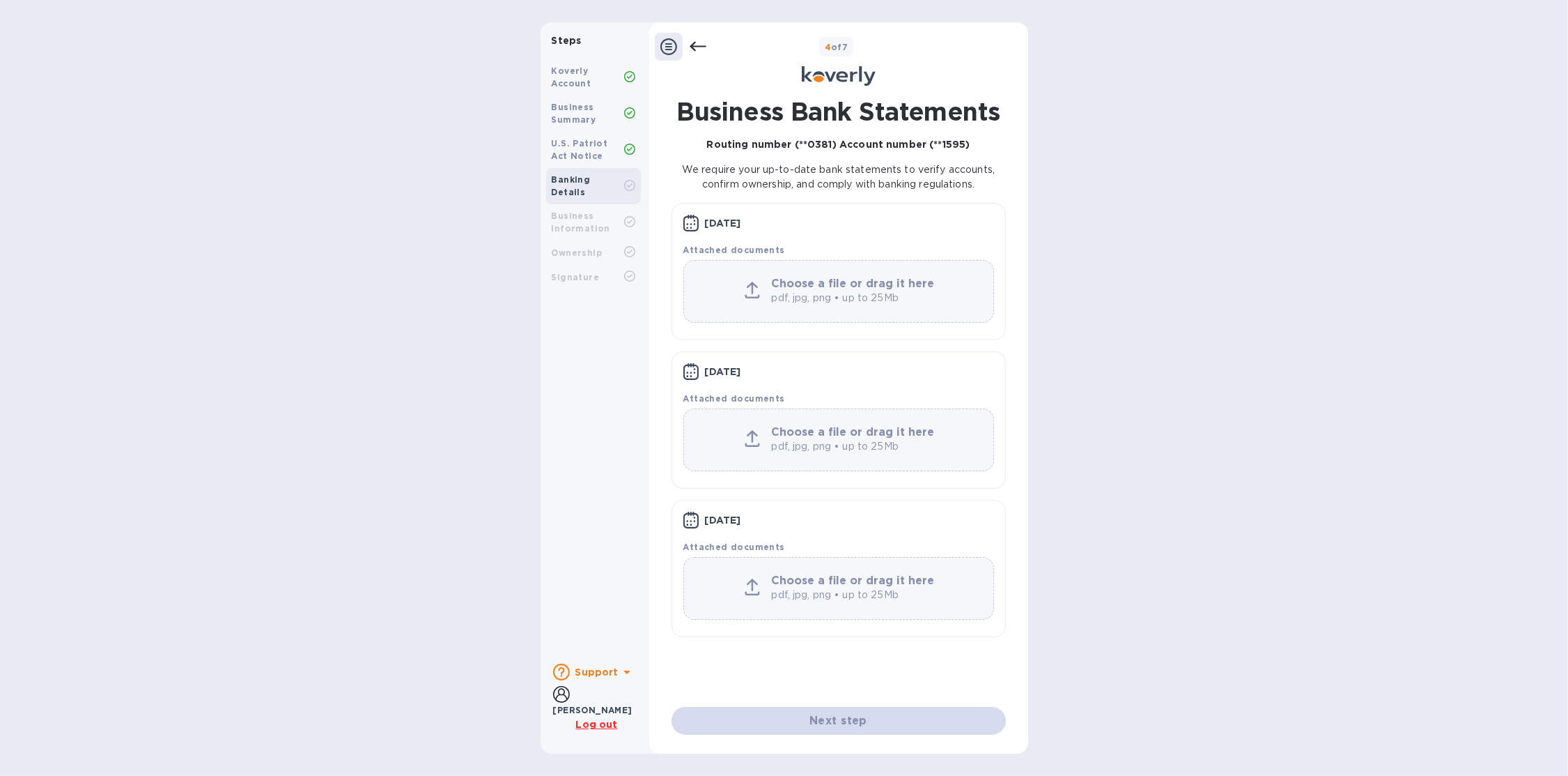
click at [695, 46] on icon at bounding box center [697, 47] width 17 height 10
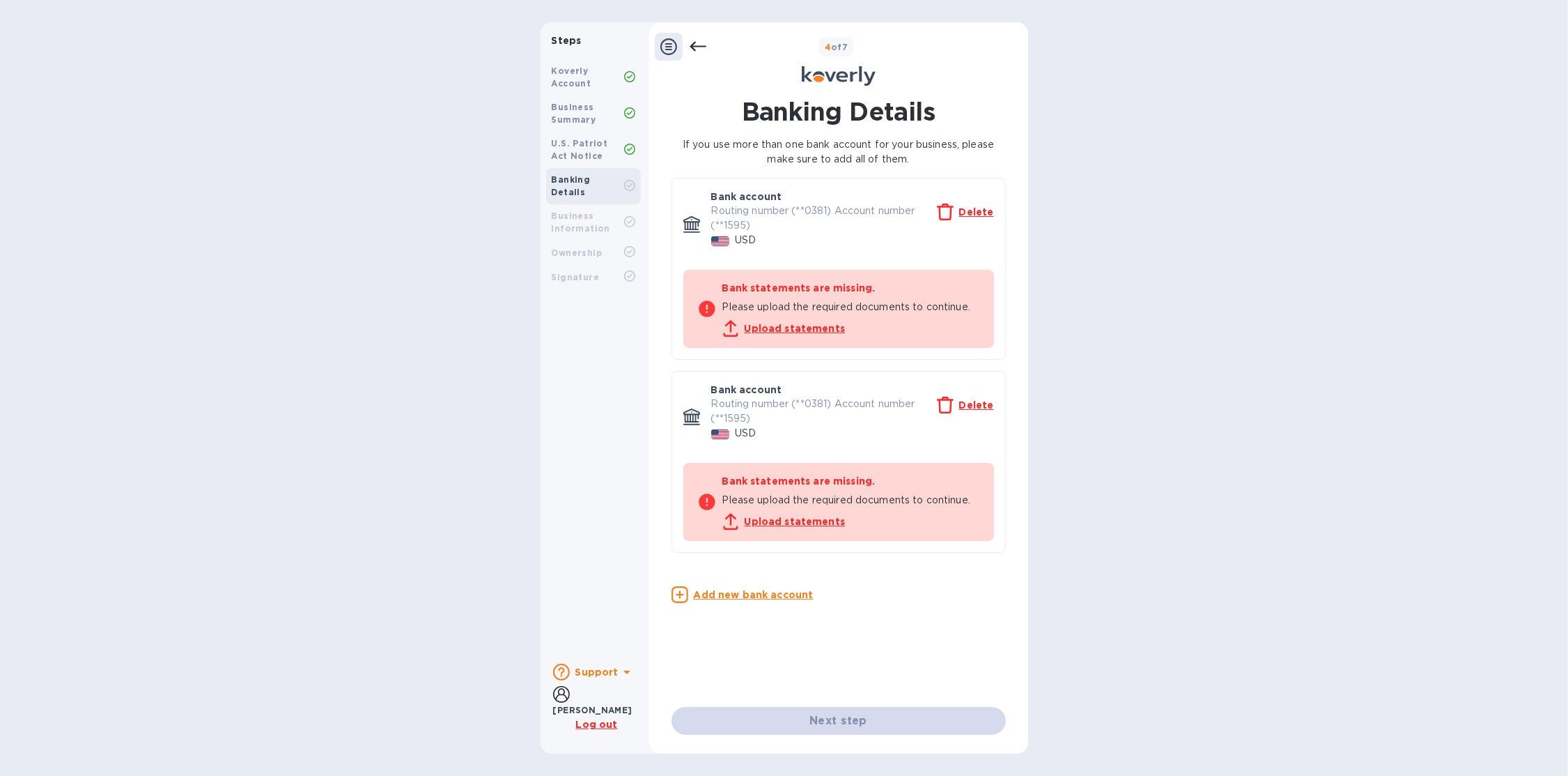
click at [977, 405] on u "Delete" at bounding box center [977, 405] width 35 height 11
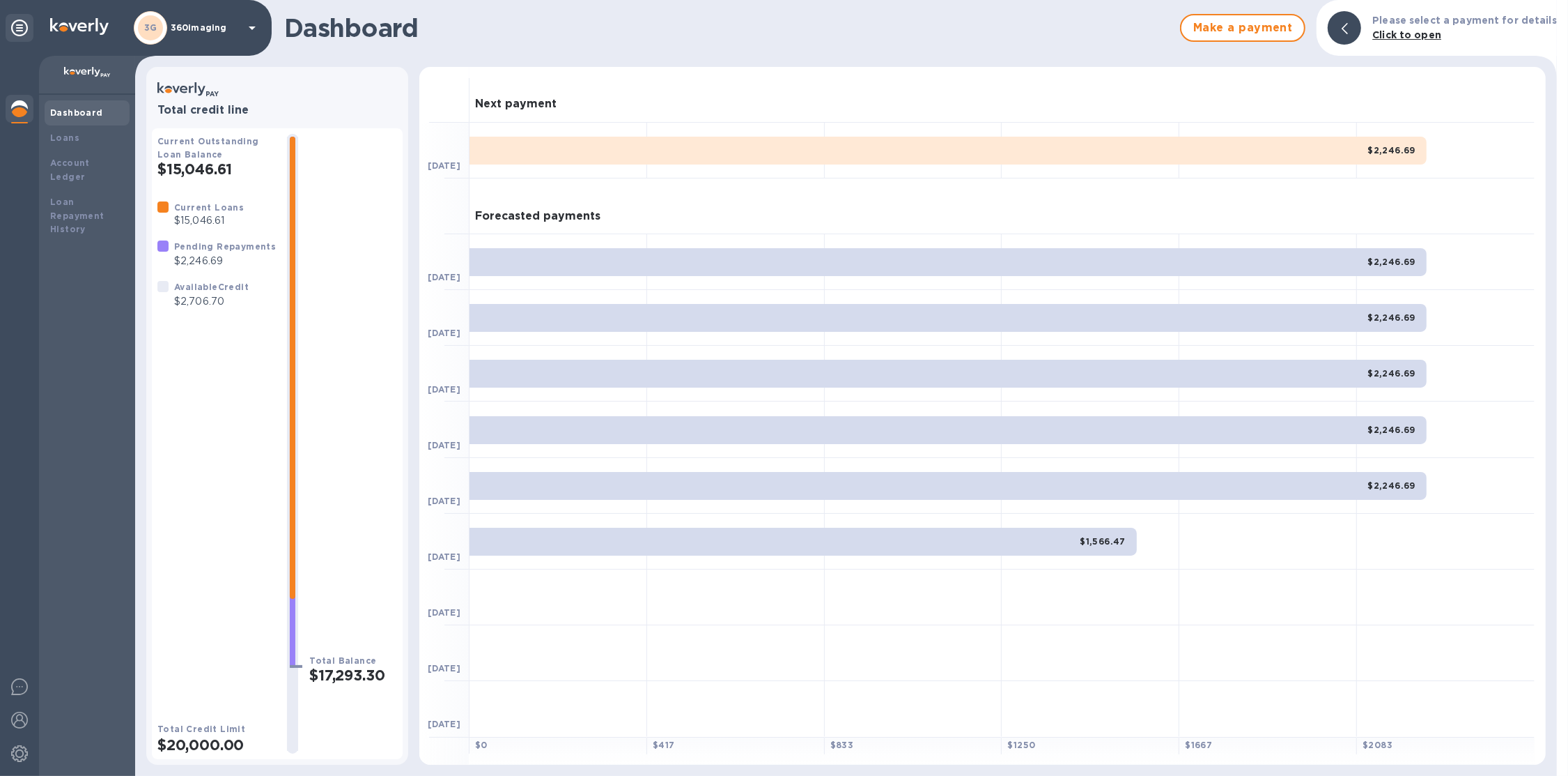
click at [240, 29] on div "3G 360imaging" at bounding box center [197, 28] width 127 height 33
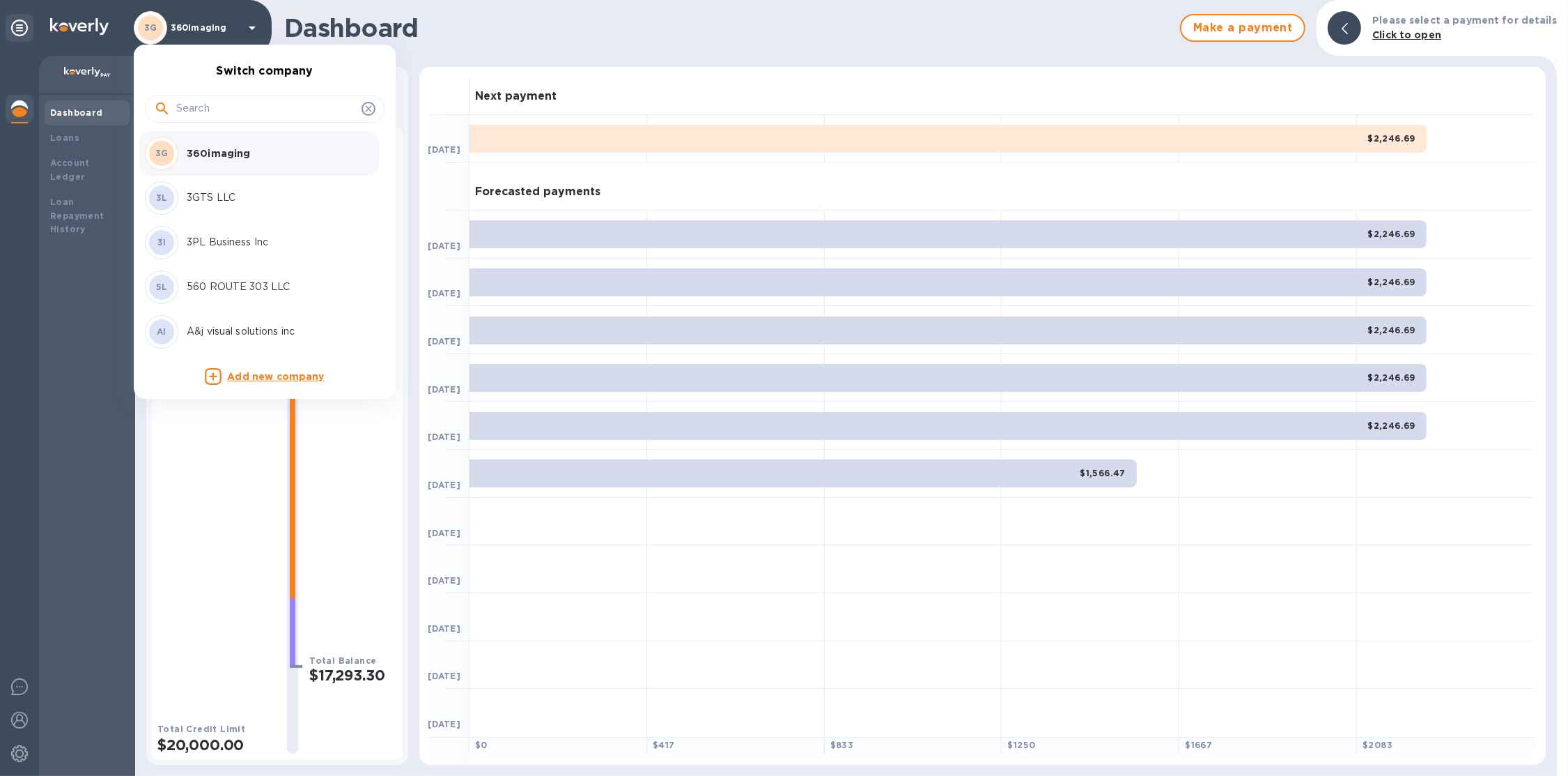
click at [256, 118] on input "text" at bounding box center [266, 109] width 180 height 21
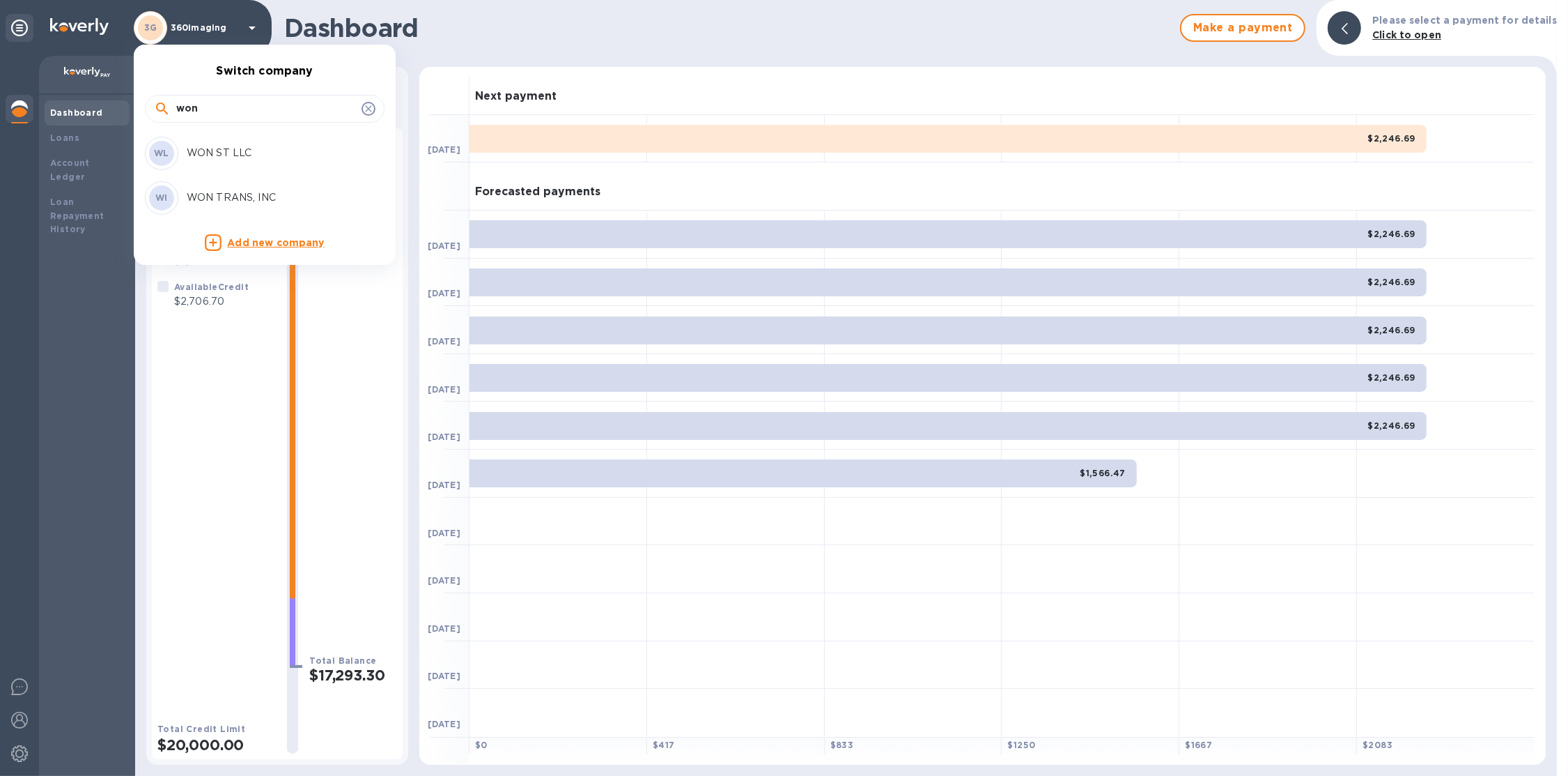
type input "won"
click at [255, 158] on p "WON ST LLC" at bounding box center [274, 153] width 176 height 14
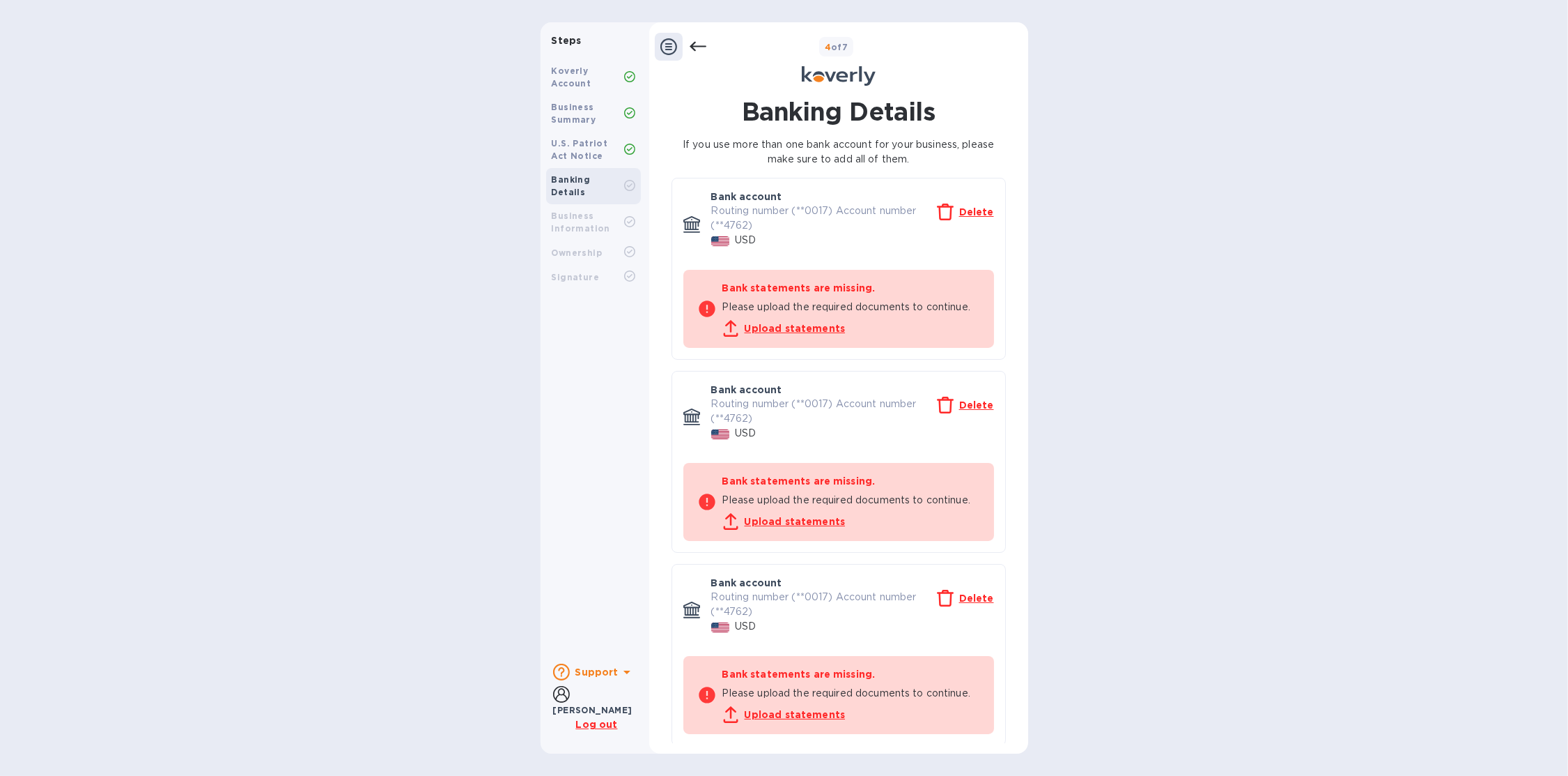
click at [970, 404] on u "Delete" at bounding box center [977, 405] width 35 height 11
click at [978, 398] on p "Delete" at bounding box center [977, 405] width 35 height 14
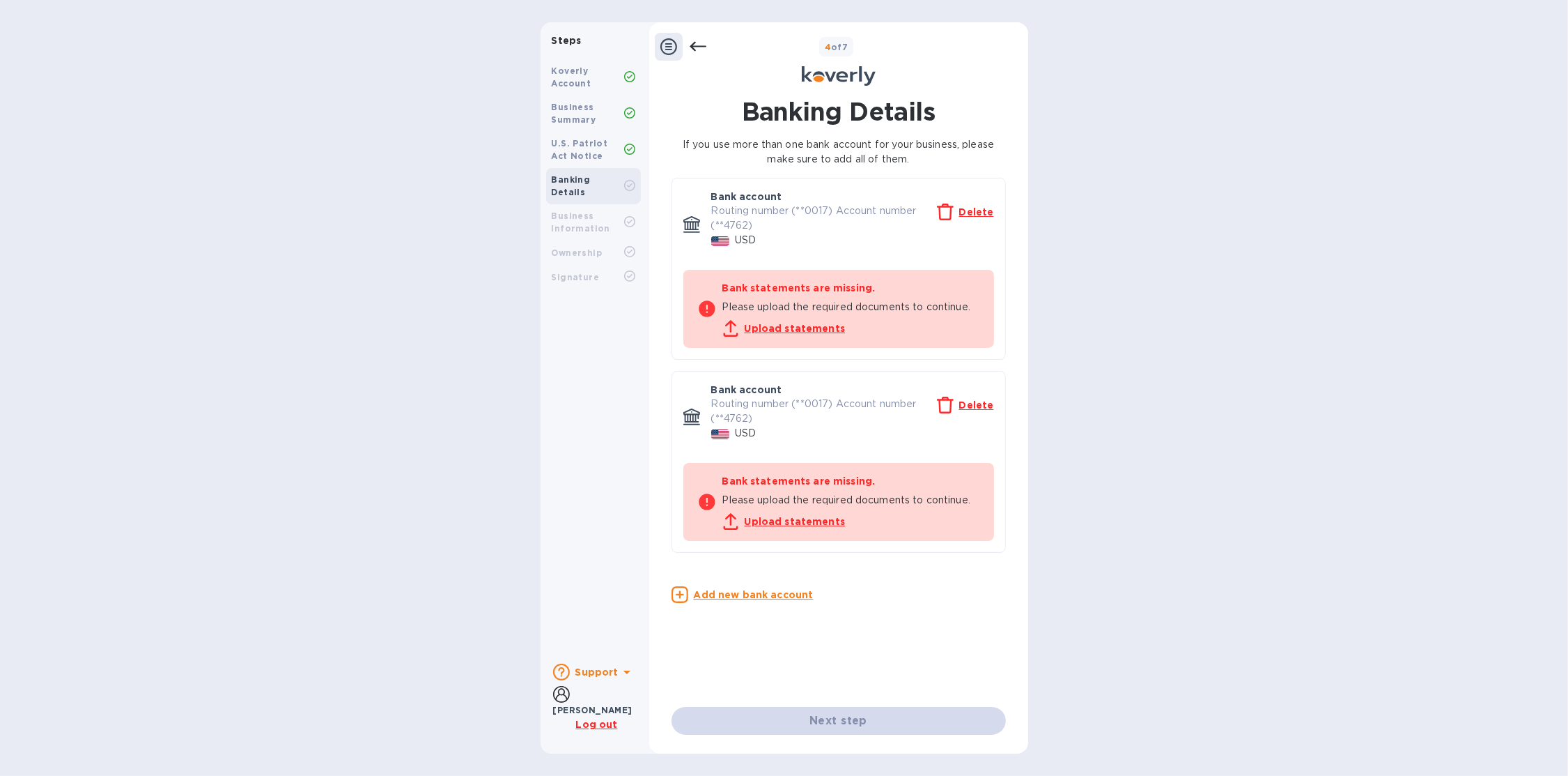
click at [975, 401] on u "Delete" at bounding box center [977, 405] width 35 height 11
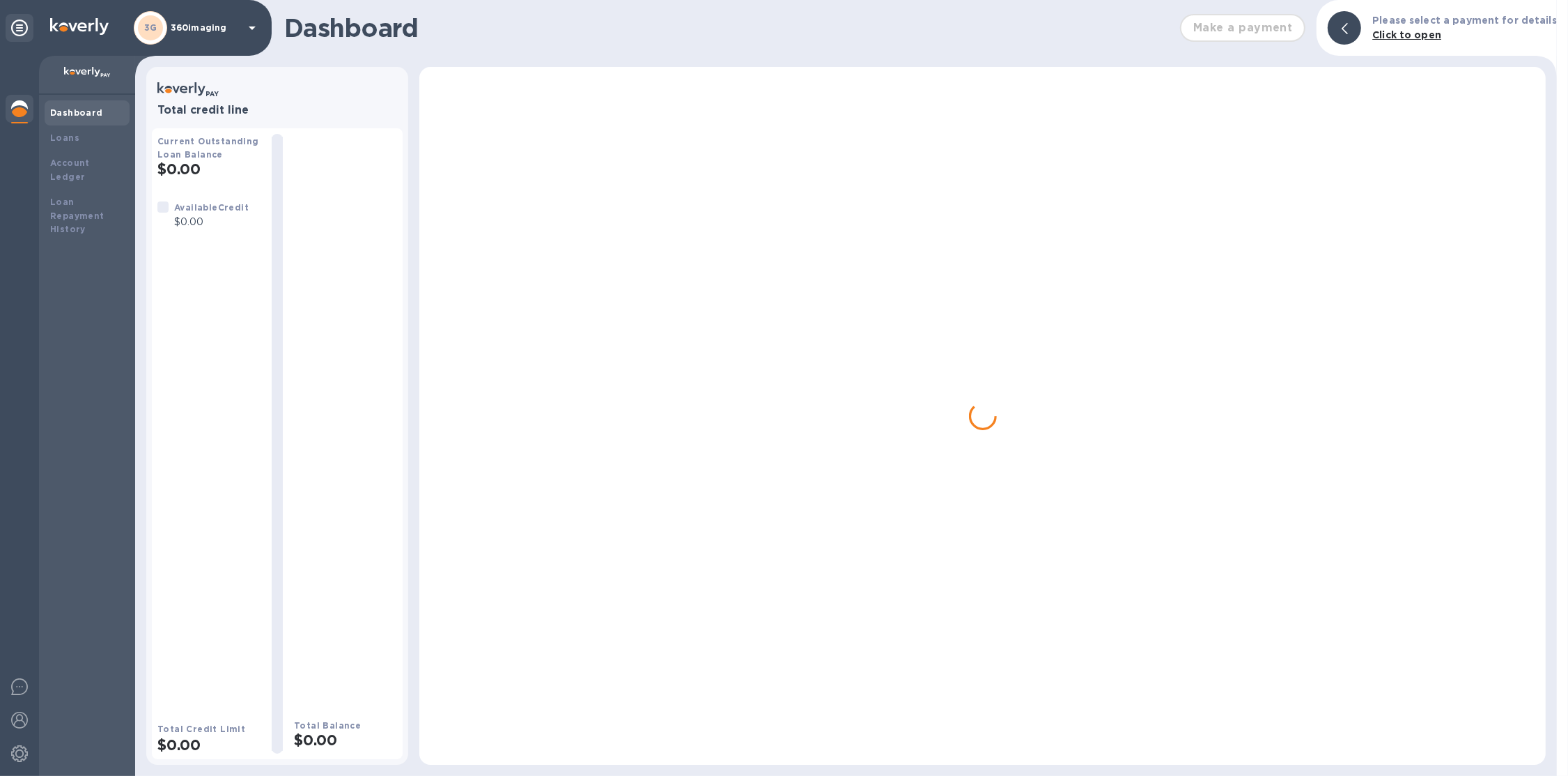
click at [204, 30] on p "360imaging" at bounding box center [206, 28] width 70 height 10
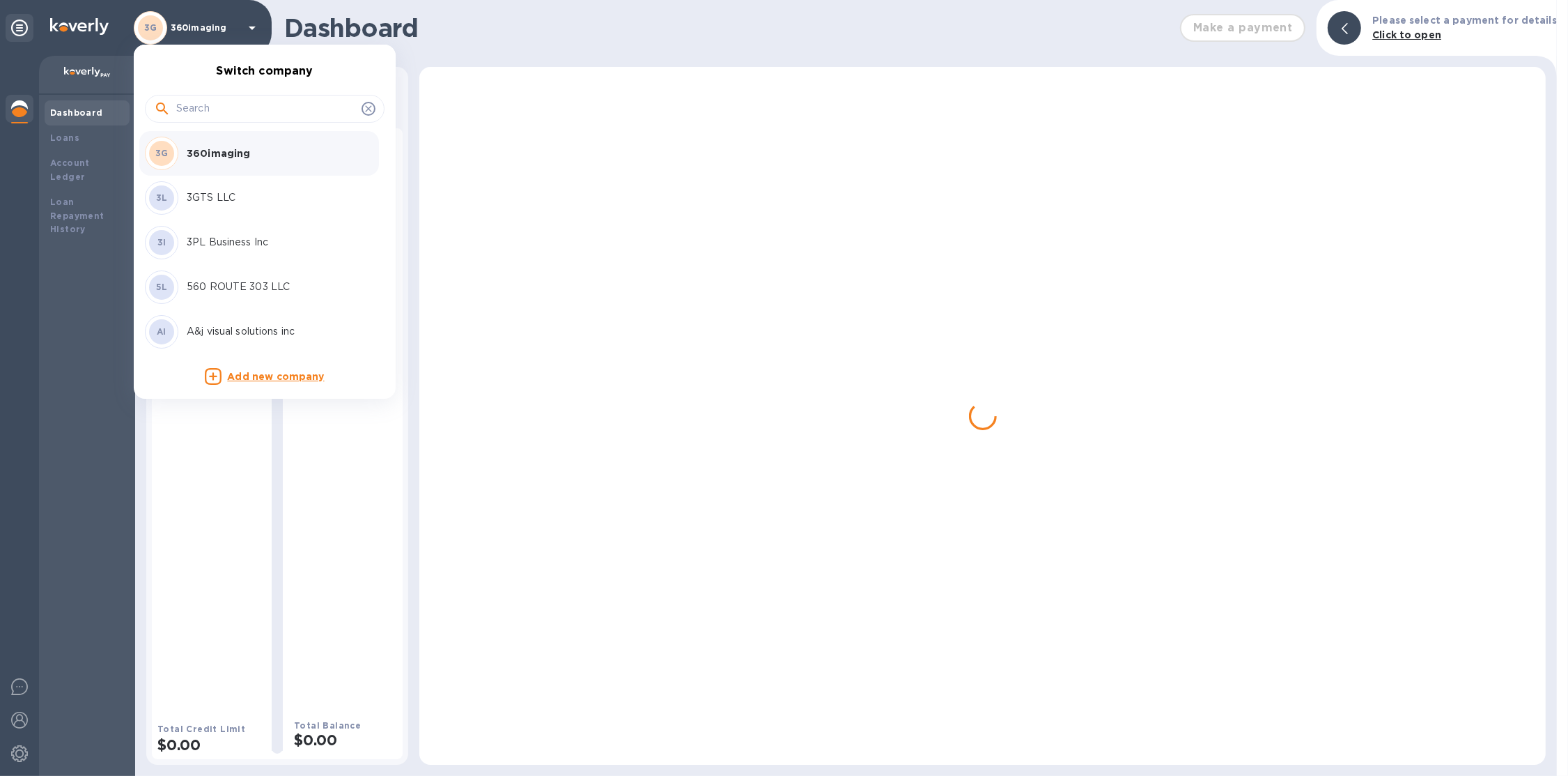
click at [240, 114] on input "text" at bounding box center [266, 109] width 180 height 21
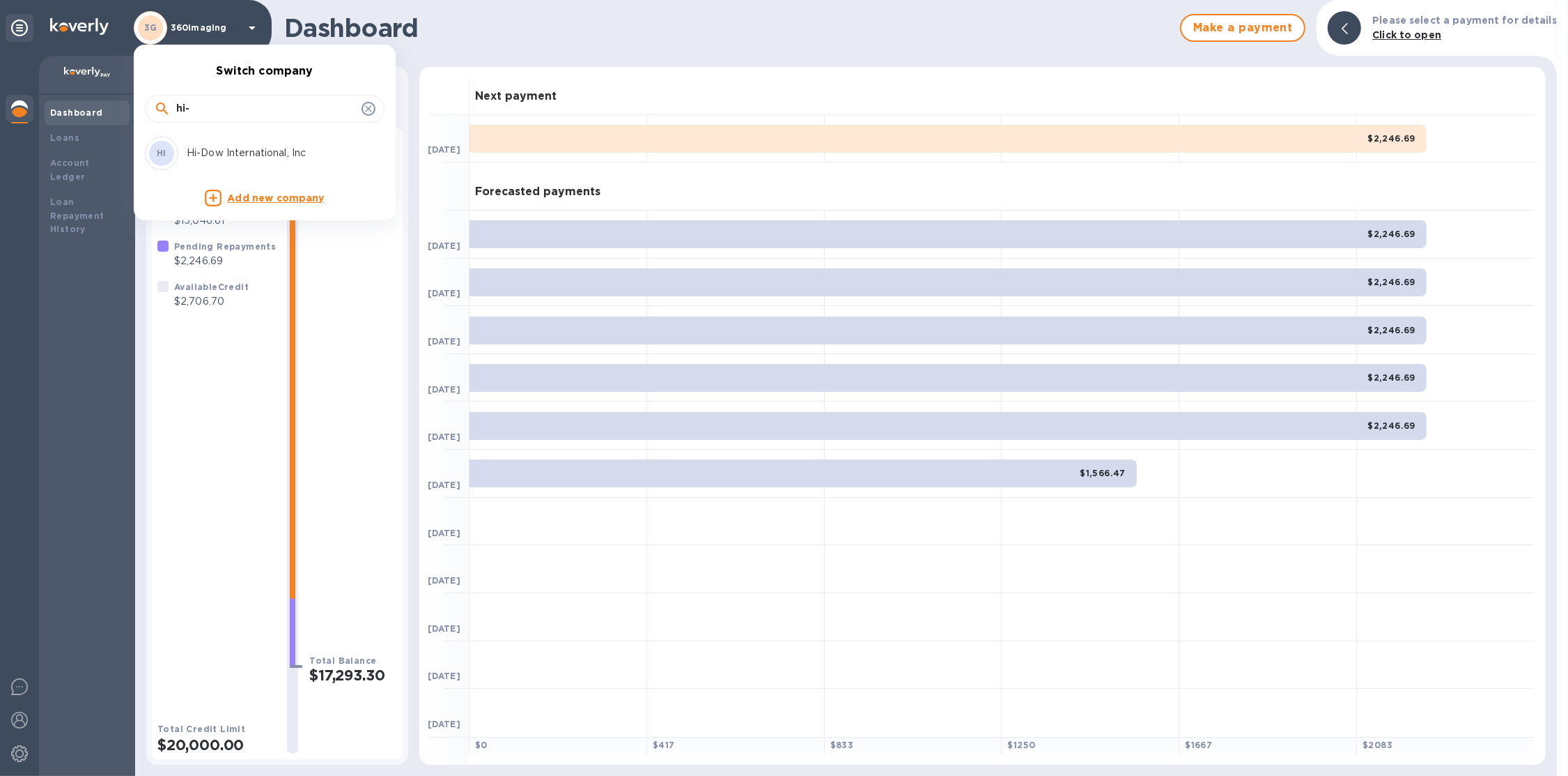
type input "hi-"
click at [265, 149] on p "Hi-Dow International, Inc" at bounding box center [274, 153] width 176 height 14
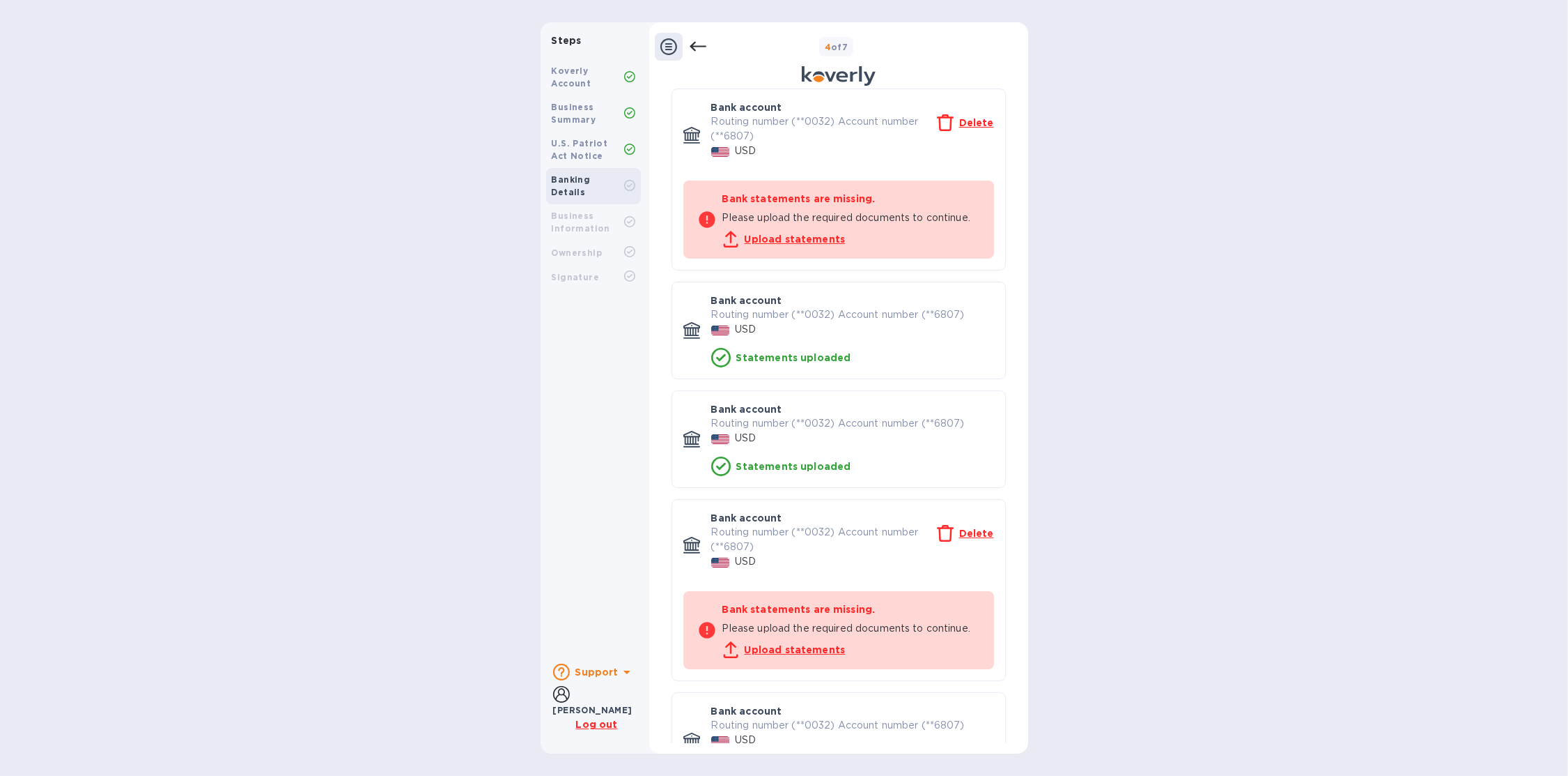
scroll to position [91, 0]
click at [777, 239] on u "Upload statements" at bounding box center [795, 238] width 101 height 11
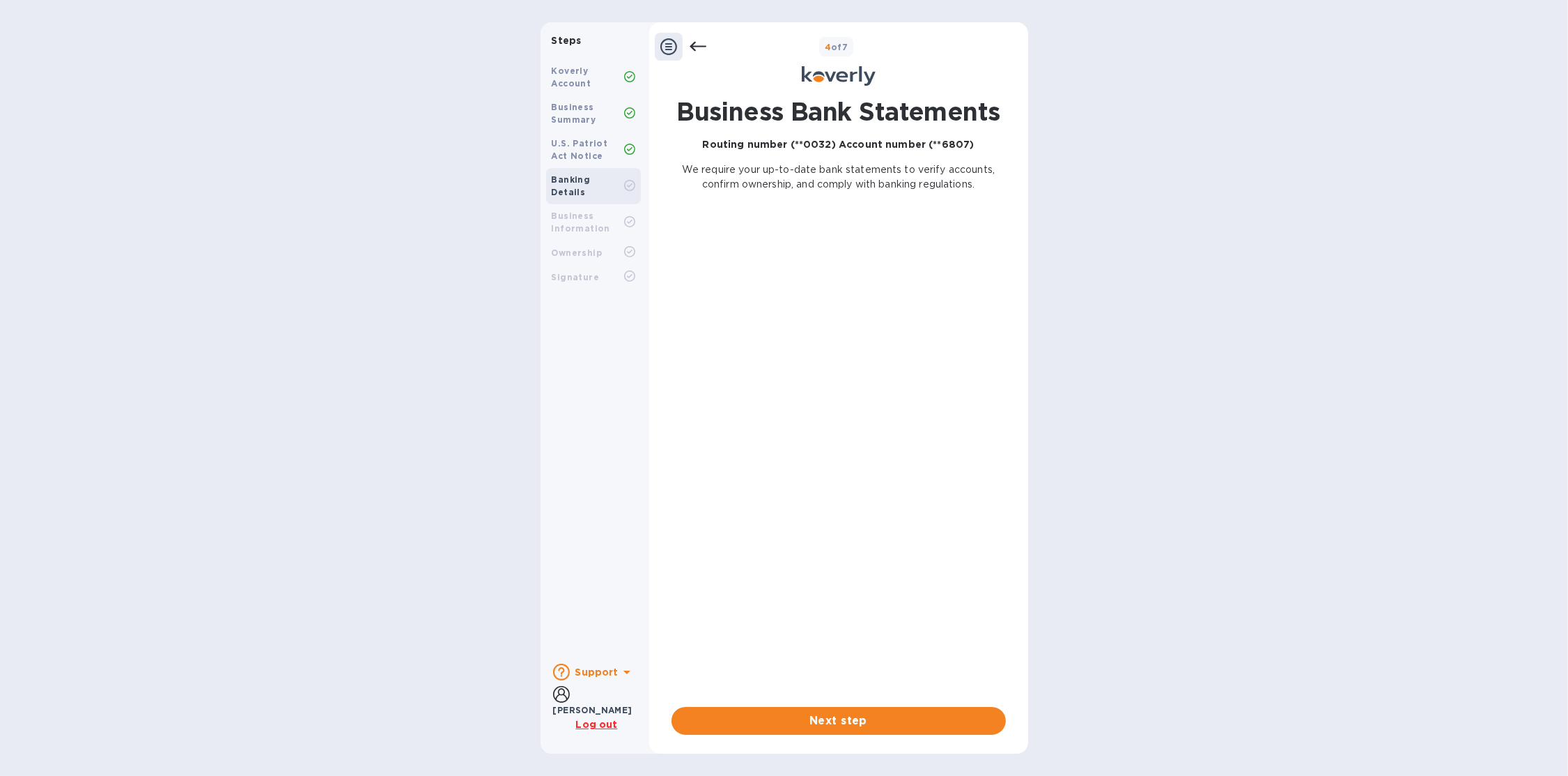
scroll to position [0, 0]
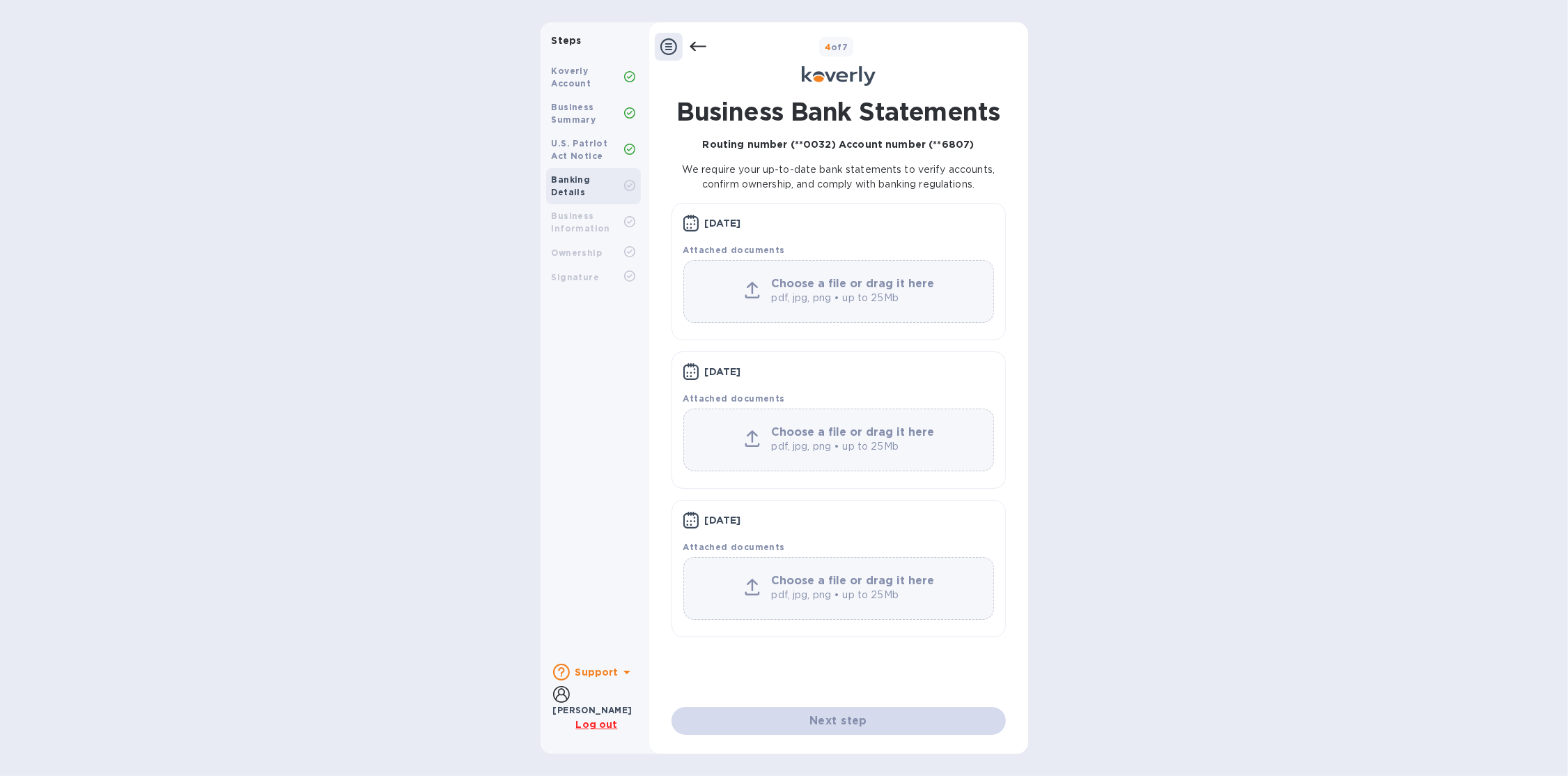
click at [698, 51] on icon at bounding box center [698, 46] width 17 height 17
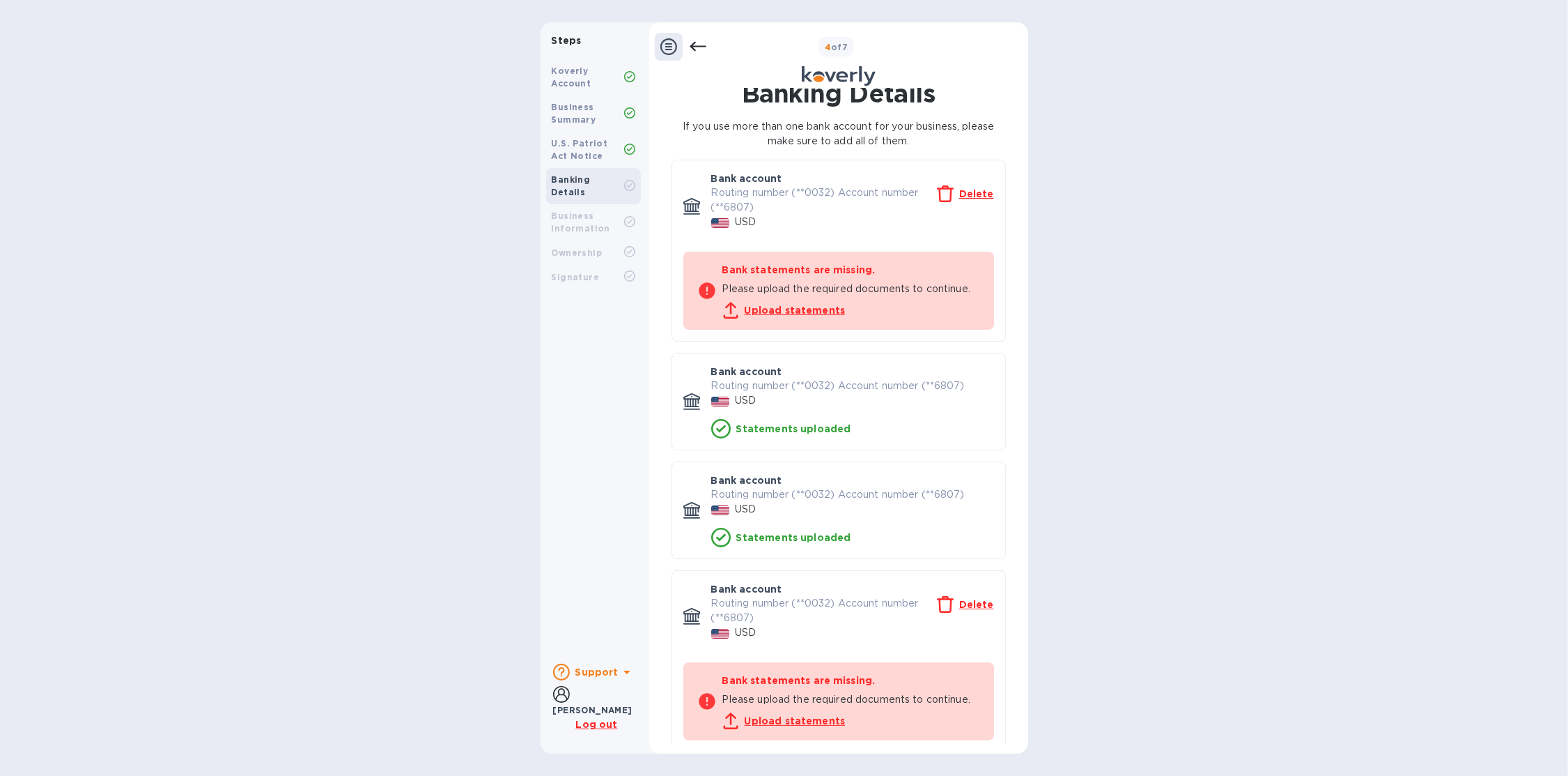
scroll to position [21, 0]
click at [796, 304] on u "Upload statements" at bounding box center [795, 307] width 101 height 11
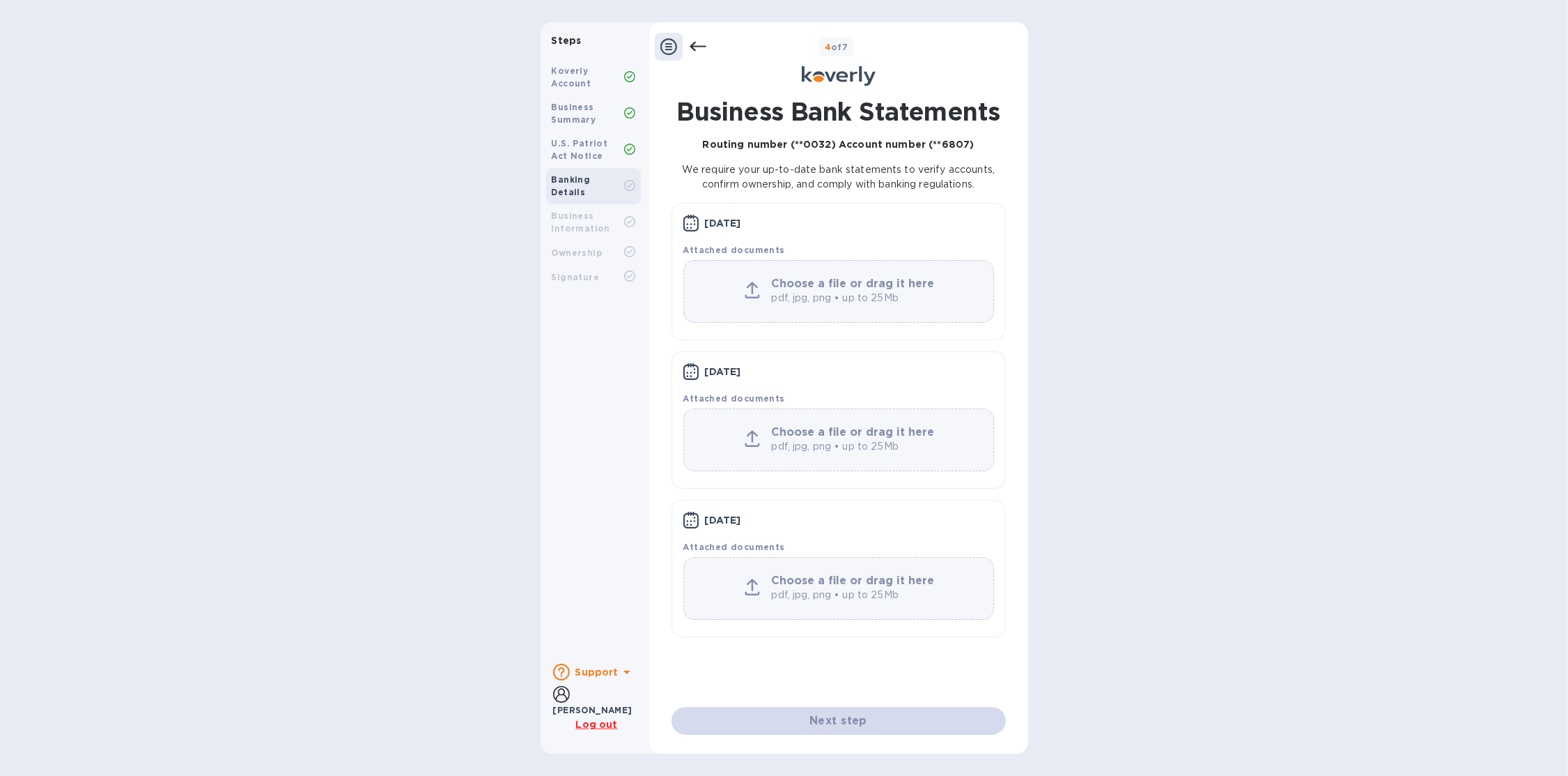
click at [705, 44] on icon at bounding box center [698, 46] width 17 height 17
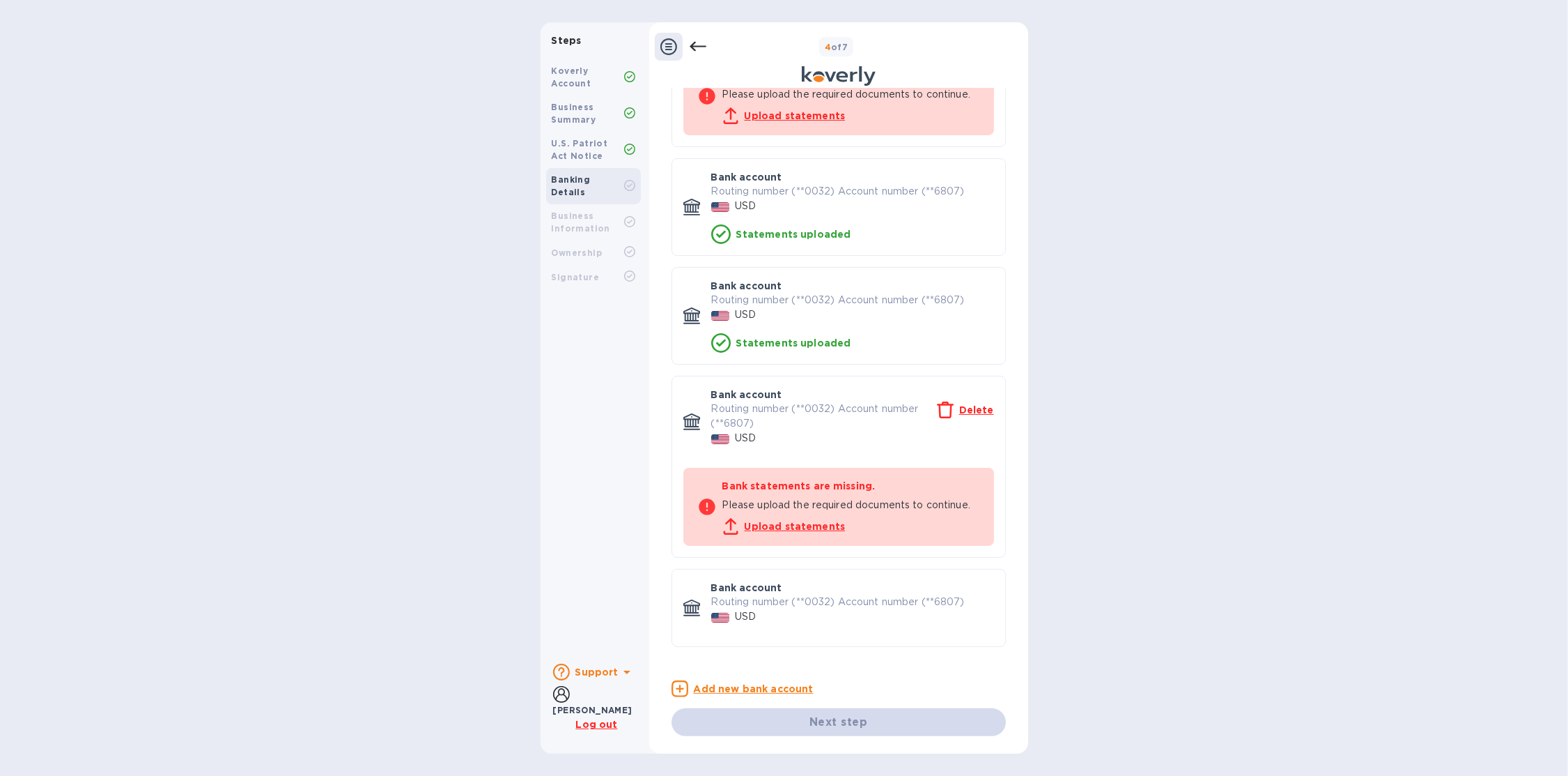
scroll to position [214, 0]
click at [776, 525] on u "Upload statements" at bounding box center [795, 525] width 101 height 11
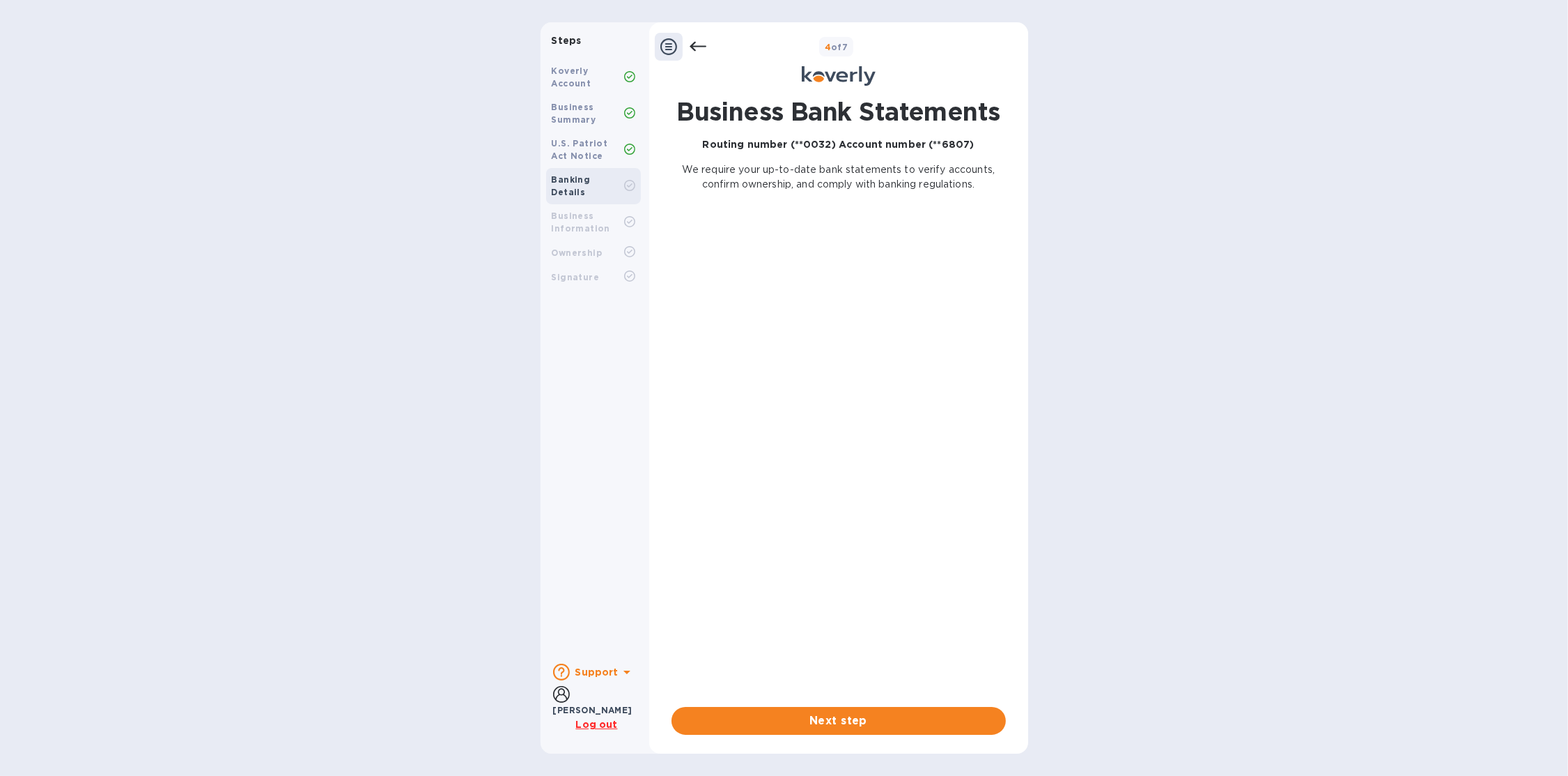
scroll to position [0, 0]
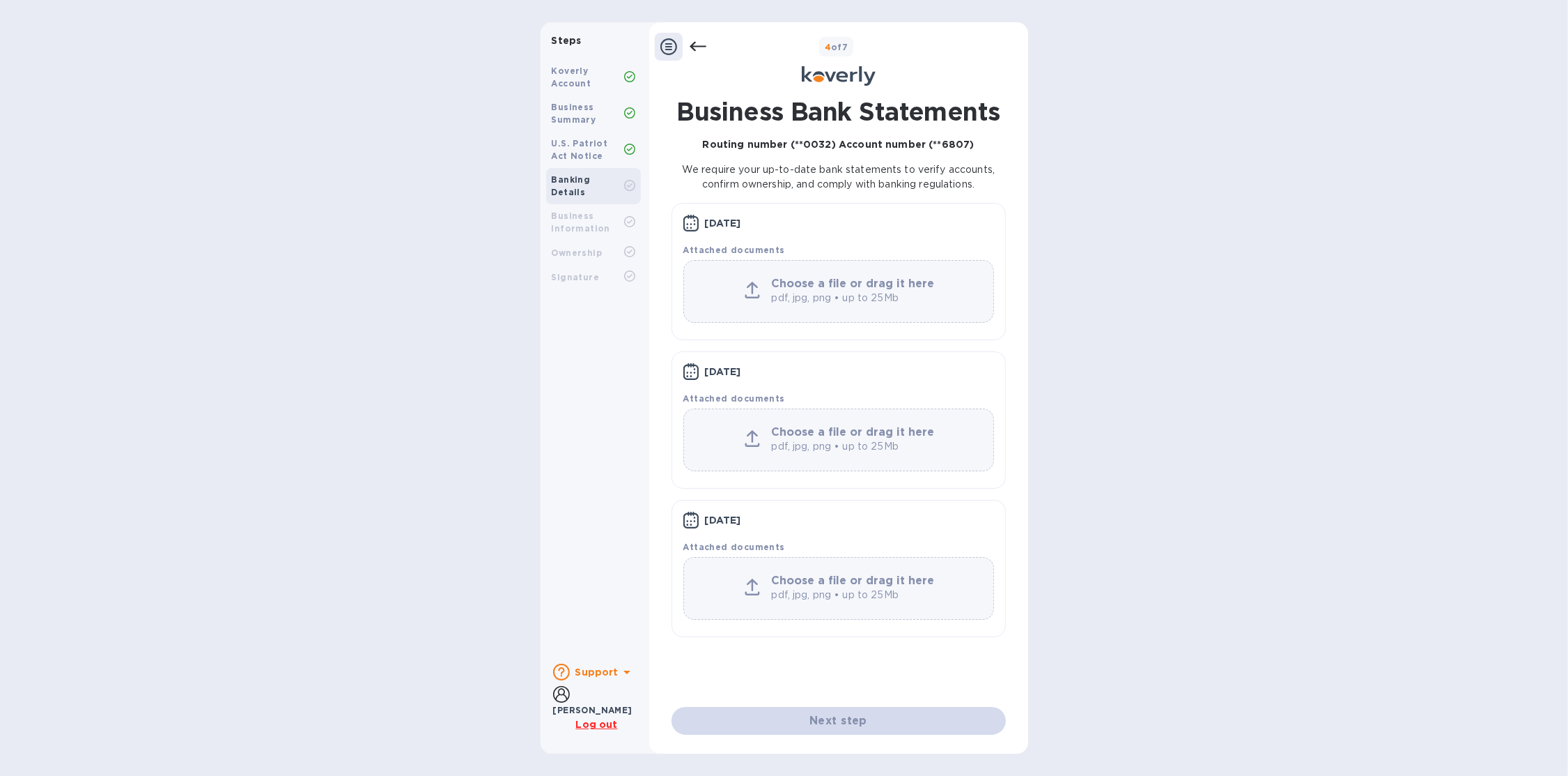
click at [704, 51] on icon at bounding box center [698, 46] width 17 height 17
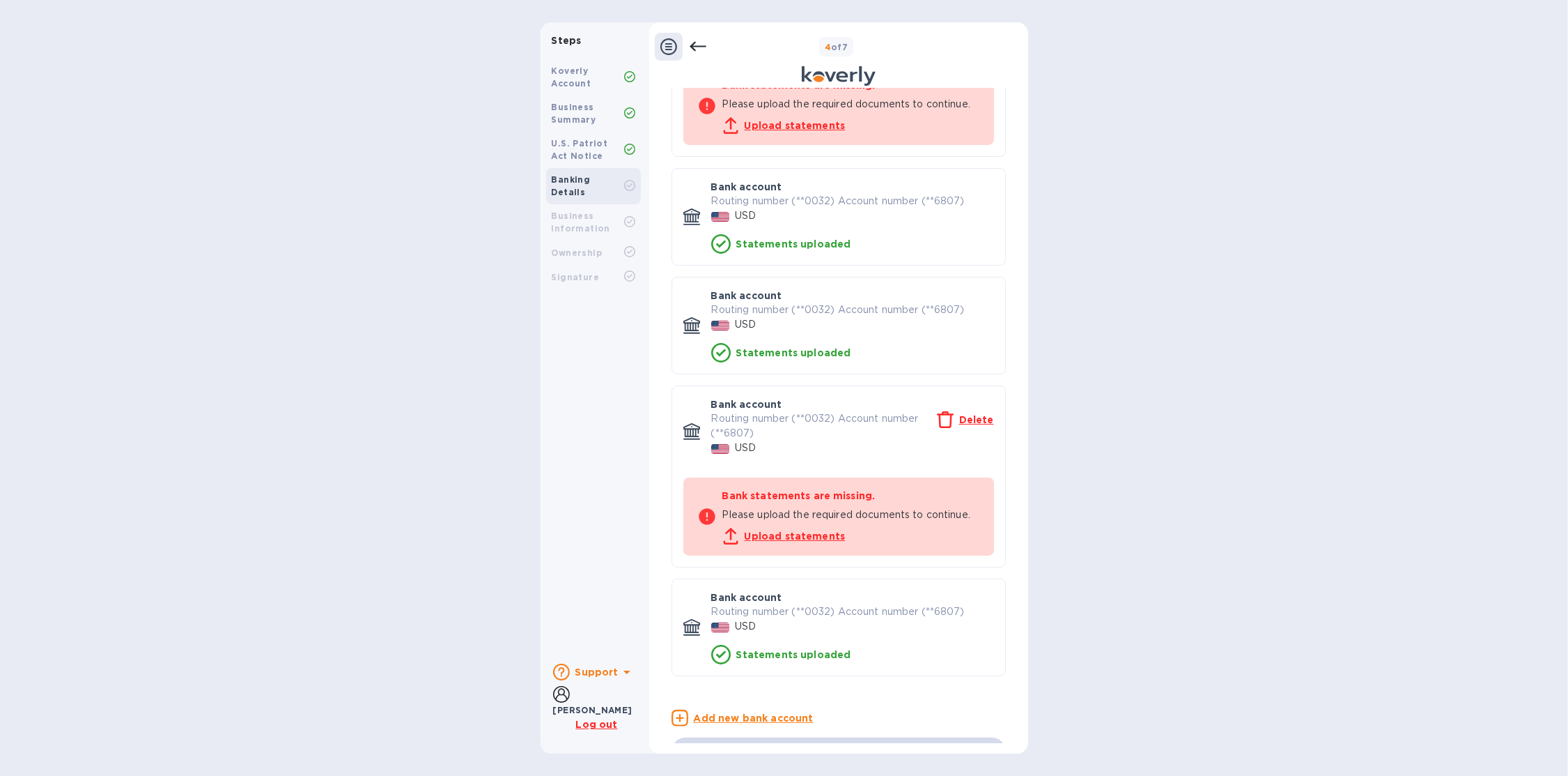
scroll to position [235, 0]
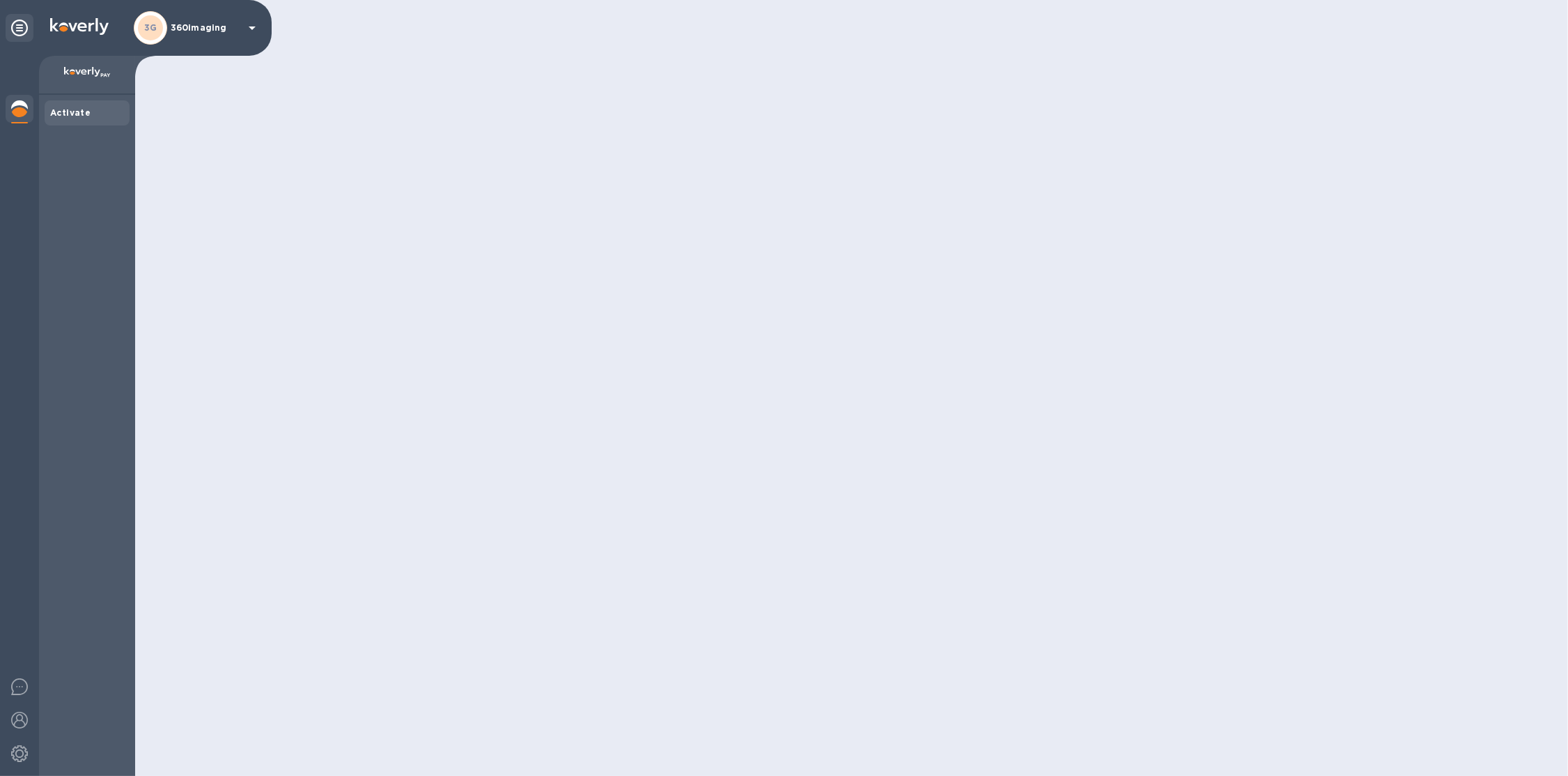
click at [226, 27] on p "360imaging" at bounding box center [206, 28] width 70 height 10
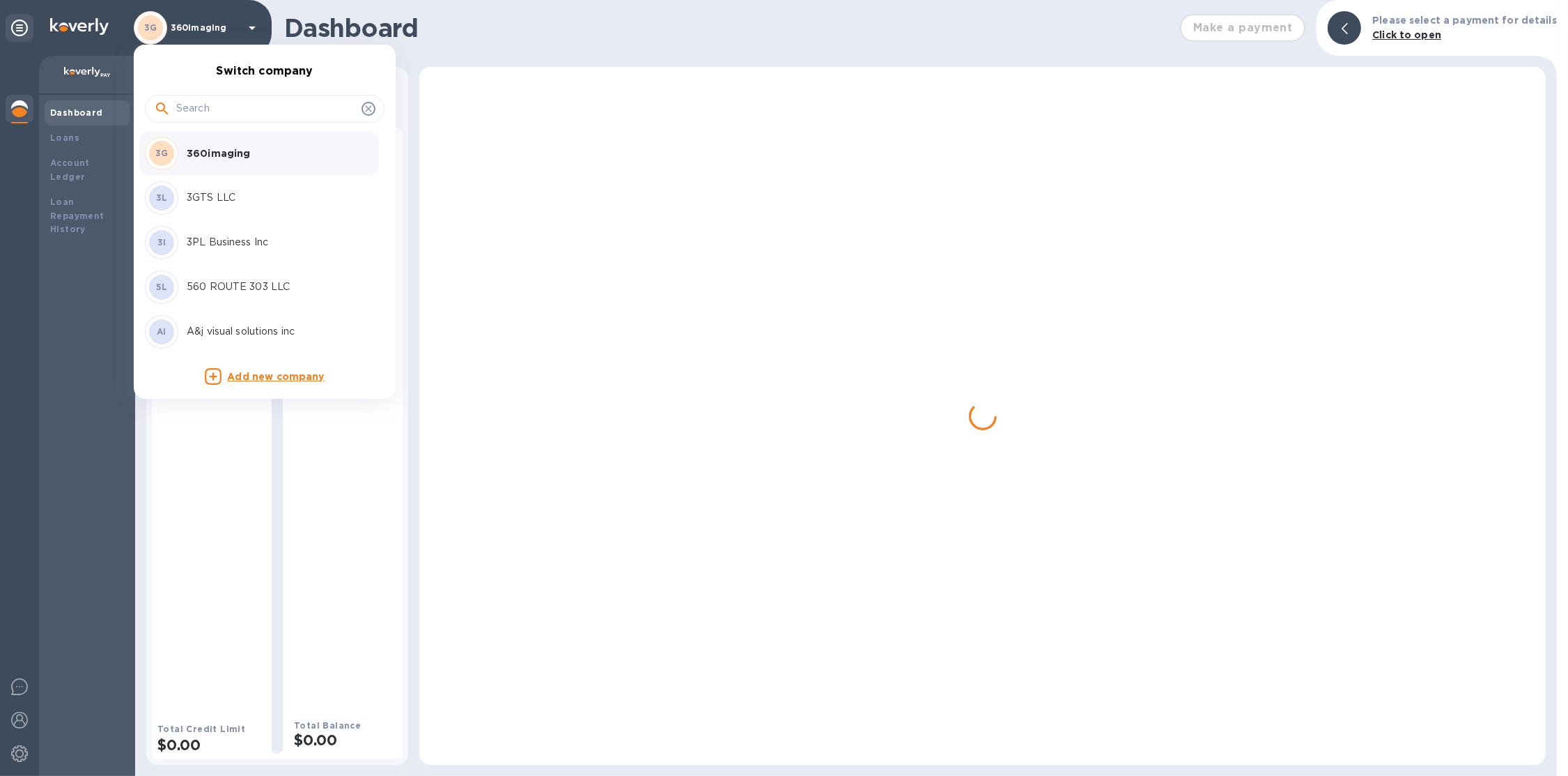
click at [263, 111] on input "text" at bounding box center [266, 109] width 180 height 21
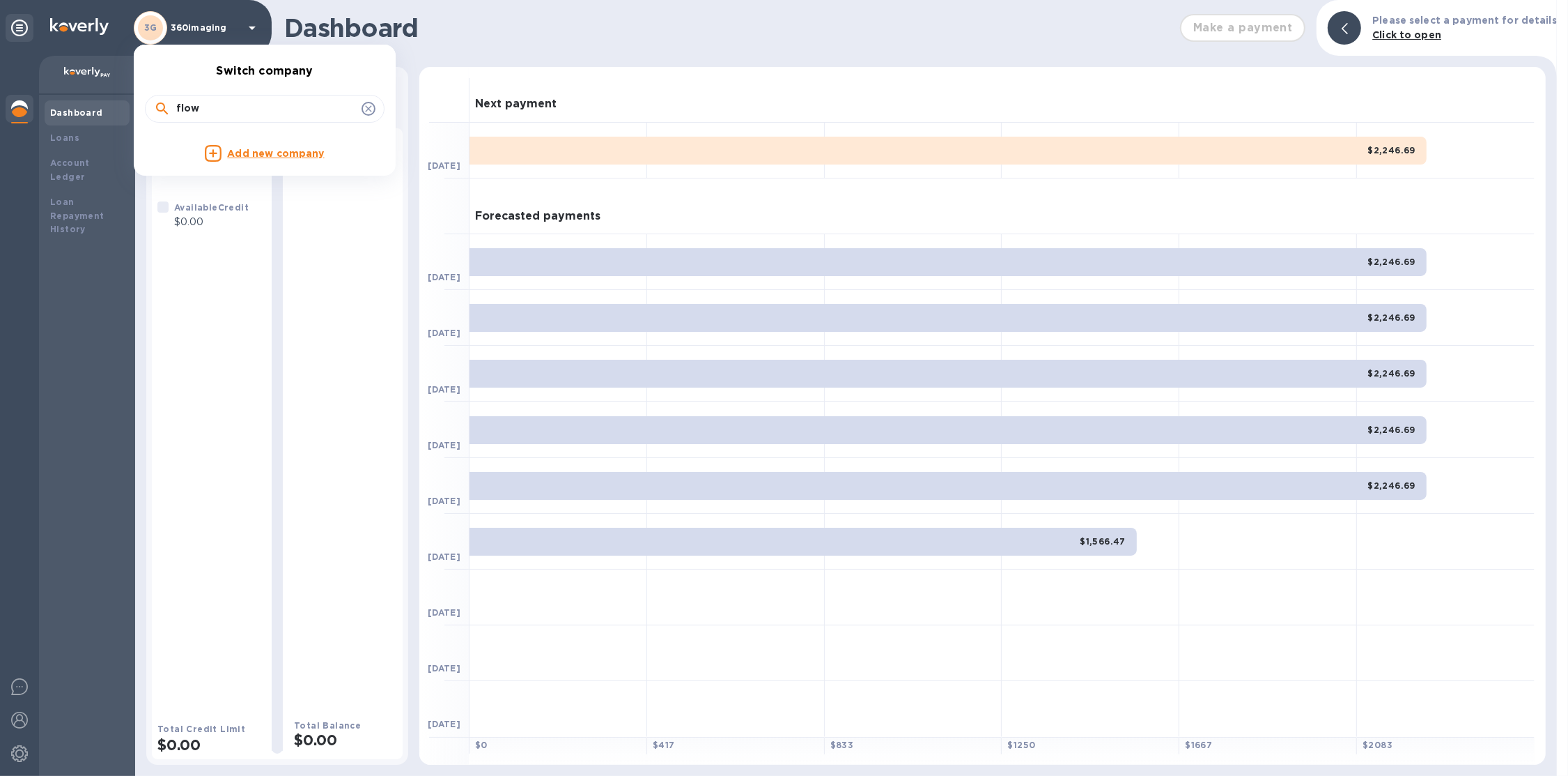
type input "flow"
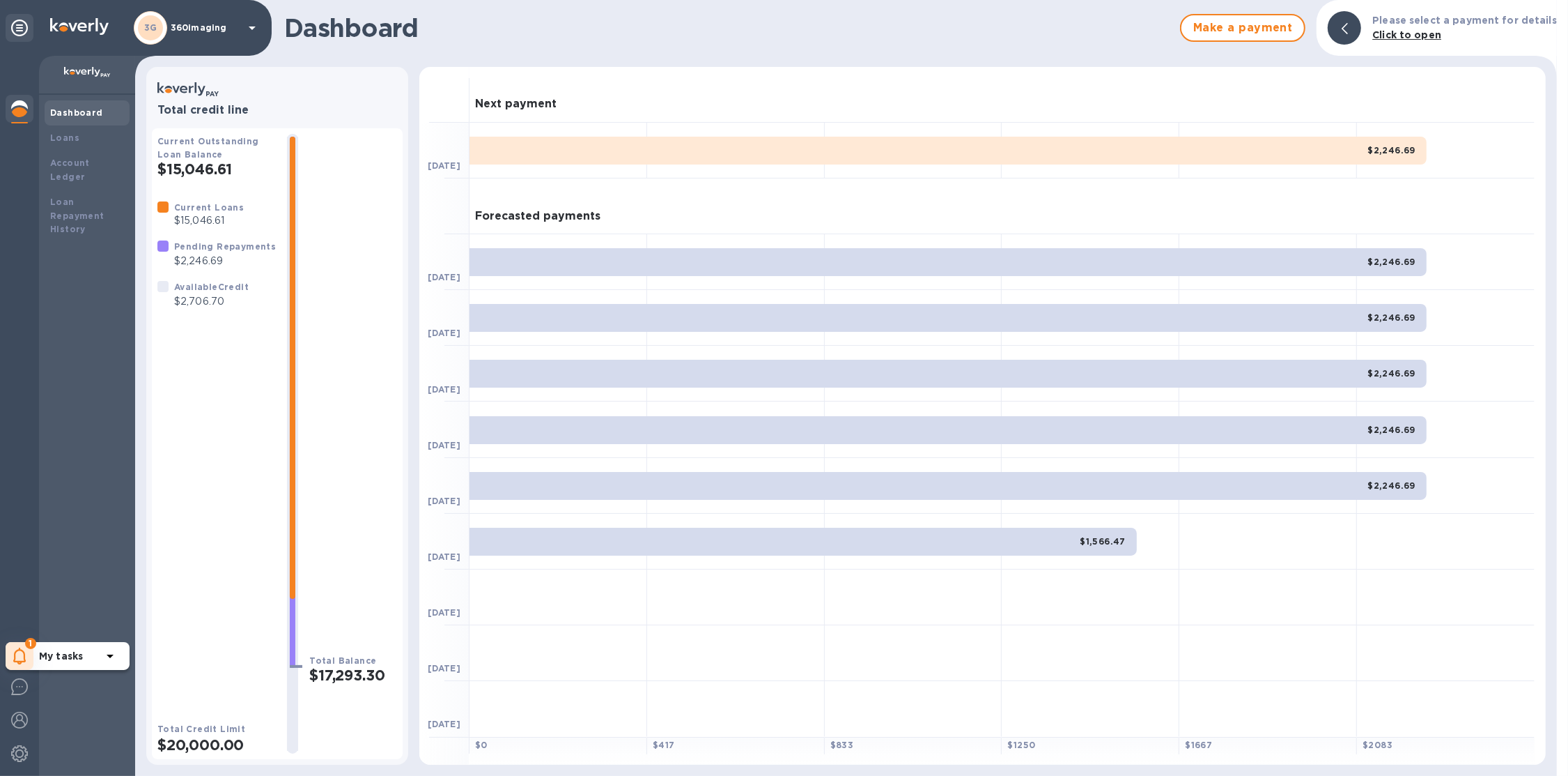
click at [17, 653] on icon at bounding box center [20, 655] width 14 height 17
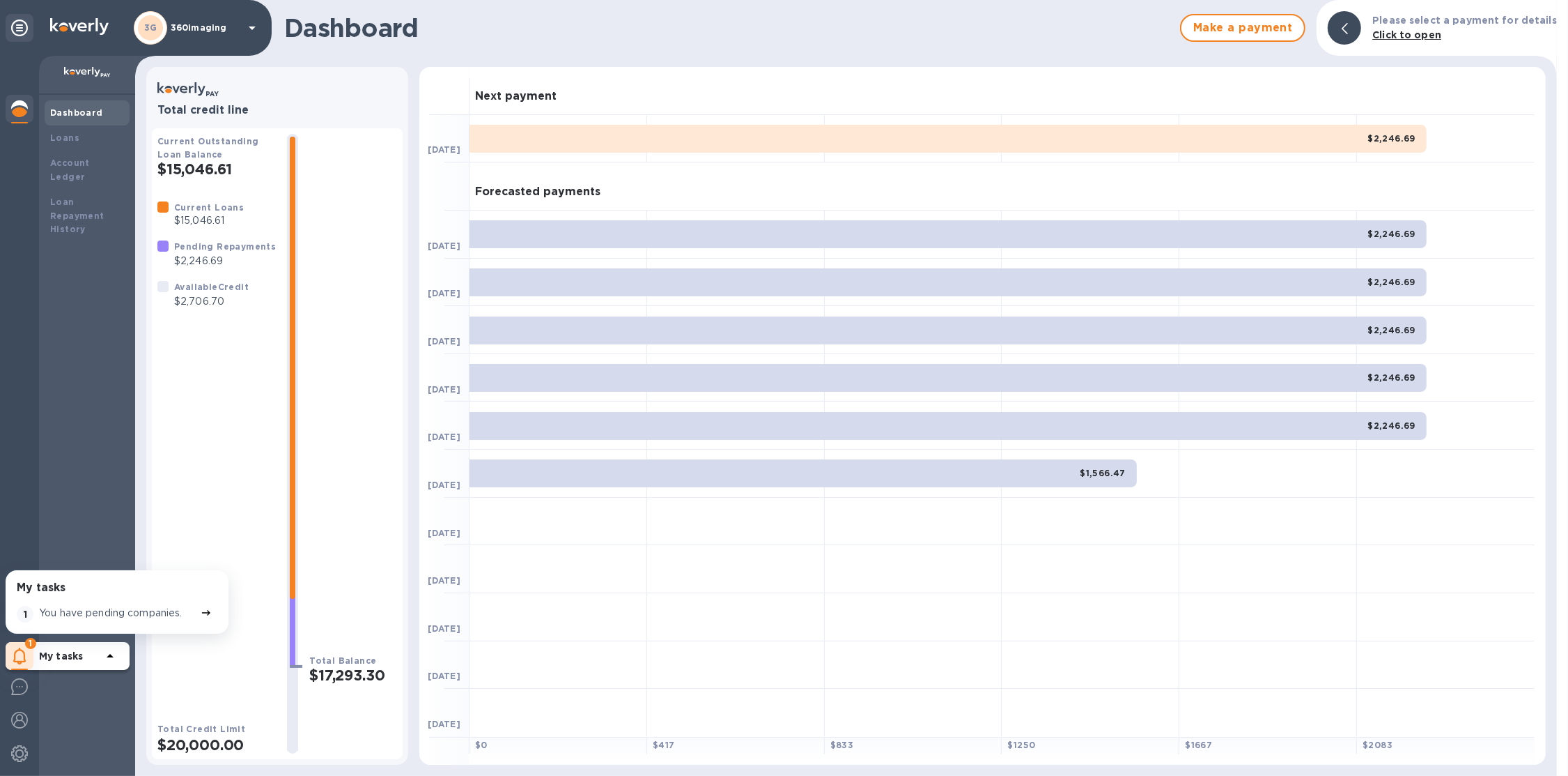
click at [65, 619] on p "You have pending companies." at bounding box center [110, 613] width 144 height 14
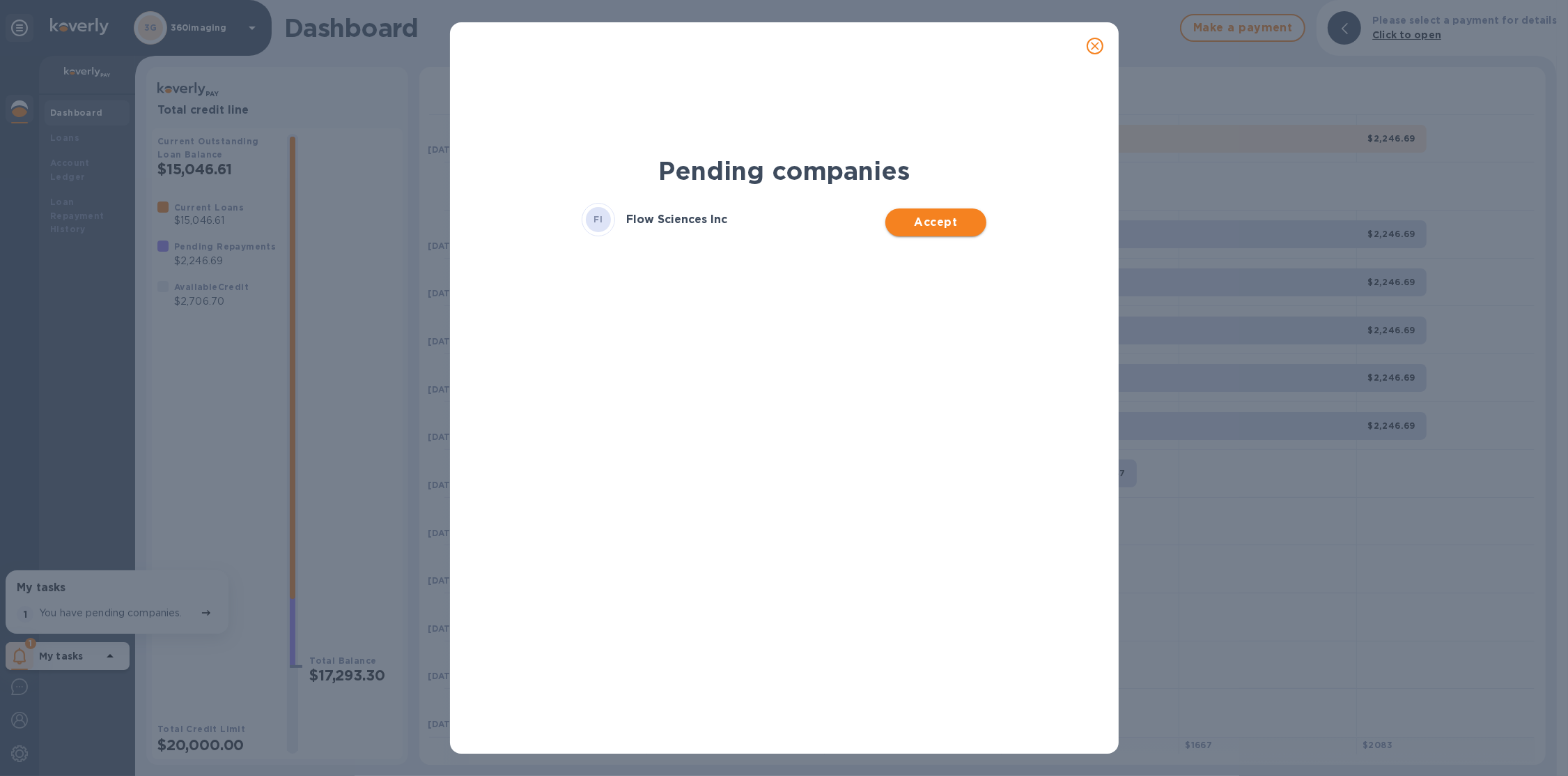
click at [957, 223] on span "Accept" at bounding box center [935, 222] width 79 height 17
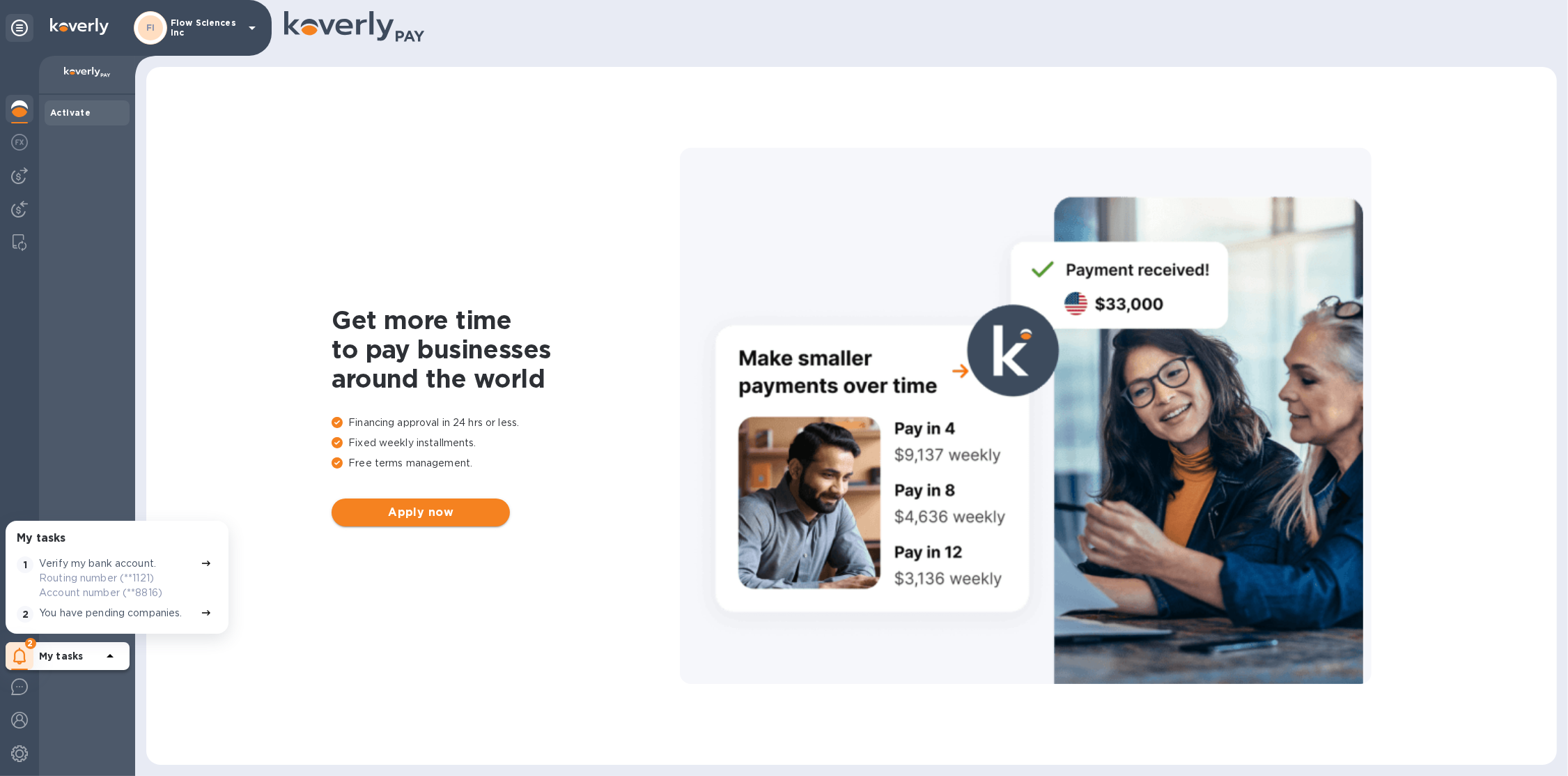
click at [420, 516] on span "Apply now" at bounding box center [420, 512] width 156 height 17
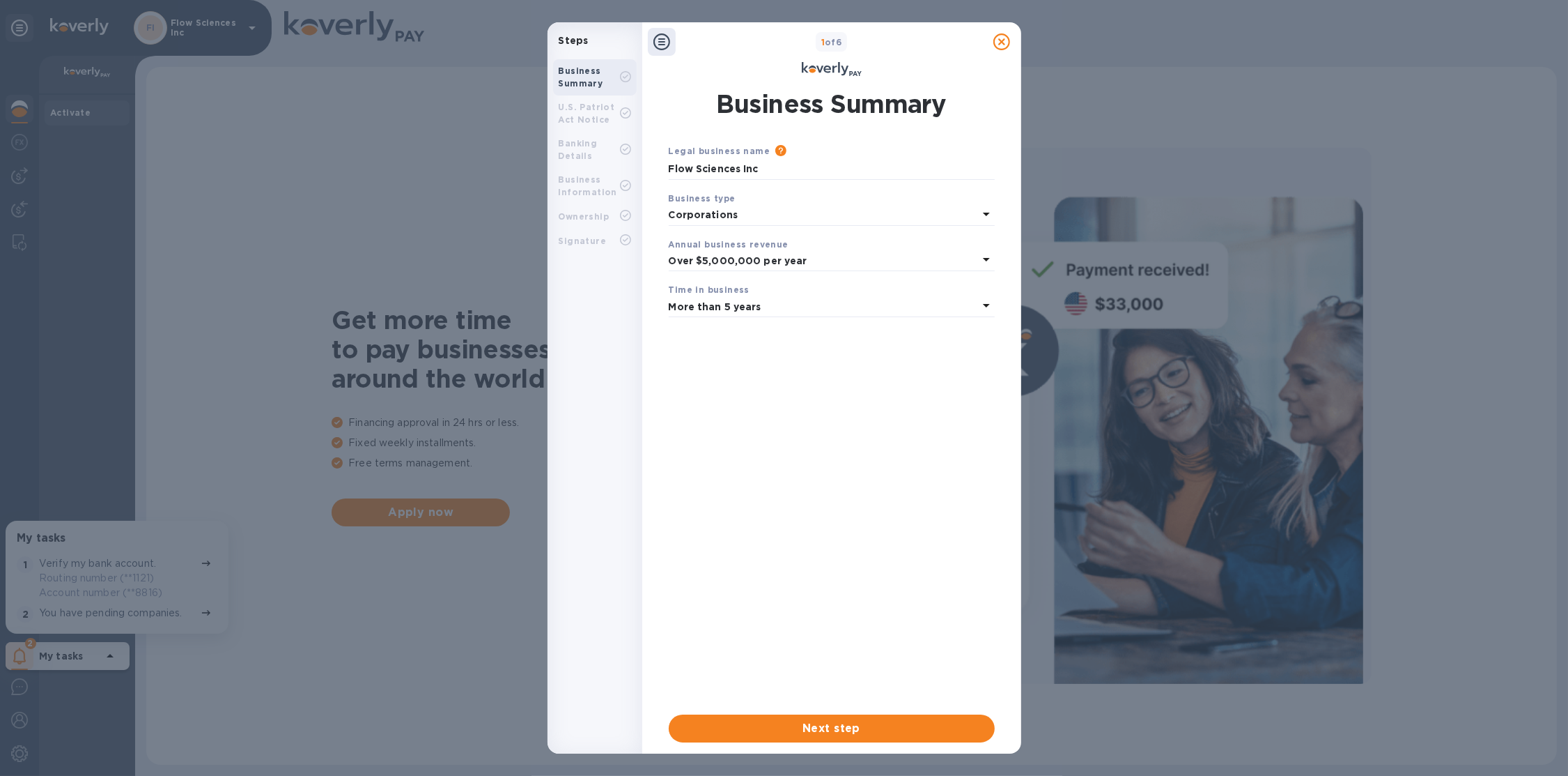
click at [610, 107] on div "U.S. Patriot Act Notice" at bounding box center [589, 114] width 61 height 25
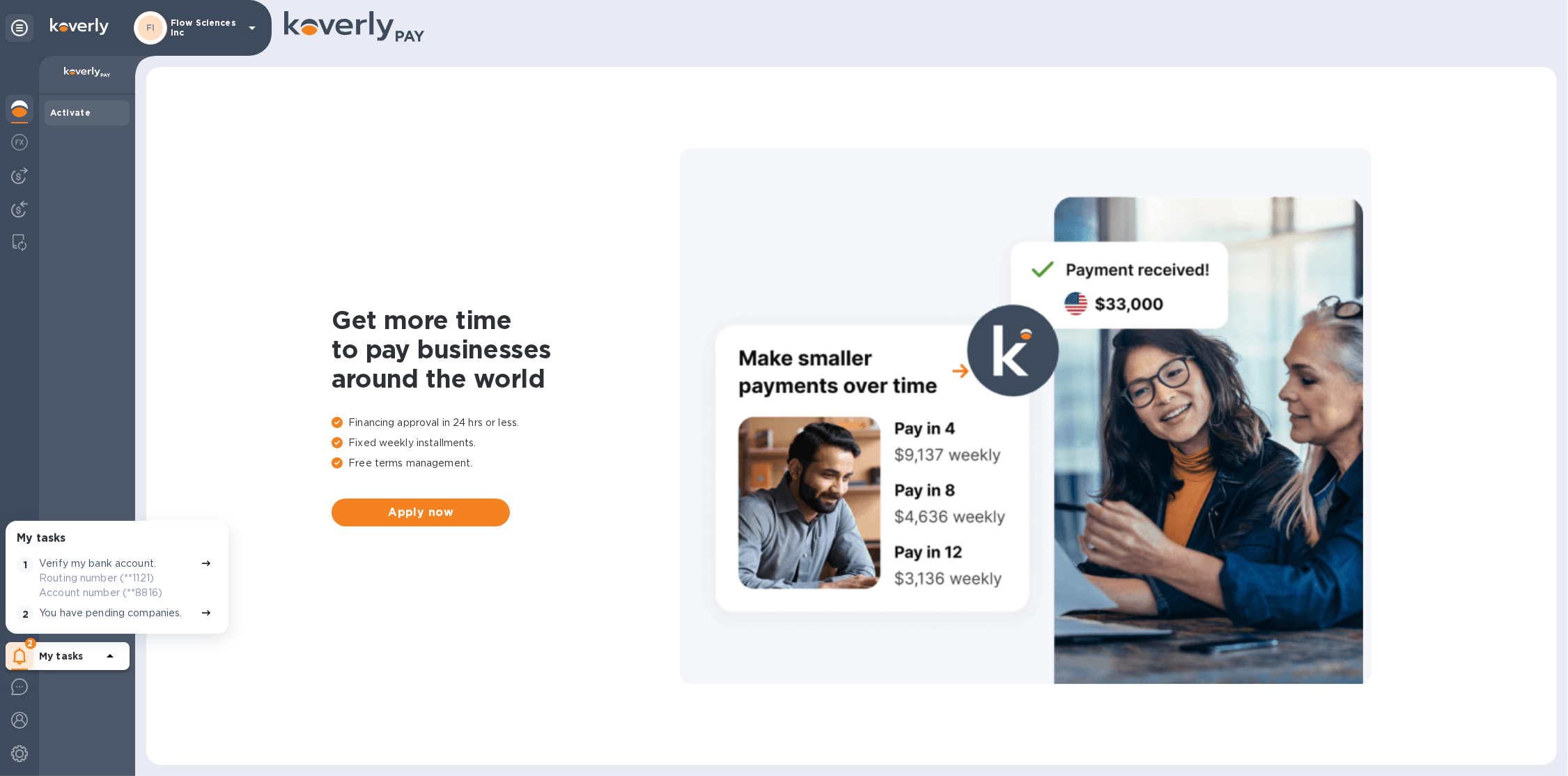
click at [196, 37] on p "Flow Sciences Inc" at bounding box center [206, 28] width 70 height 20
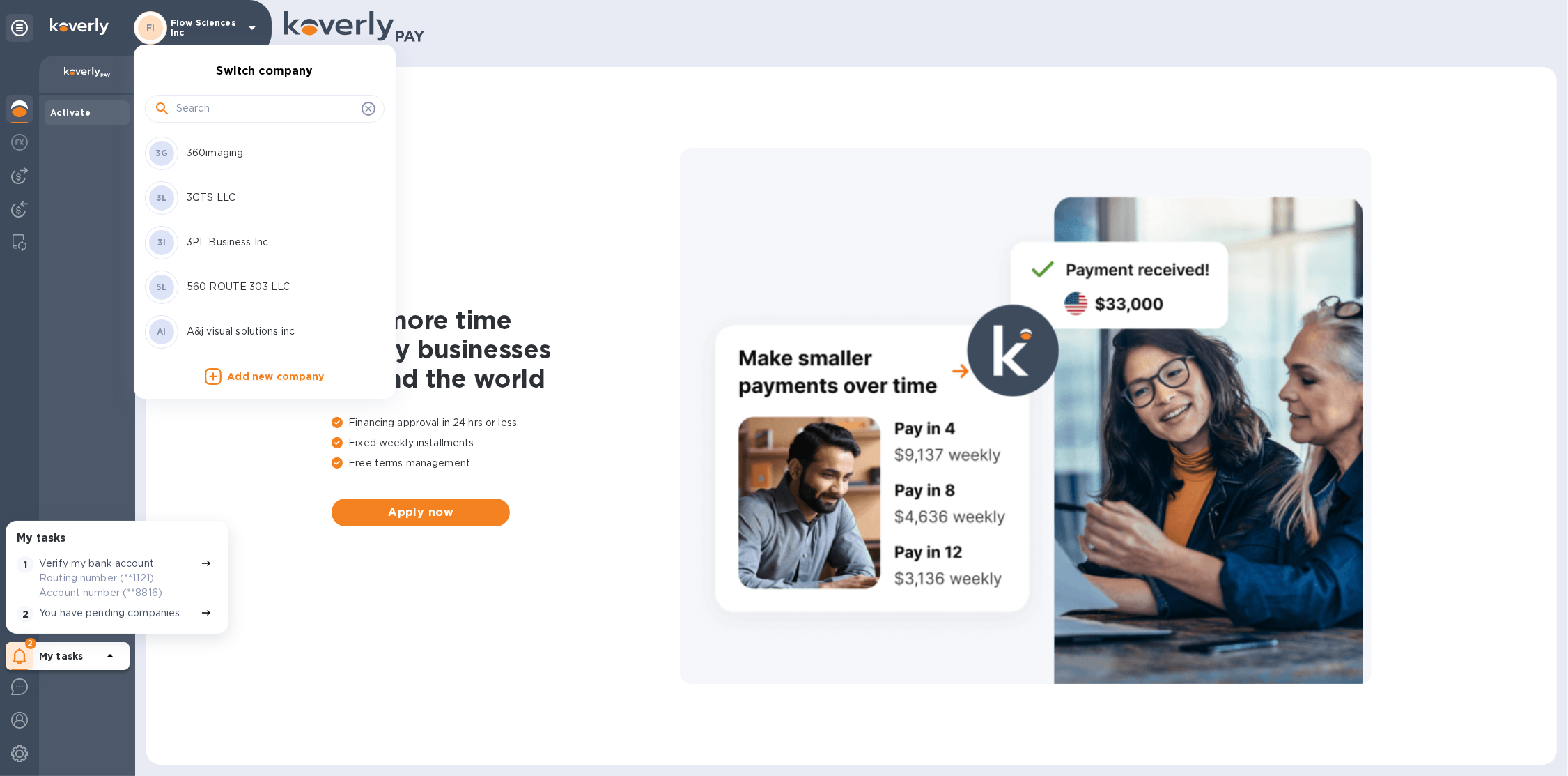
click at [216, 103] on input "text" at bounding box center [266, 109] width 180 height 21
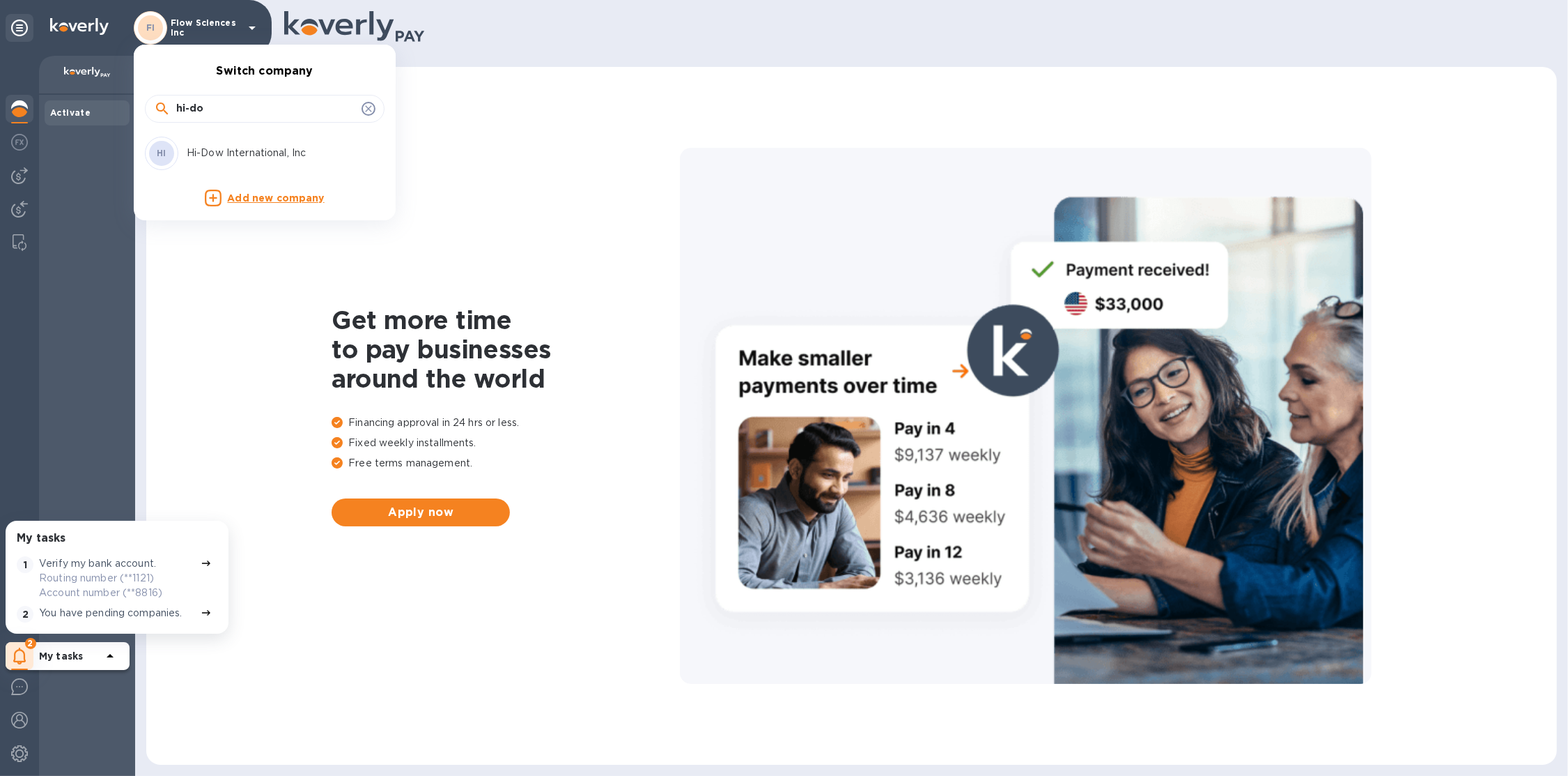
type input "hi-do"
click at [216, 160] on p "Hi-Dow International, Inc" at bounding box center [274, 153] width 176 height 14
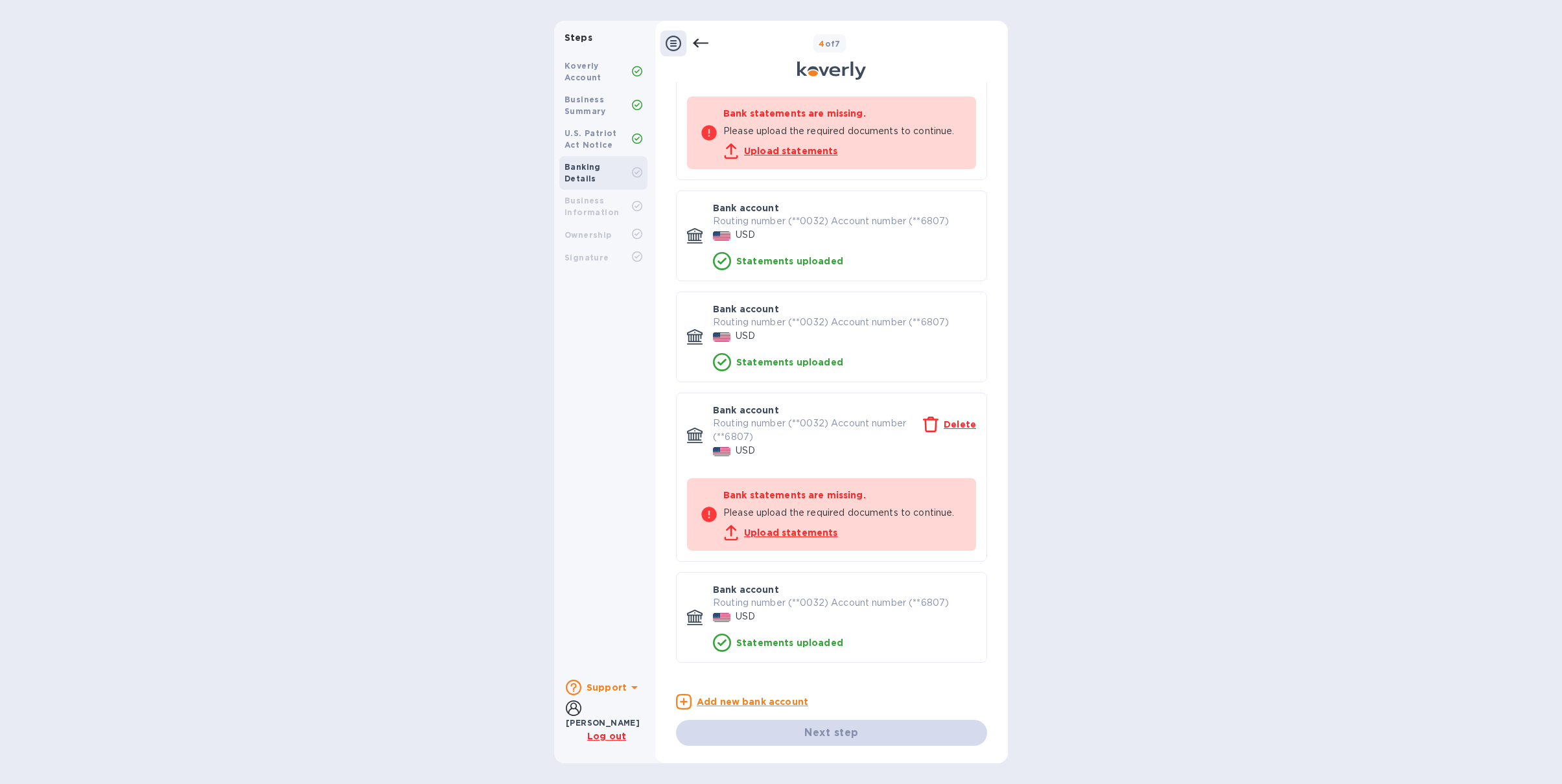
scroll to position [127, 0]
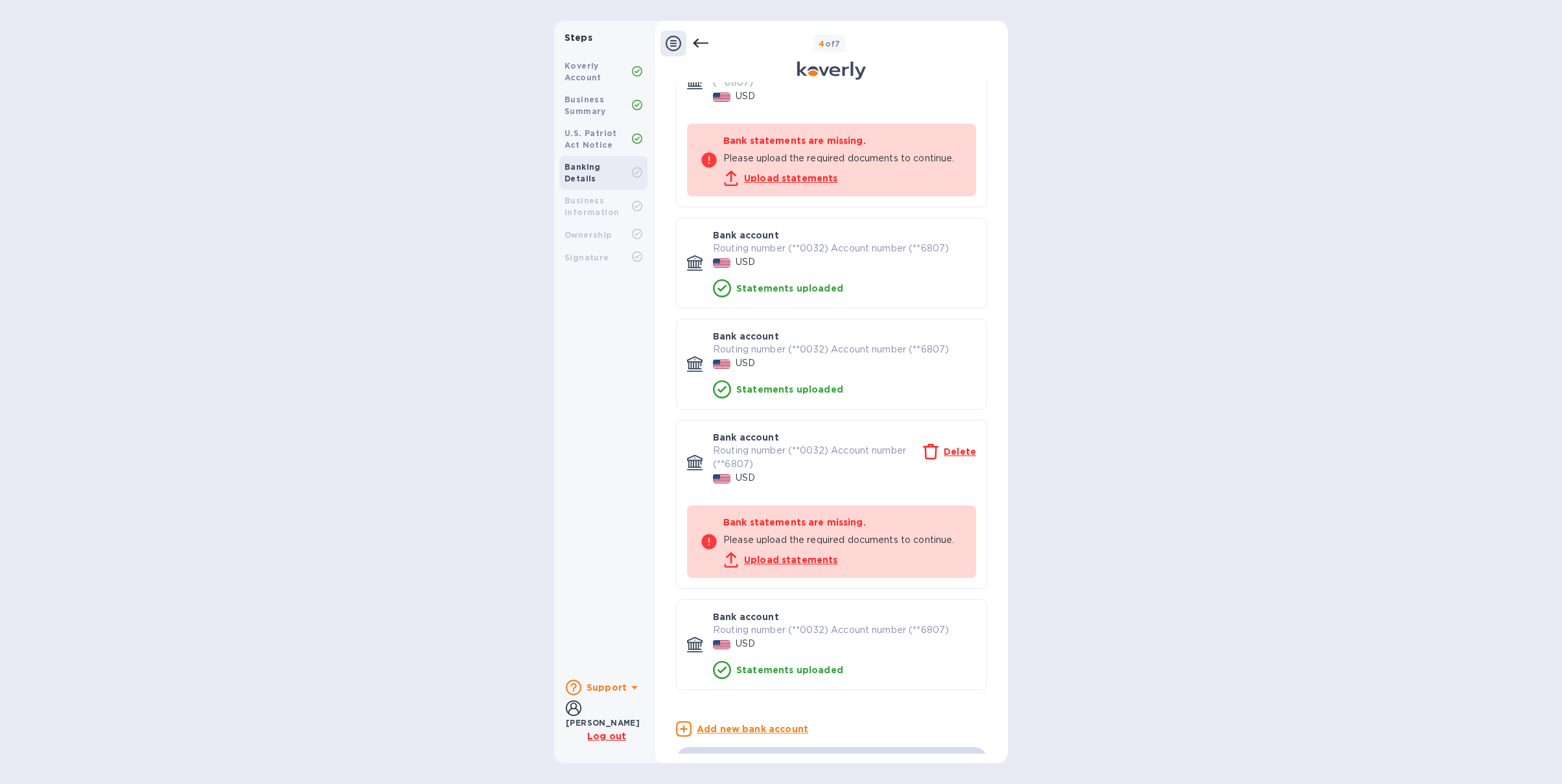
click at [790, 176] on u "Upload statements" at bounding box center [790, 178] width 94 height 10
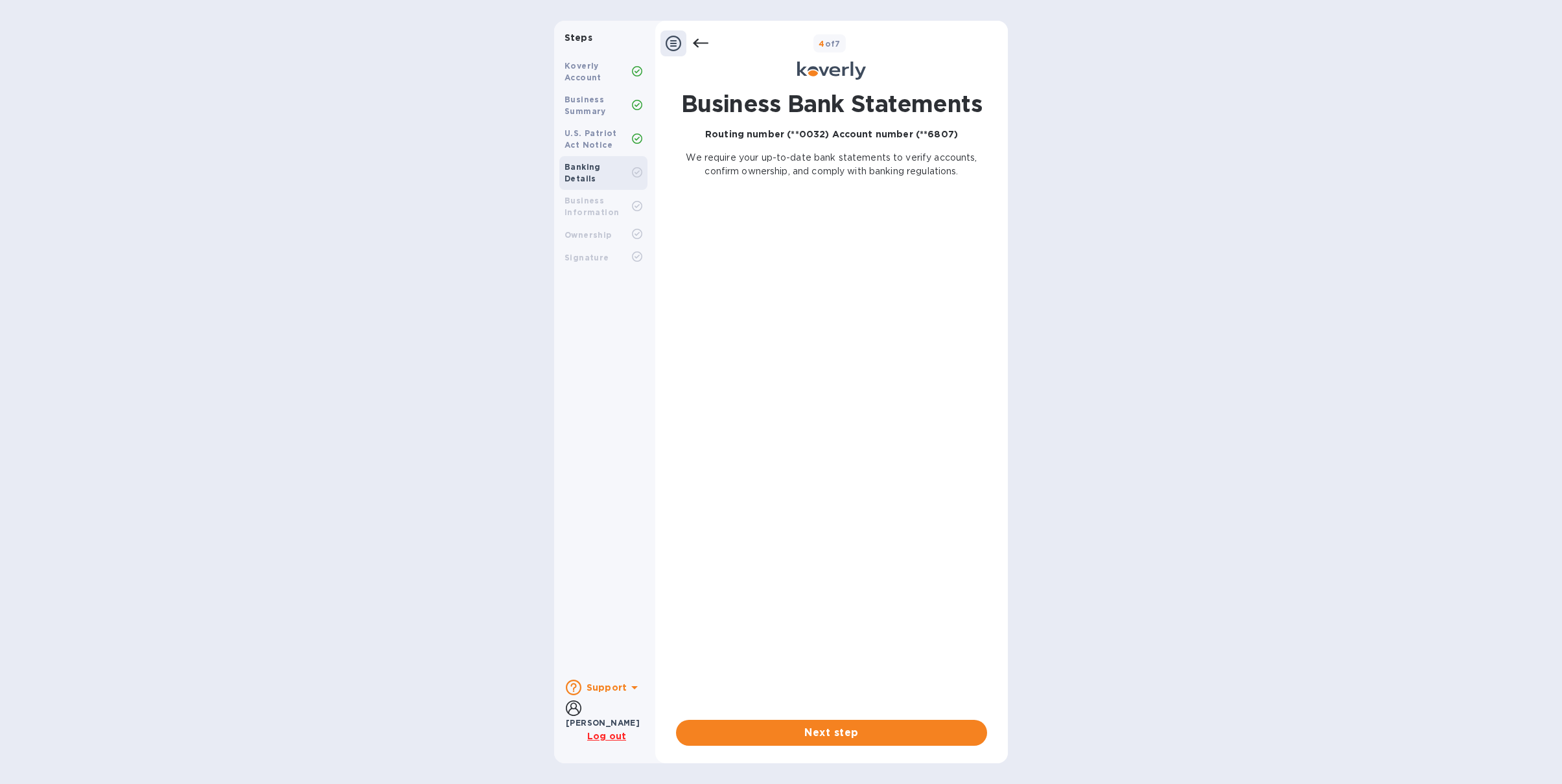
scroll to position [0, 0]
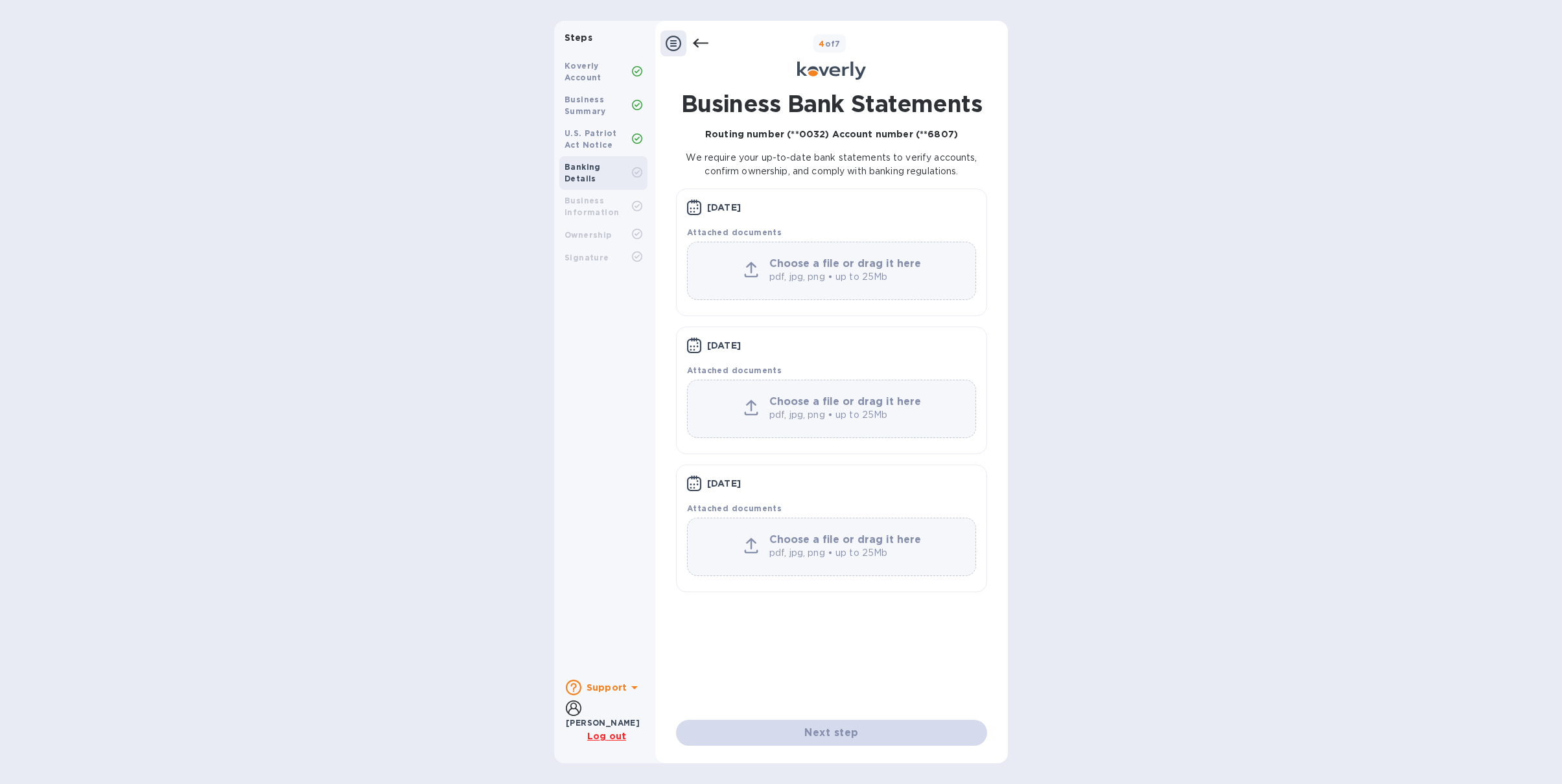
click at [700, 40] on icon at bounding box center [700, 43] width 16 height 16
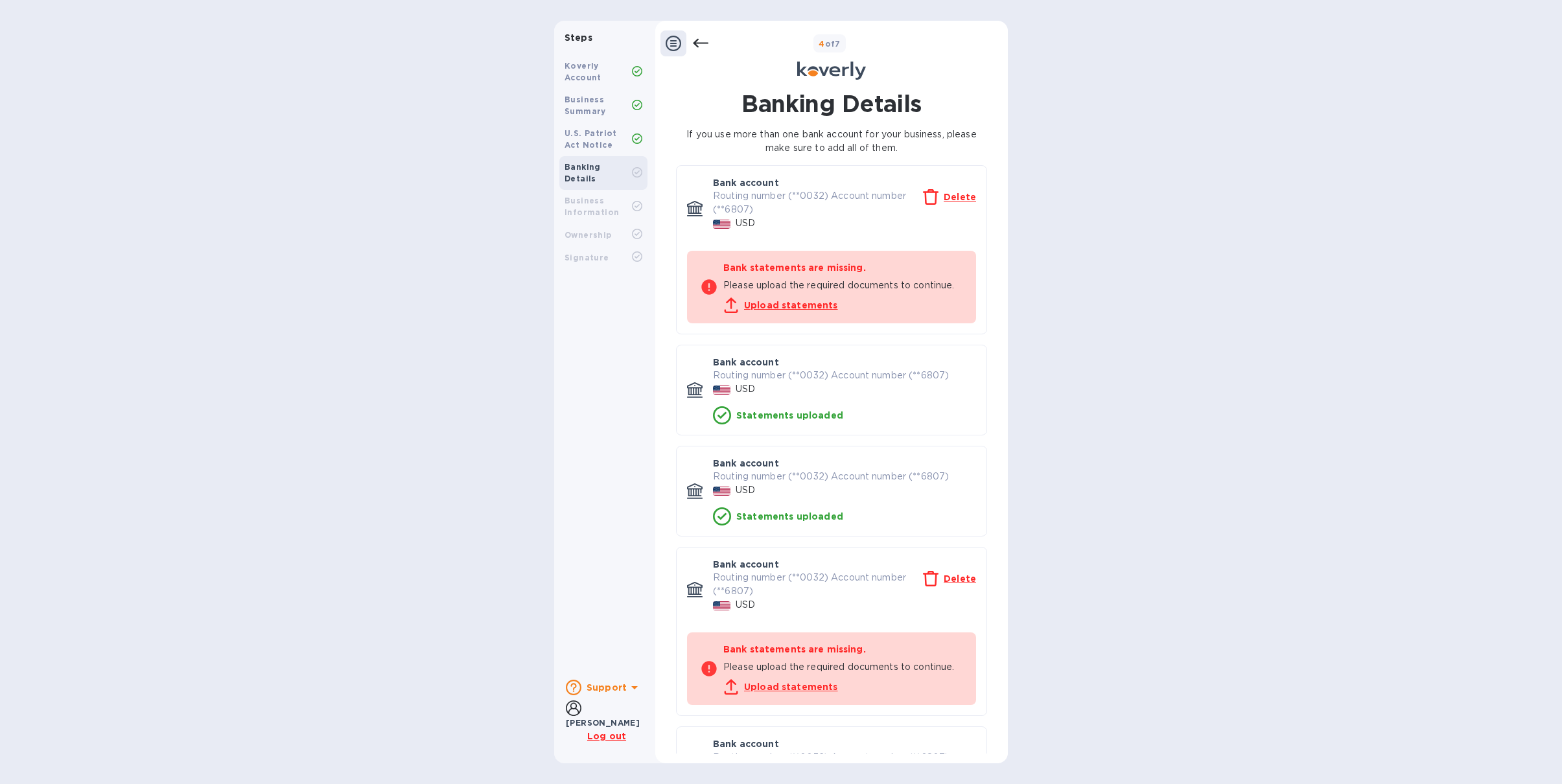
click at [1165, 239] on div "Steps Koverly Account Business Summary U.S. Patriot Act Notice Banking Details …" at bounding box center [781, 392] width 1562 height 743
click at [802, 307] on u "Upload statements" at bounding box center [790, 305] width 94 height 10
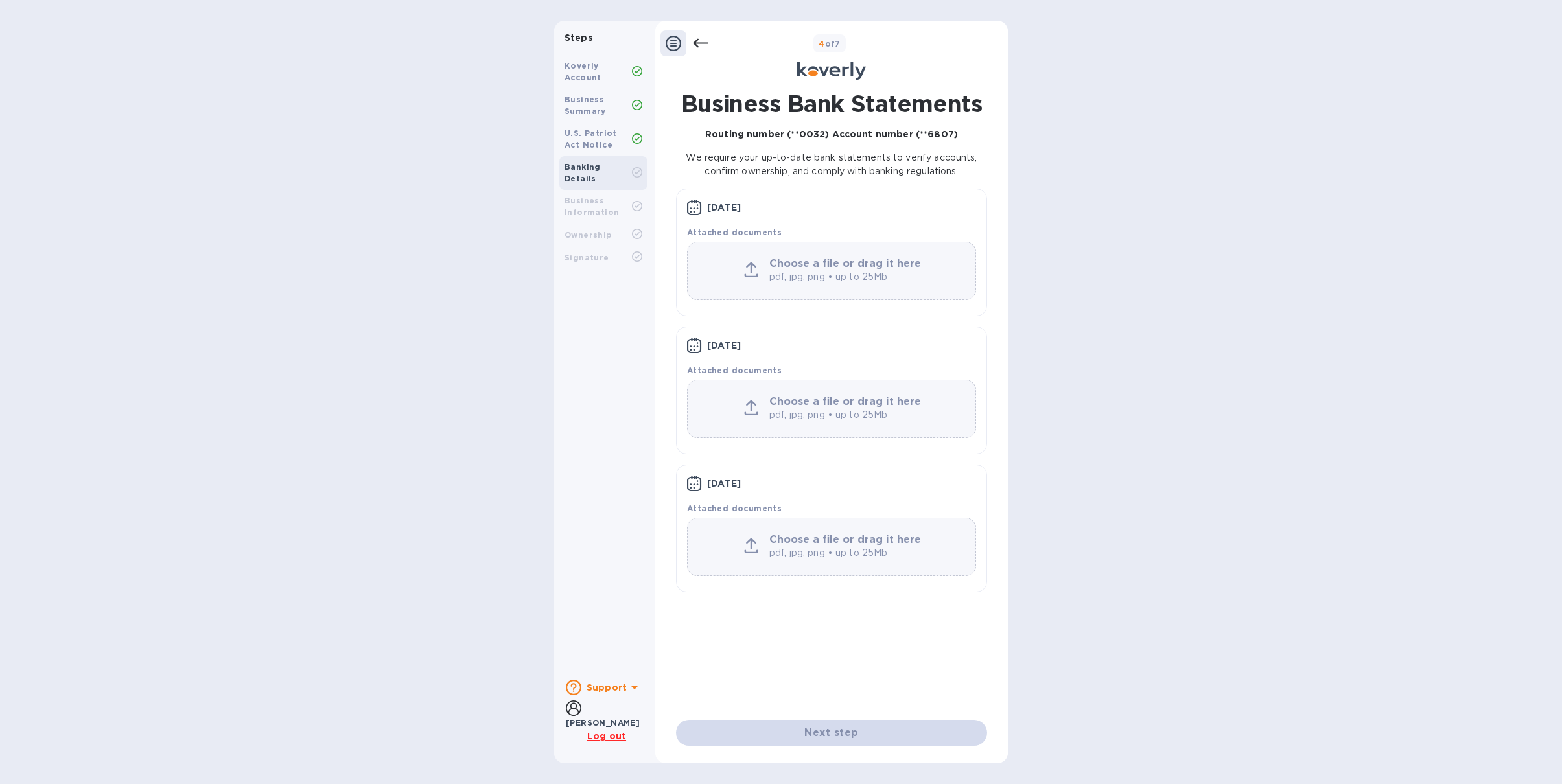
click at [702, 48] on icon at bounding box center [700, 43] width 16 height 16
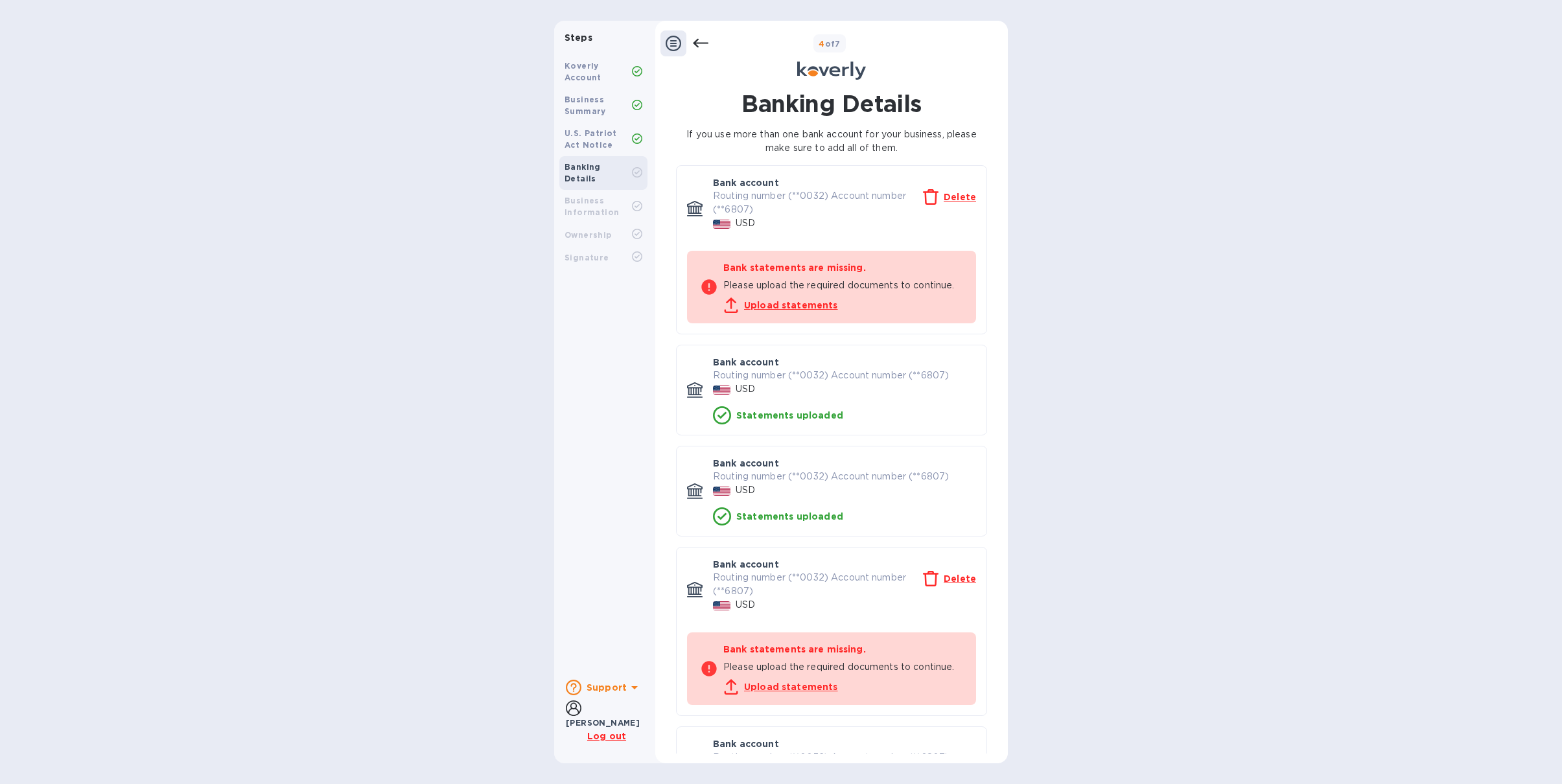
scroll to position [155, 0]
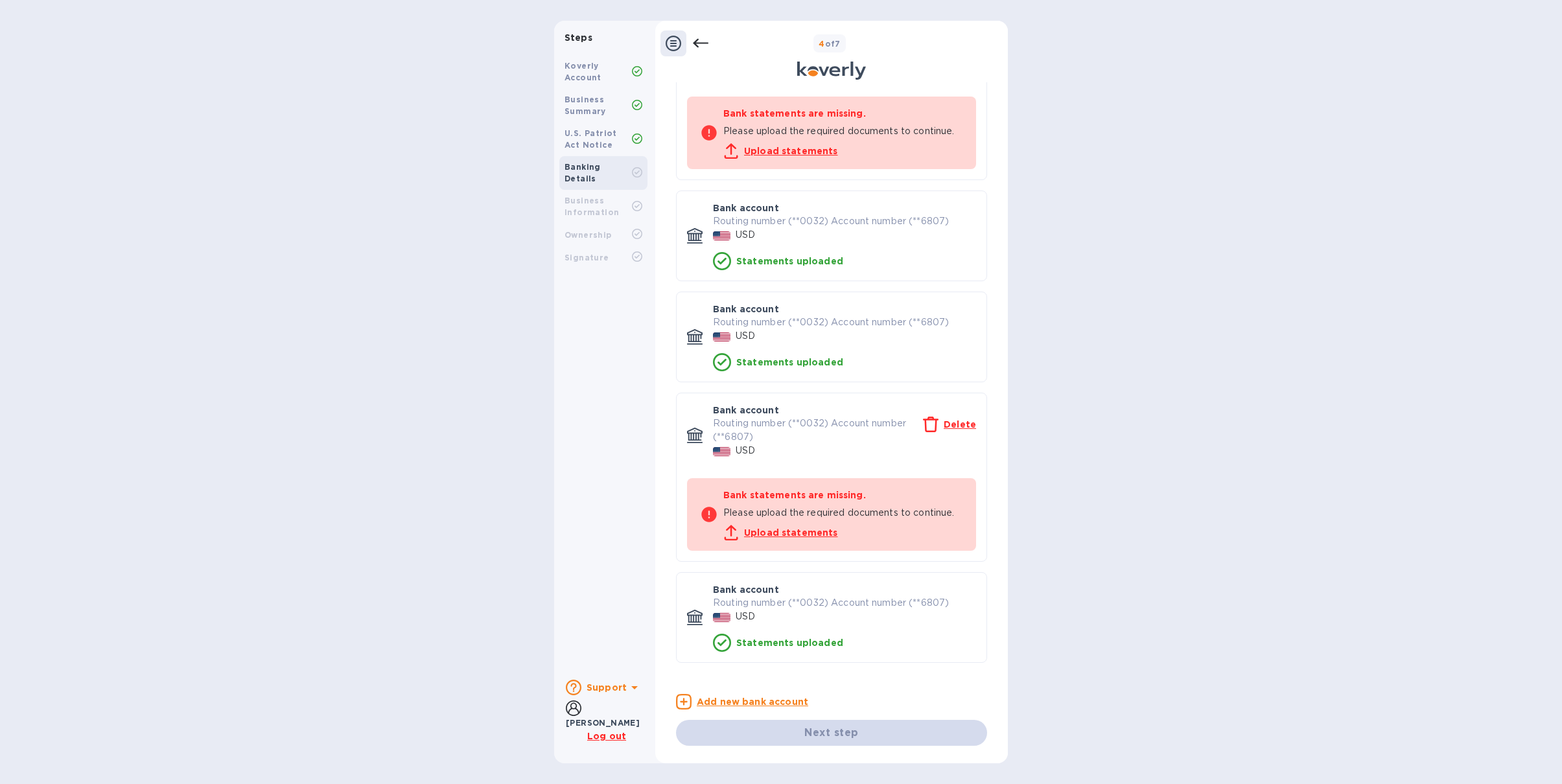
click at [799, 149] on u "Upload statements" at bounding box center [790, 151] width 94 height 10
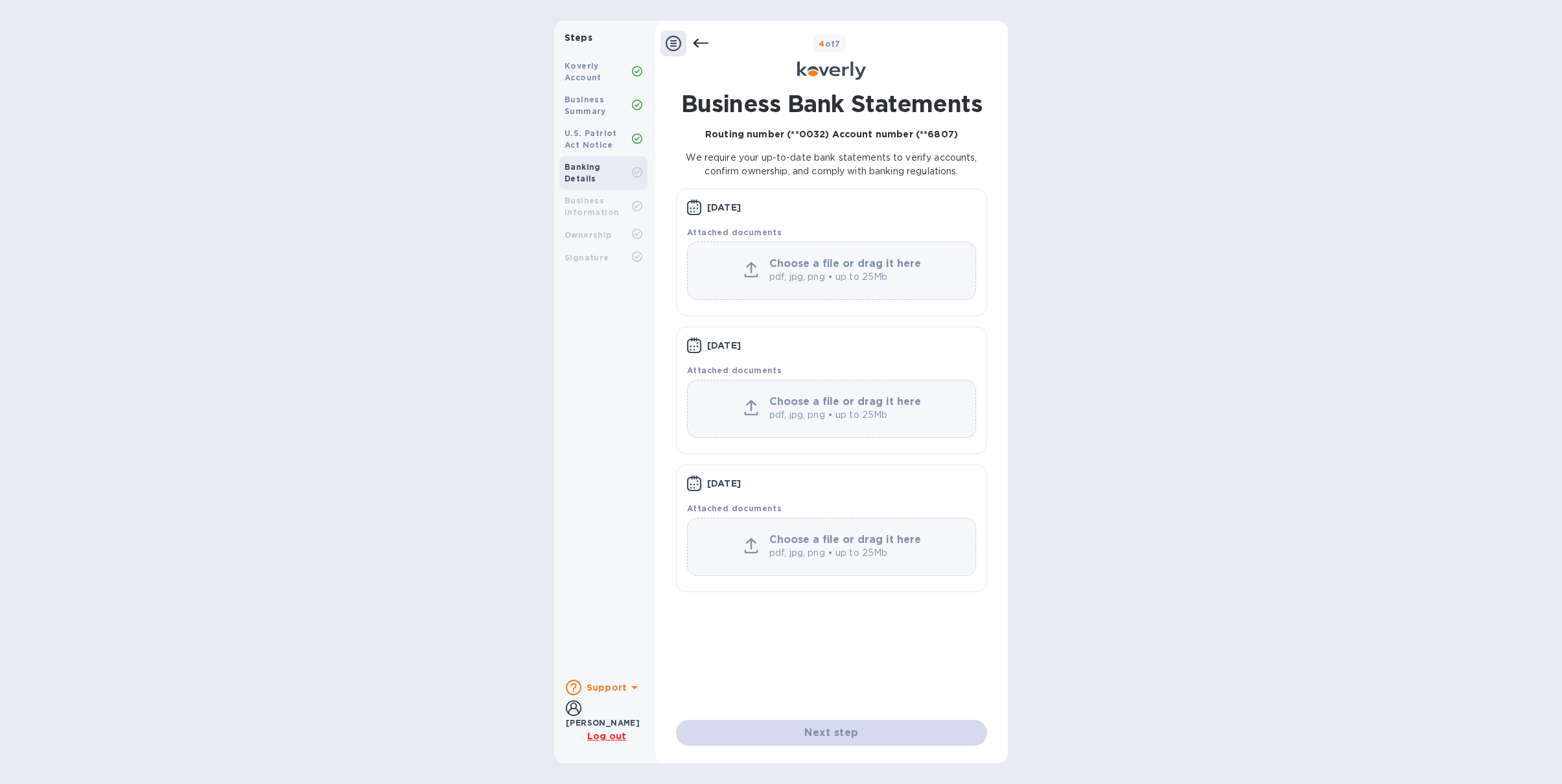
click at [696, 47] on icon at bounding box center [700, 43] width 16 height 16
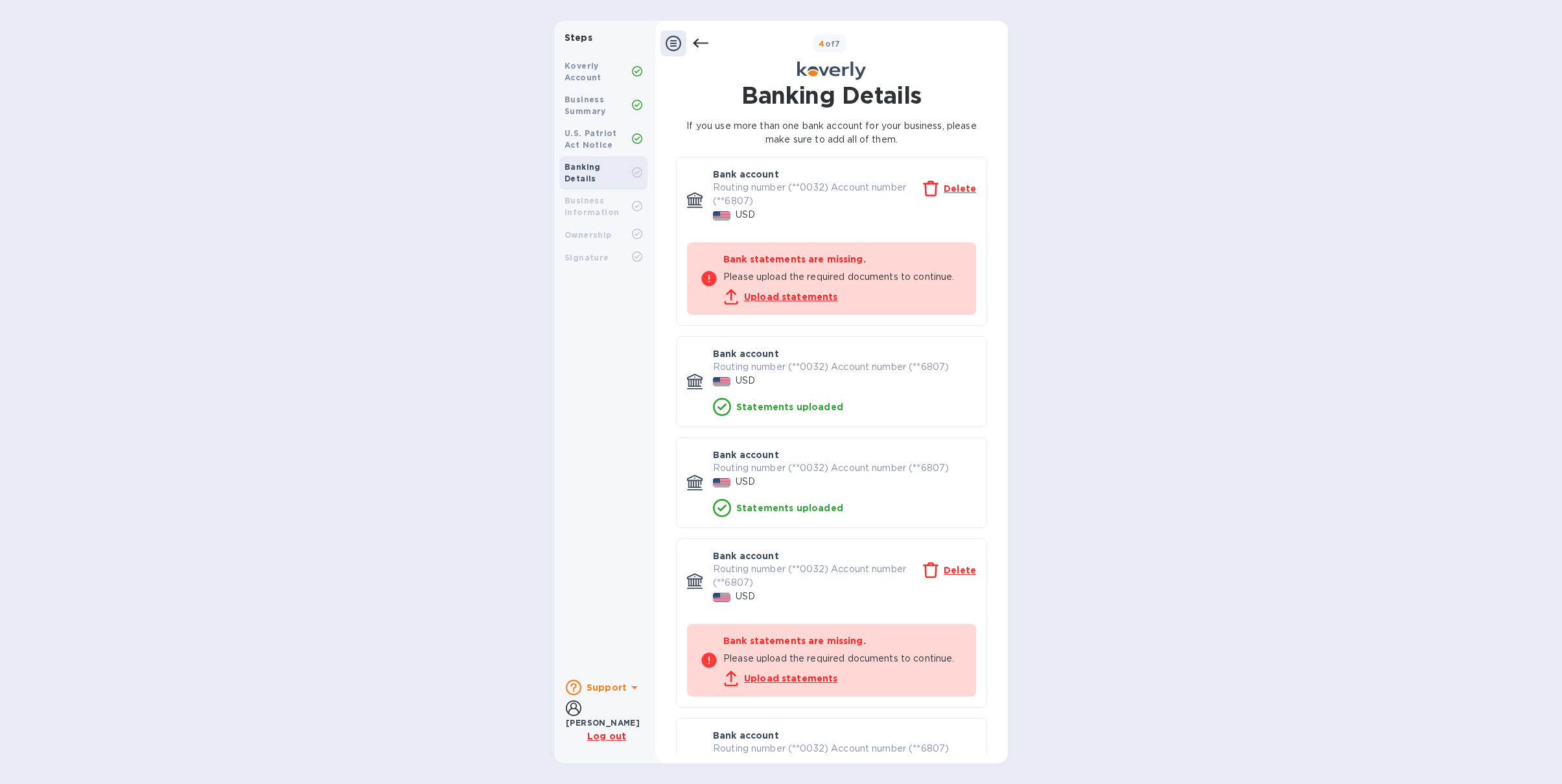
scroll to position [155, 0]
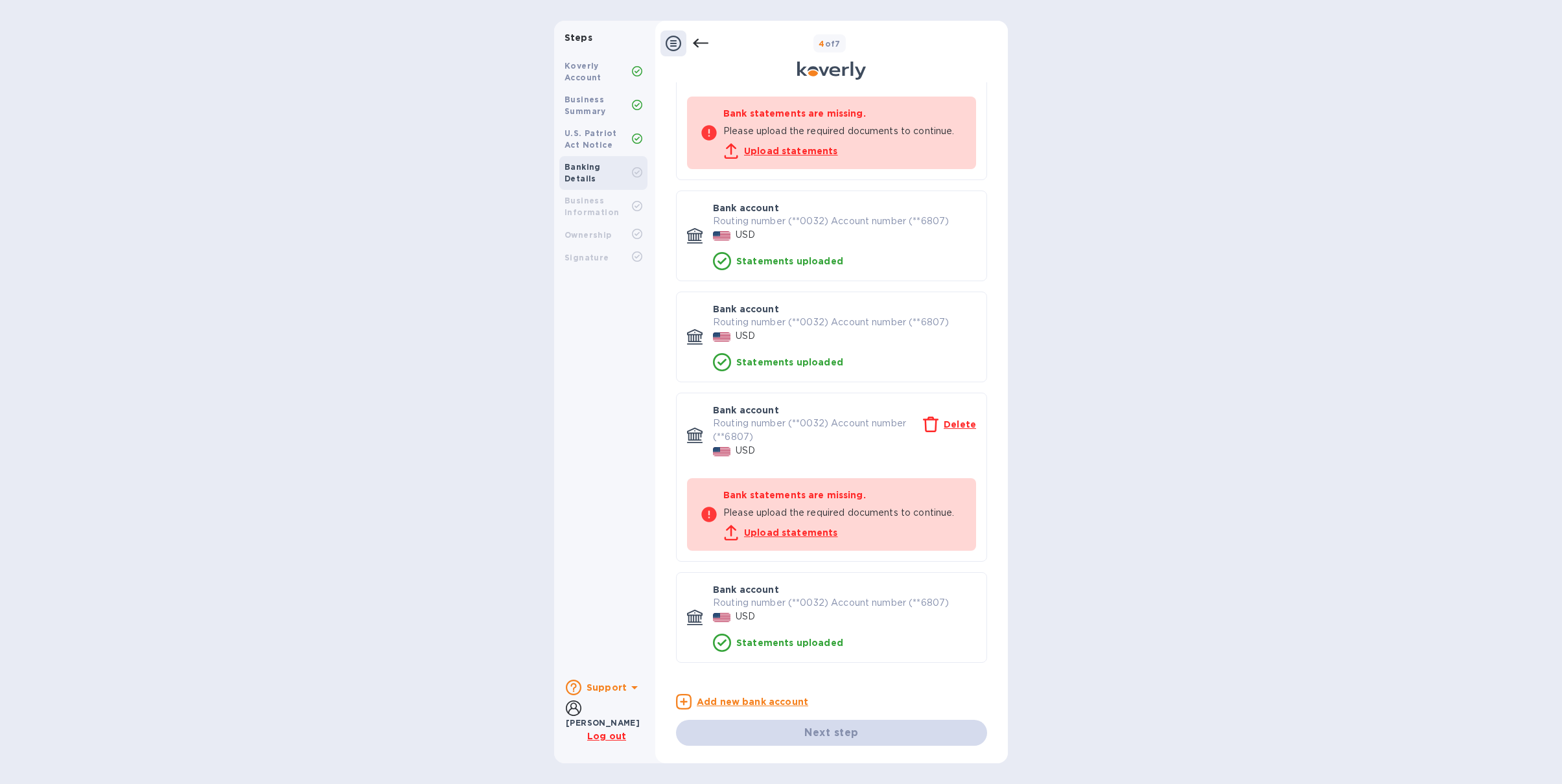
click at [807, 531] on u "Upload statements" at bounding box center [790, 533] width 94 height 10
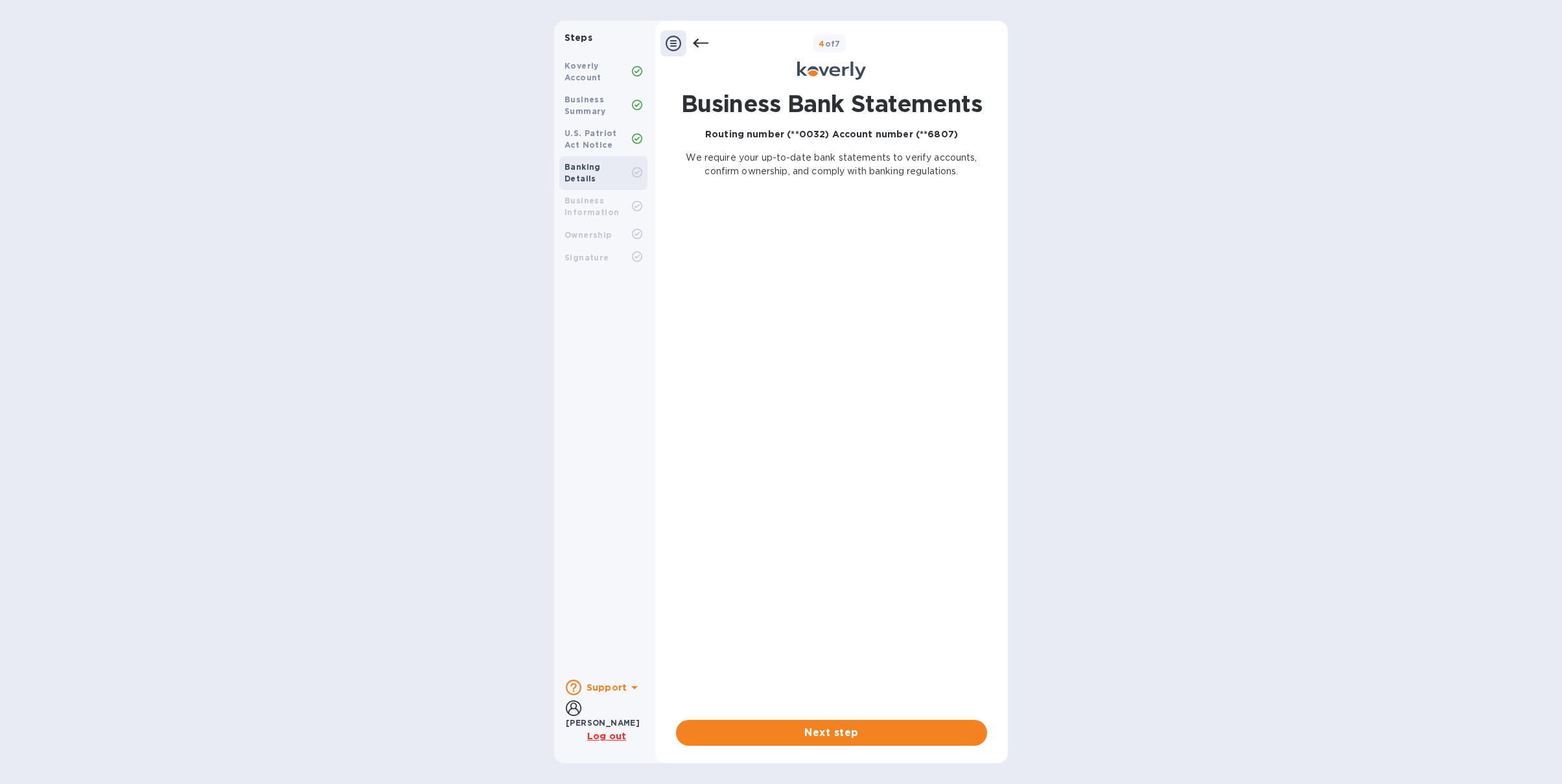
scroll to position [0, 0]
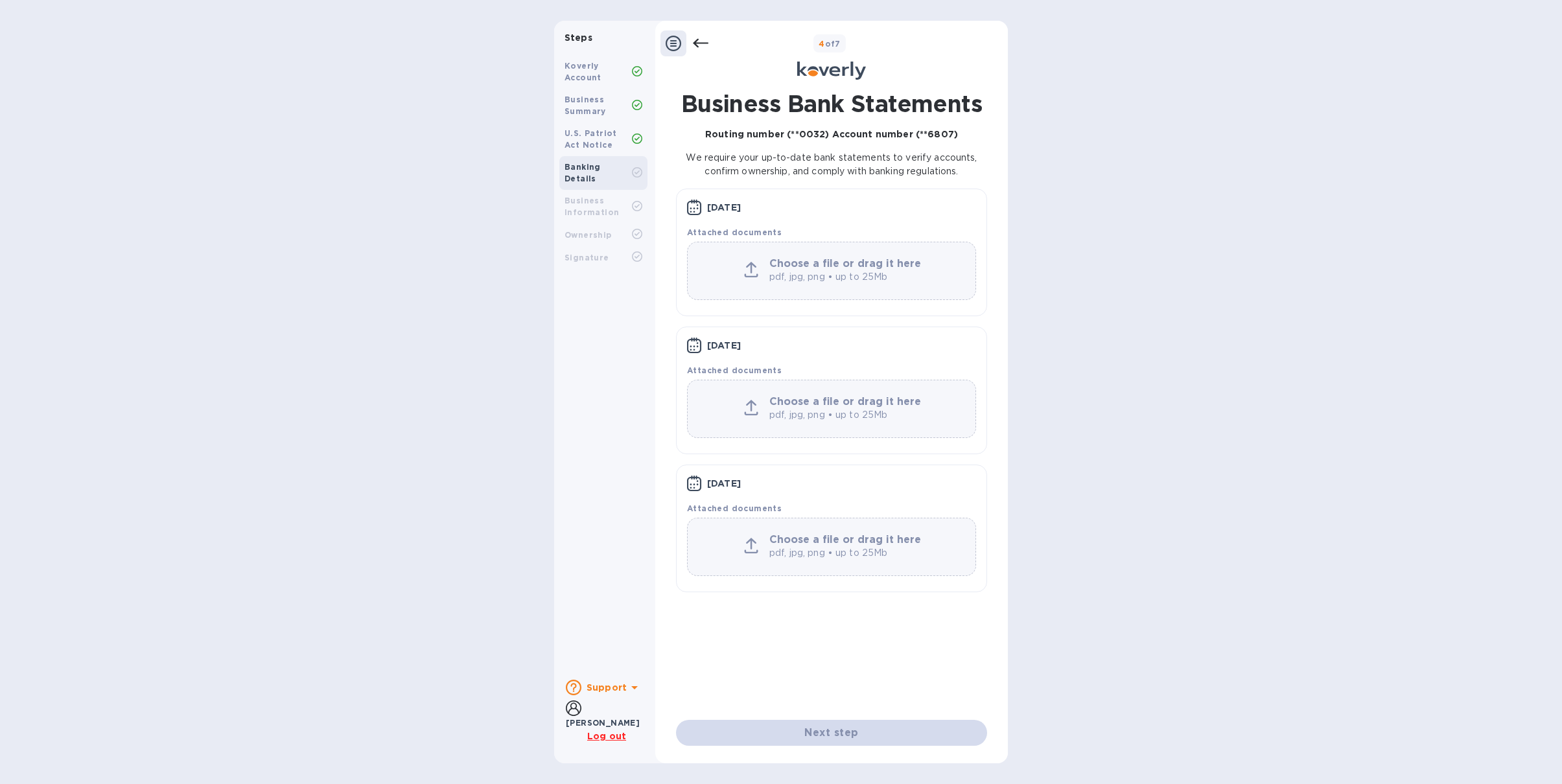
click at [702, 47] on icon at bounding box center [700, 43] width 16 height 16
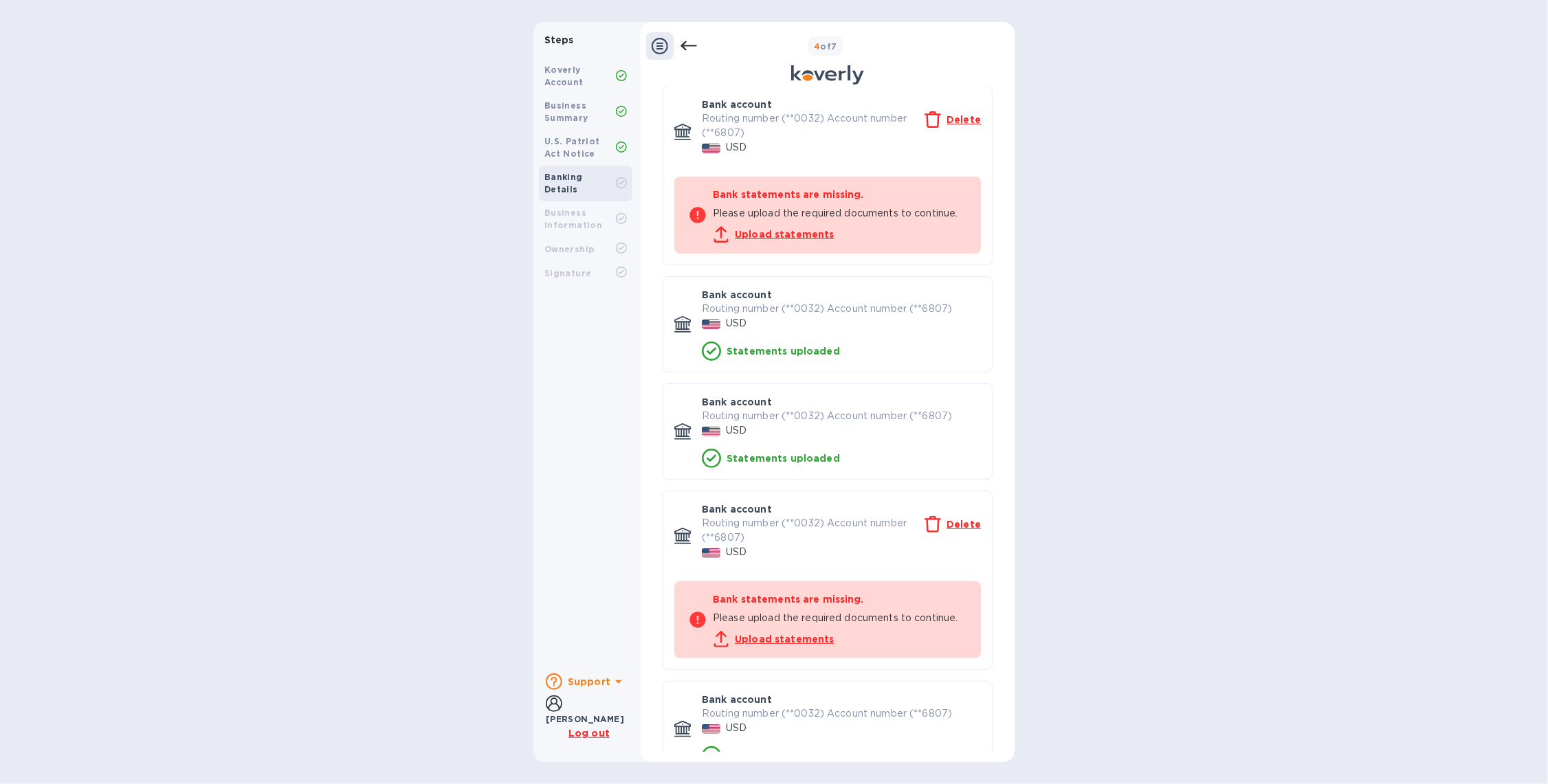
scroll to position [9, 0]
